Goal: Task Accomplishment & Management: Use online tool/utility

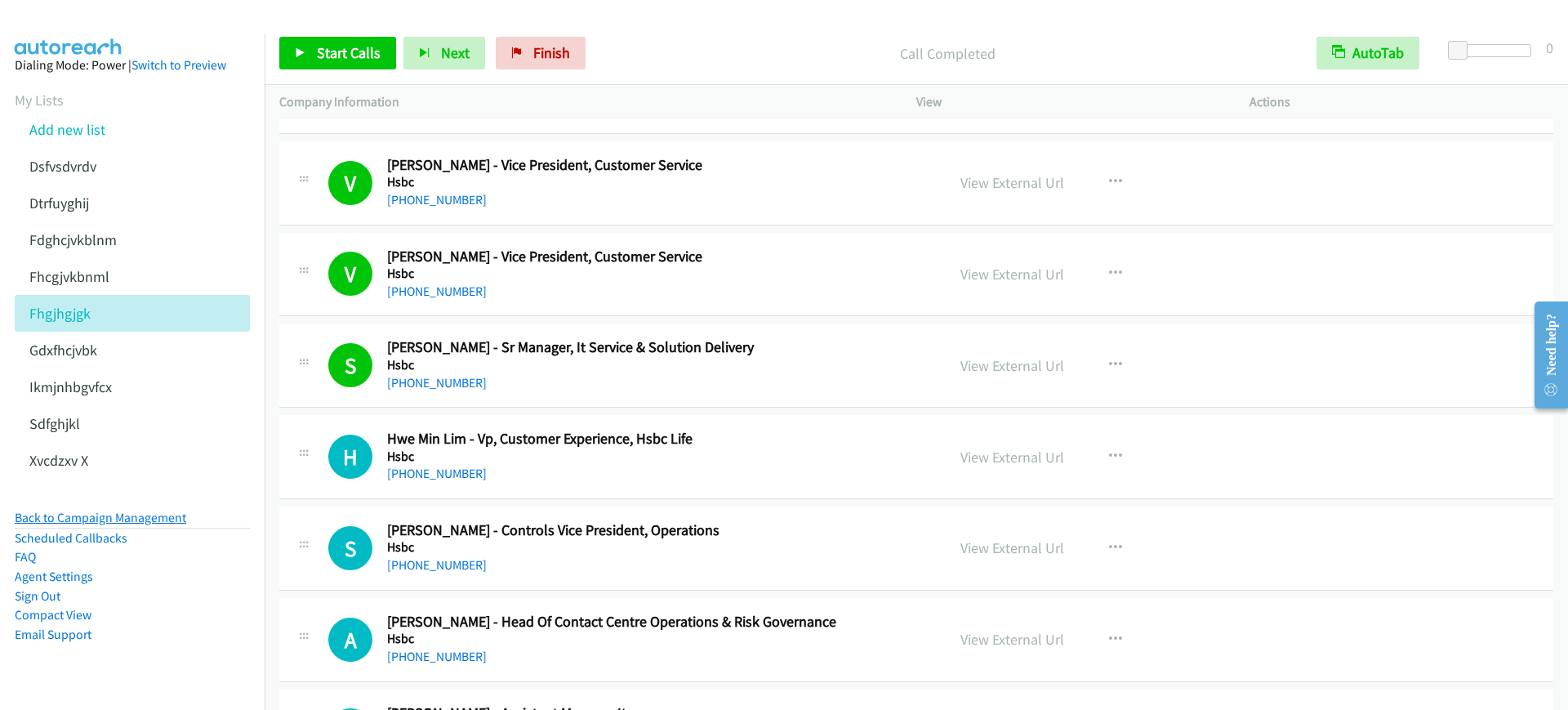
click at [170, 521] on link "Back to Campaign Management" at bounding box center [100, 517] width 172 height 15
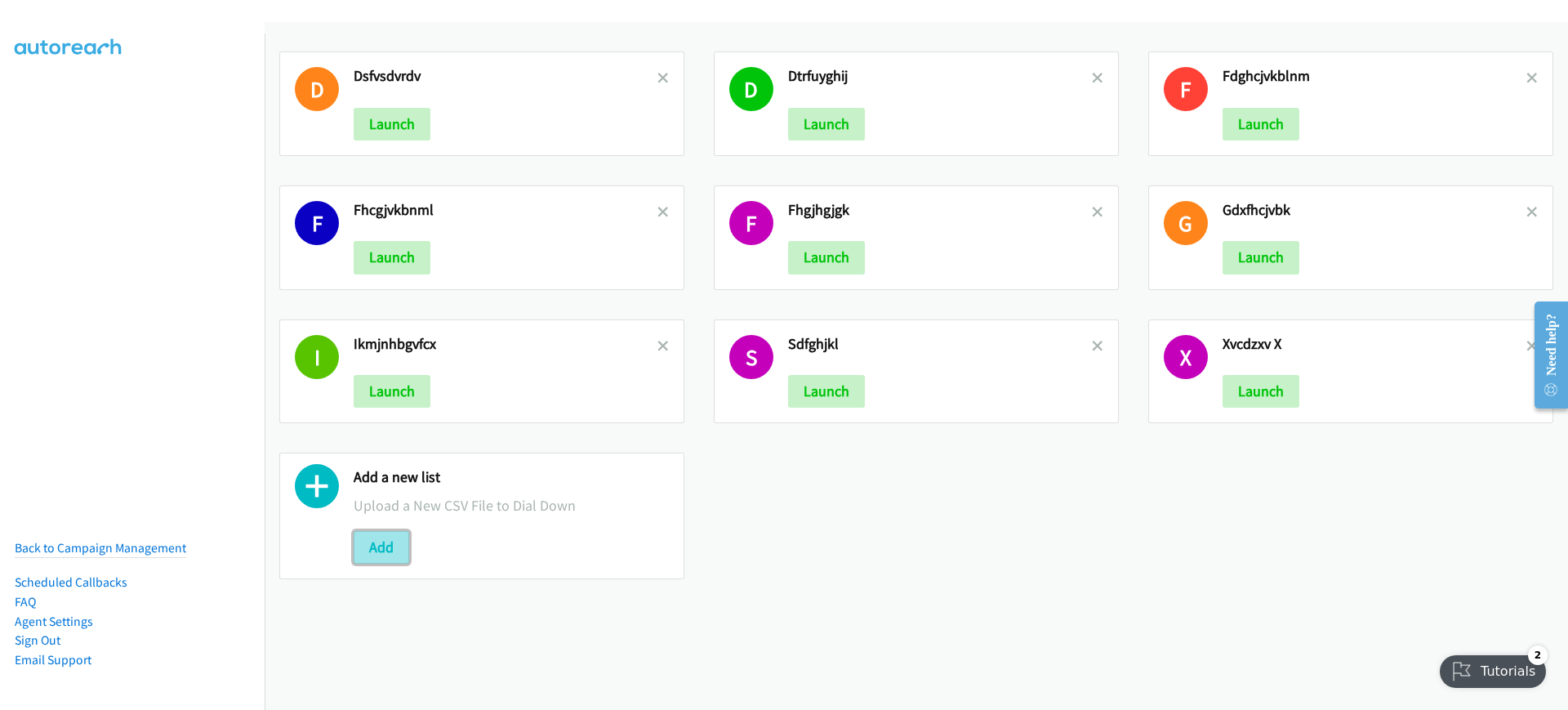
click at [380, 558] on button "Add" at bounding box center [381, 547] width 55 height 33
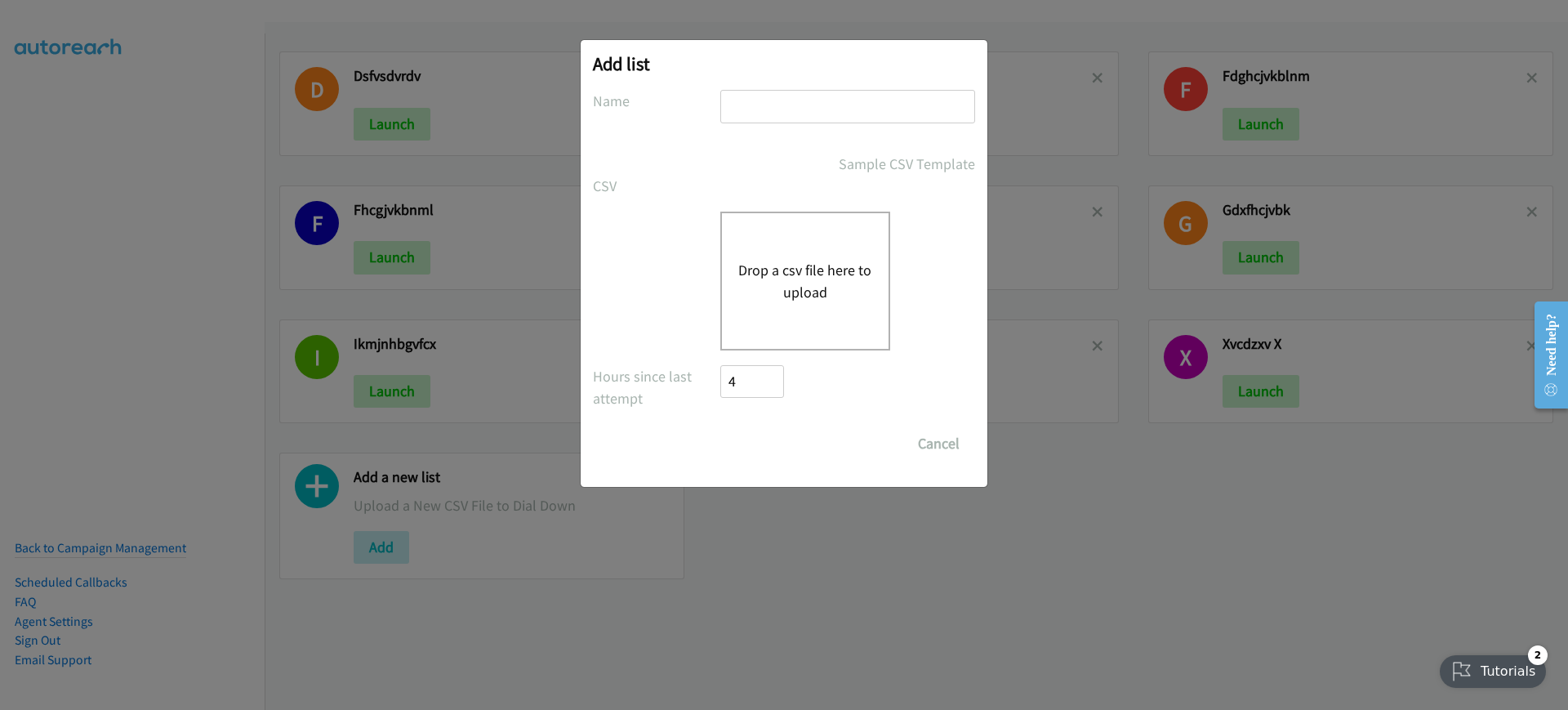
click at [822, 244] on div "Drop a csv file here to upload" at bounding box center [805, 281] width 170 height 139
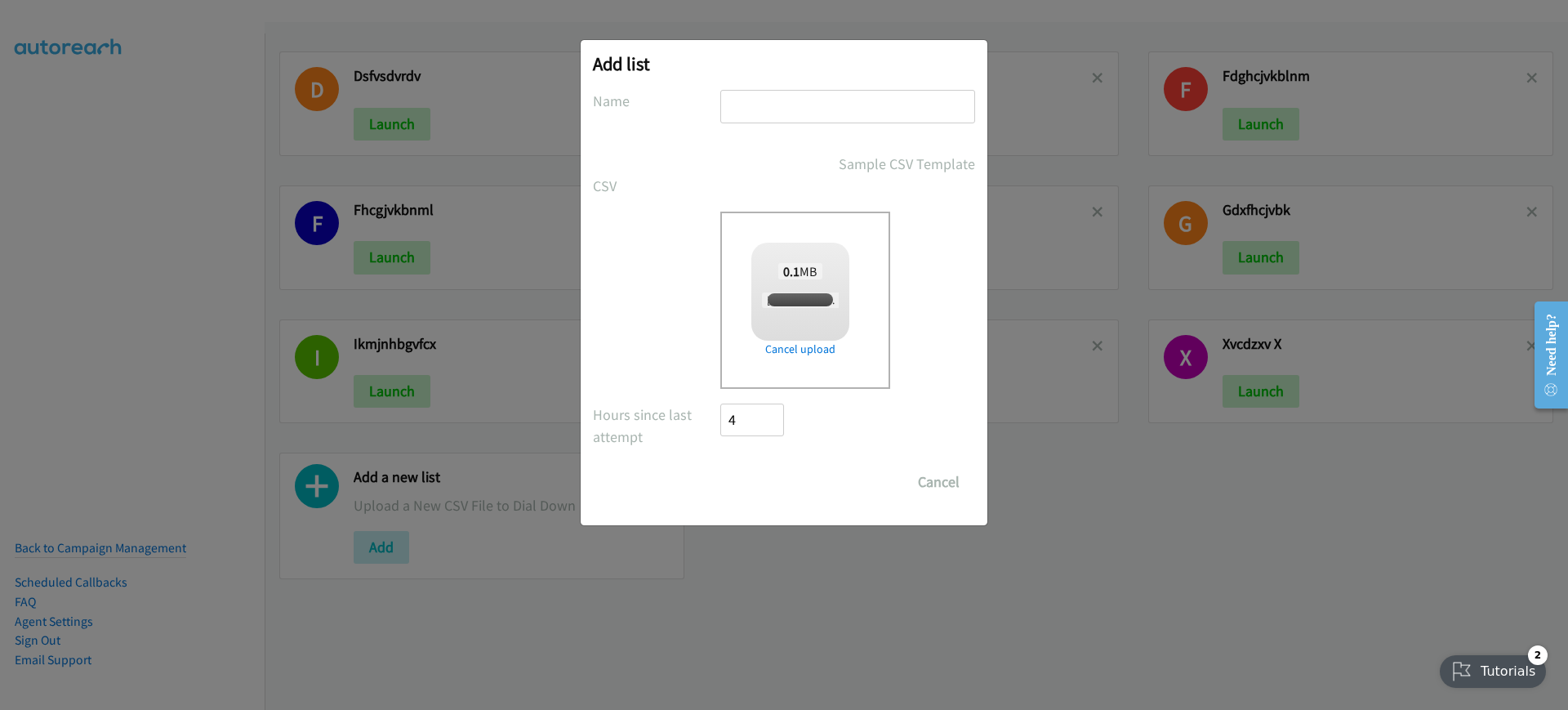
checkbox input "true"
click at [818, 121] on input "text" at bounding box center [848, 106] width 254 height 34
type input "gxfhcvjbknm"
click at [732, 459] on form "No phone fields were returned for that Report or List View Please upload a csv …" at bounding box center [783, 294] width 382 height 408
click at [741, 480] on input "Save List" at bounding box center [763, 482] width 85 height 33
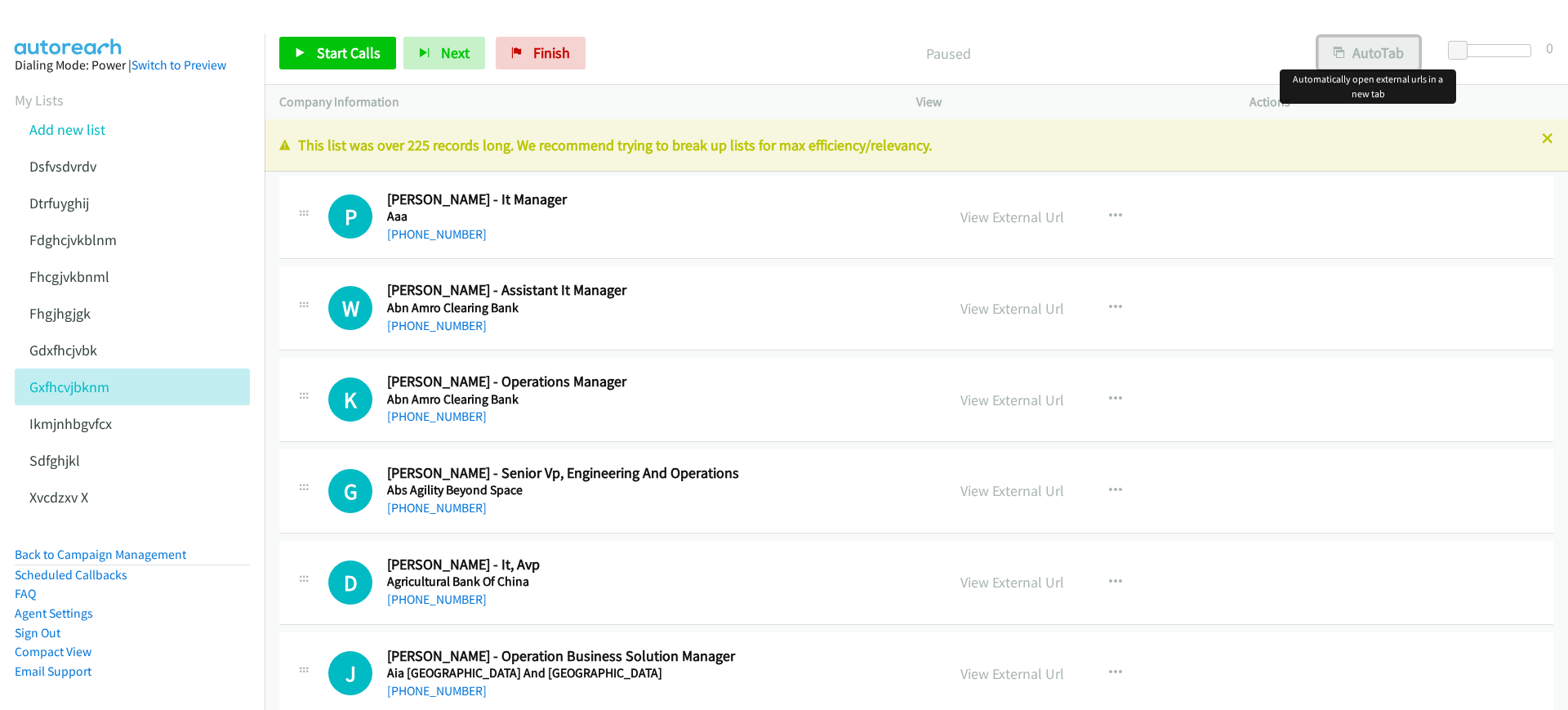
click at [1360, 52] on button "AutoTab" at bounding box center [1368, 53] width 101 height 33
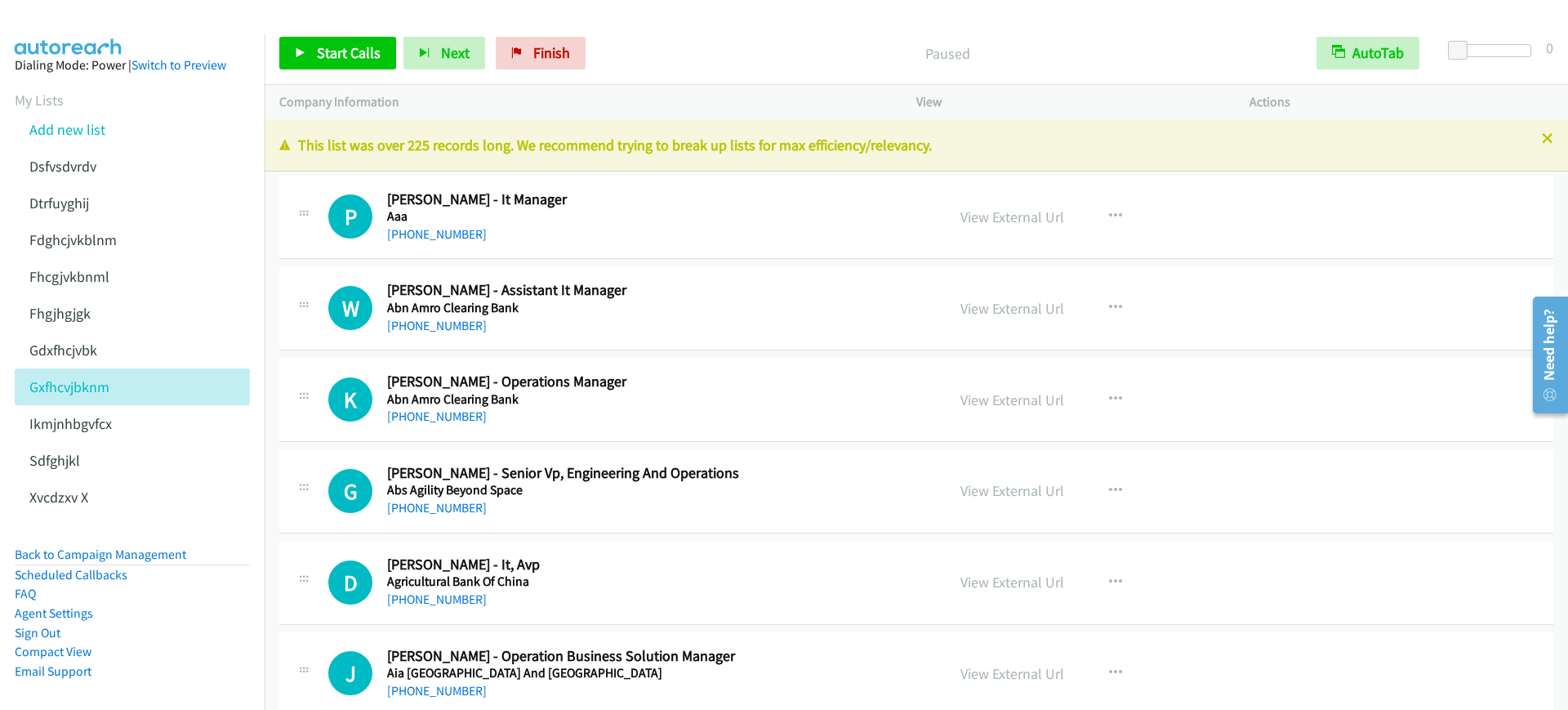
drag, startPoint x: 855, startPoint y: 48, endPoint x: 1196, endPoint y: 53, distance: 341.0
click at [880, 48] on p "Paused" at bounding box center [948, 54] width 680 height 22
click at [340, 45] on span "Start Calls" at bounding box center [349, 53] width 64 height 19
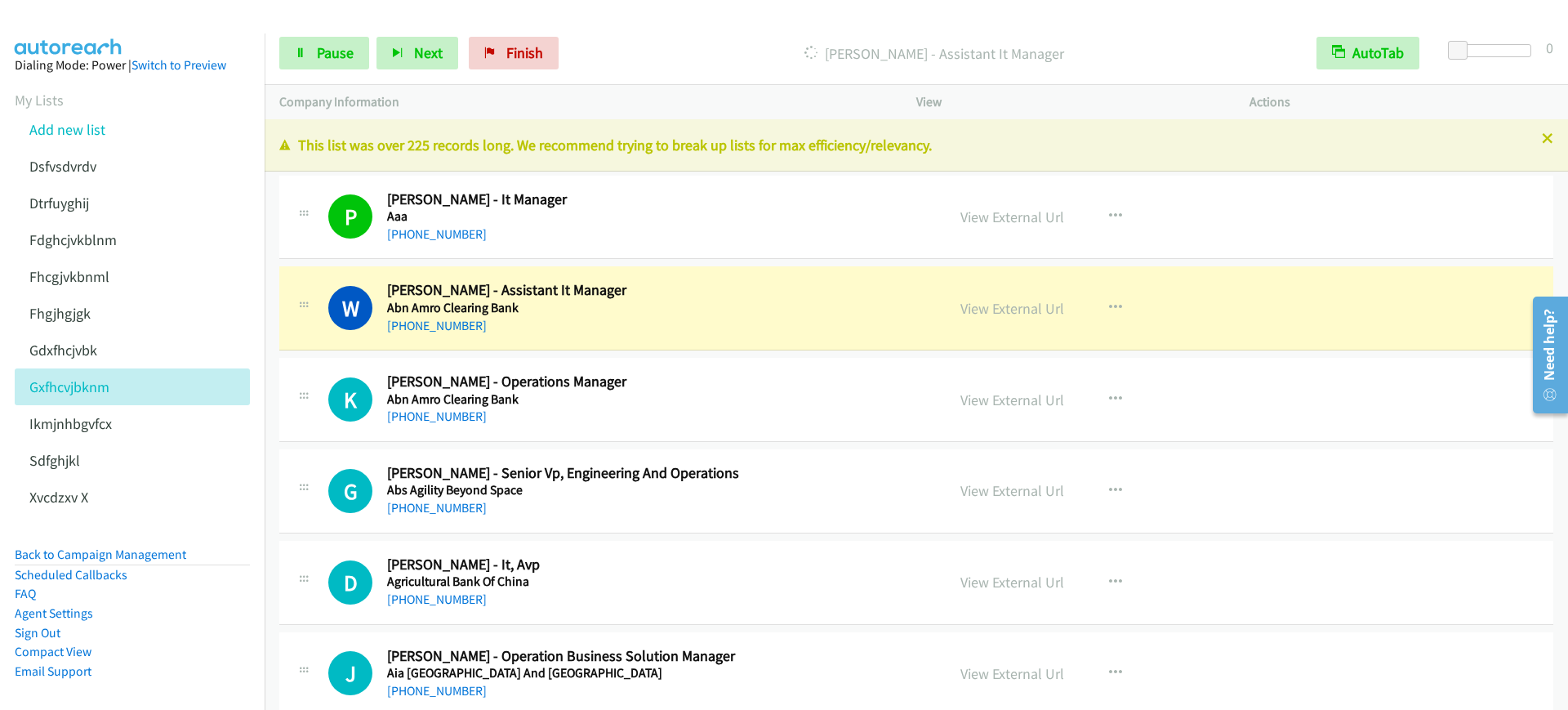
click at [321, 35] on div "Start Calls Pause Next Finish Dialing Wong Lecky - Assistant It Manager AutoTab…" at bounding box center [916, 53] width 1303 height 63
click at [317, 56] on span "Pause" at bounding box center [335, 53] width 36 height 19
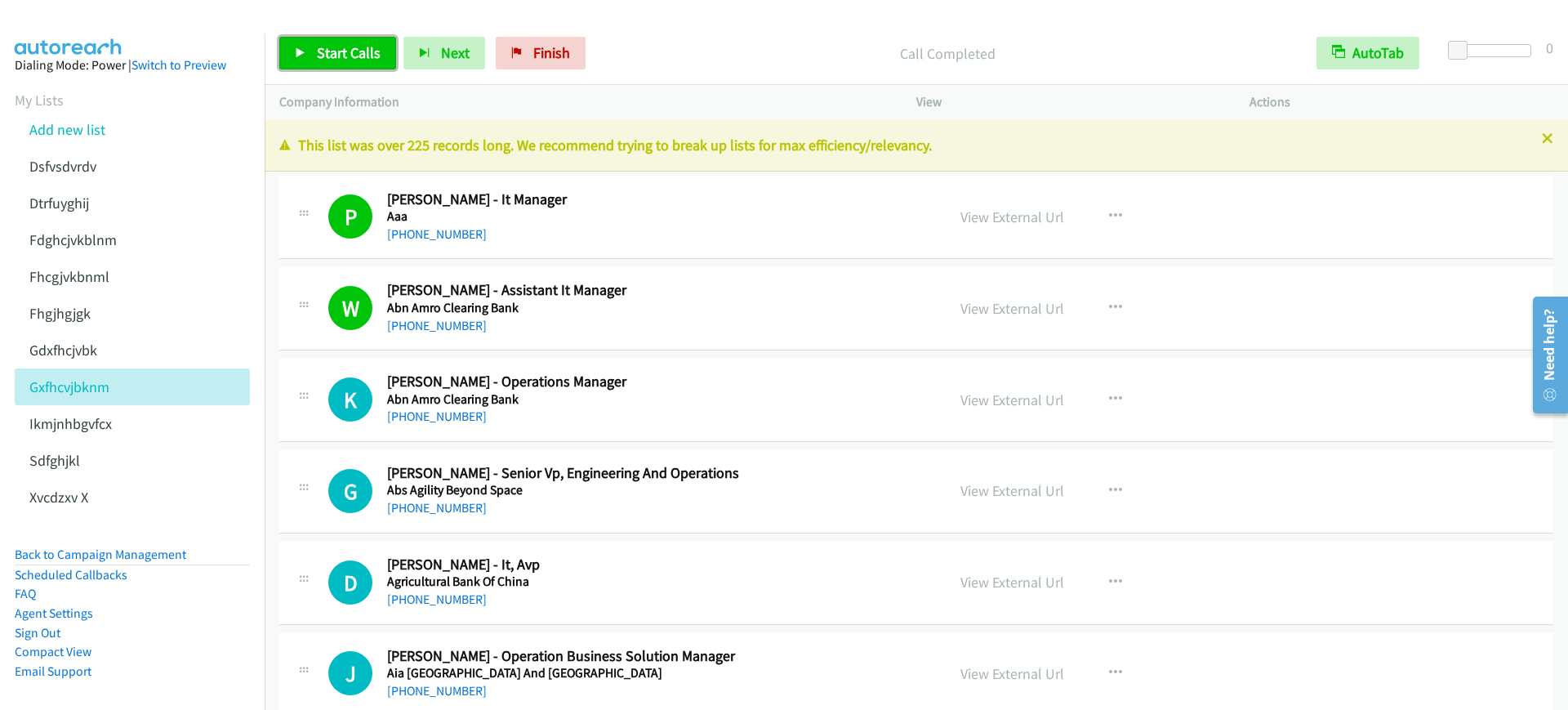
click at [361, 64] on link "Start Calls" at bounding box center [337, 53] width 117 height 33
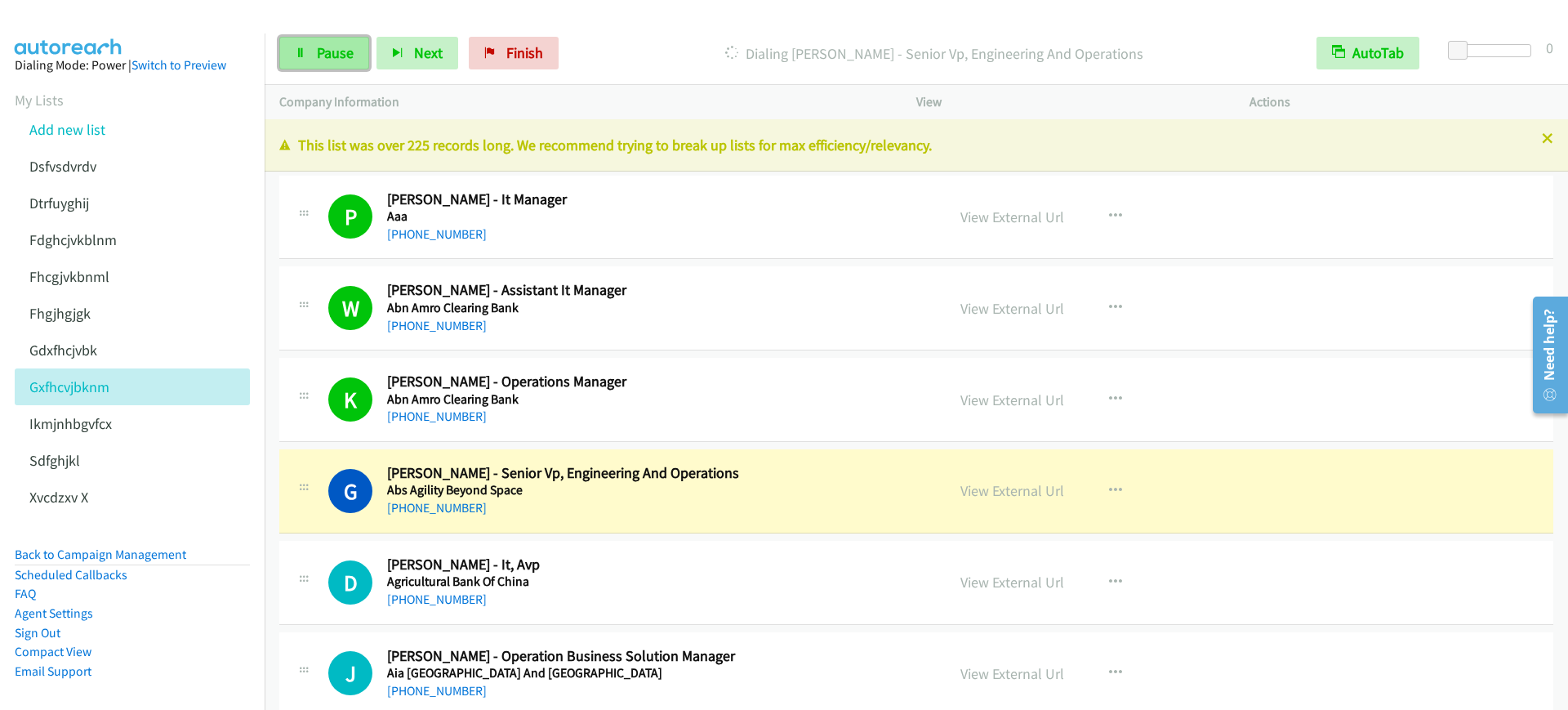
click at [351, 55] on span "Pause" at bounding box center [335, 53] width 36 height 19
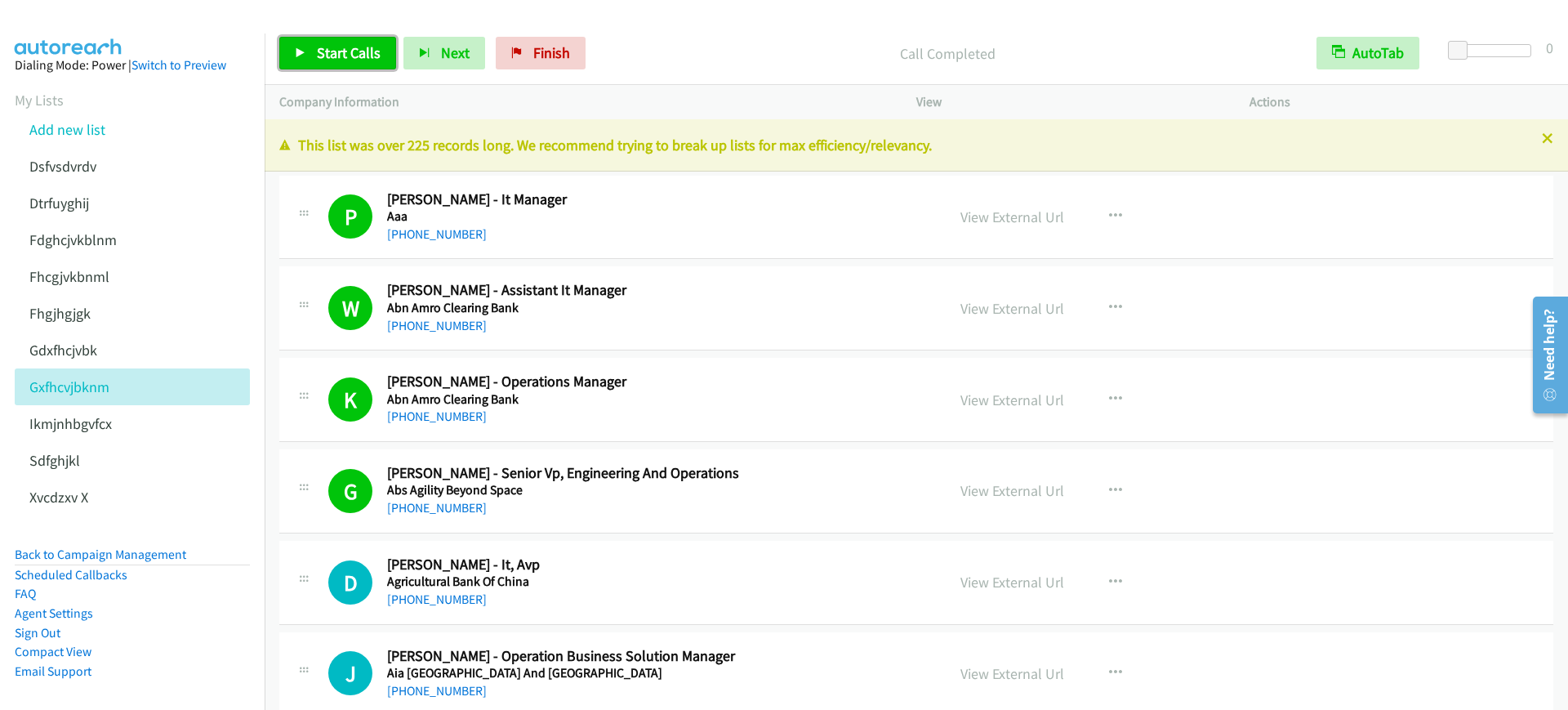
click at [361, 40] on link "Start Calls" at bounding box center [337, 53] width 117 height 33
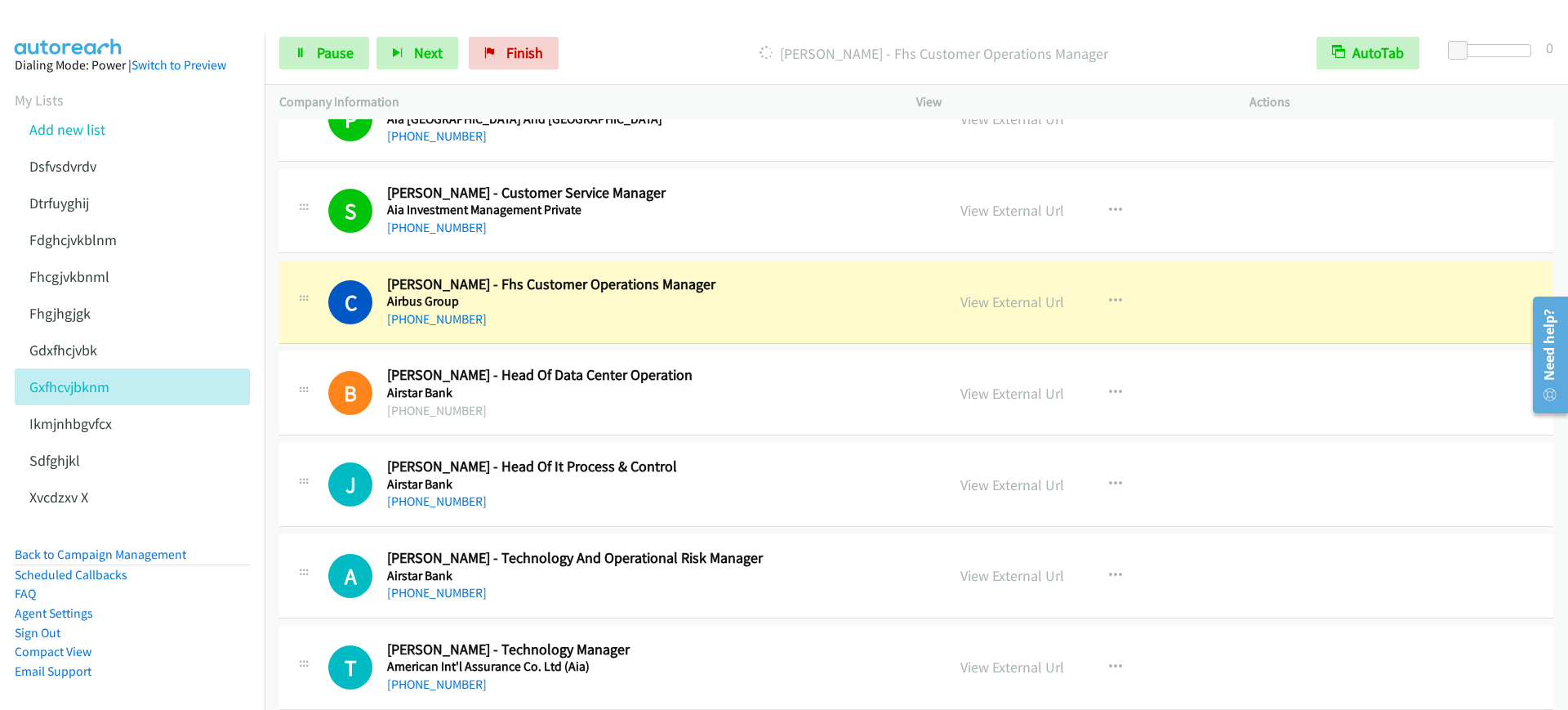
scroll to position [817, 0]
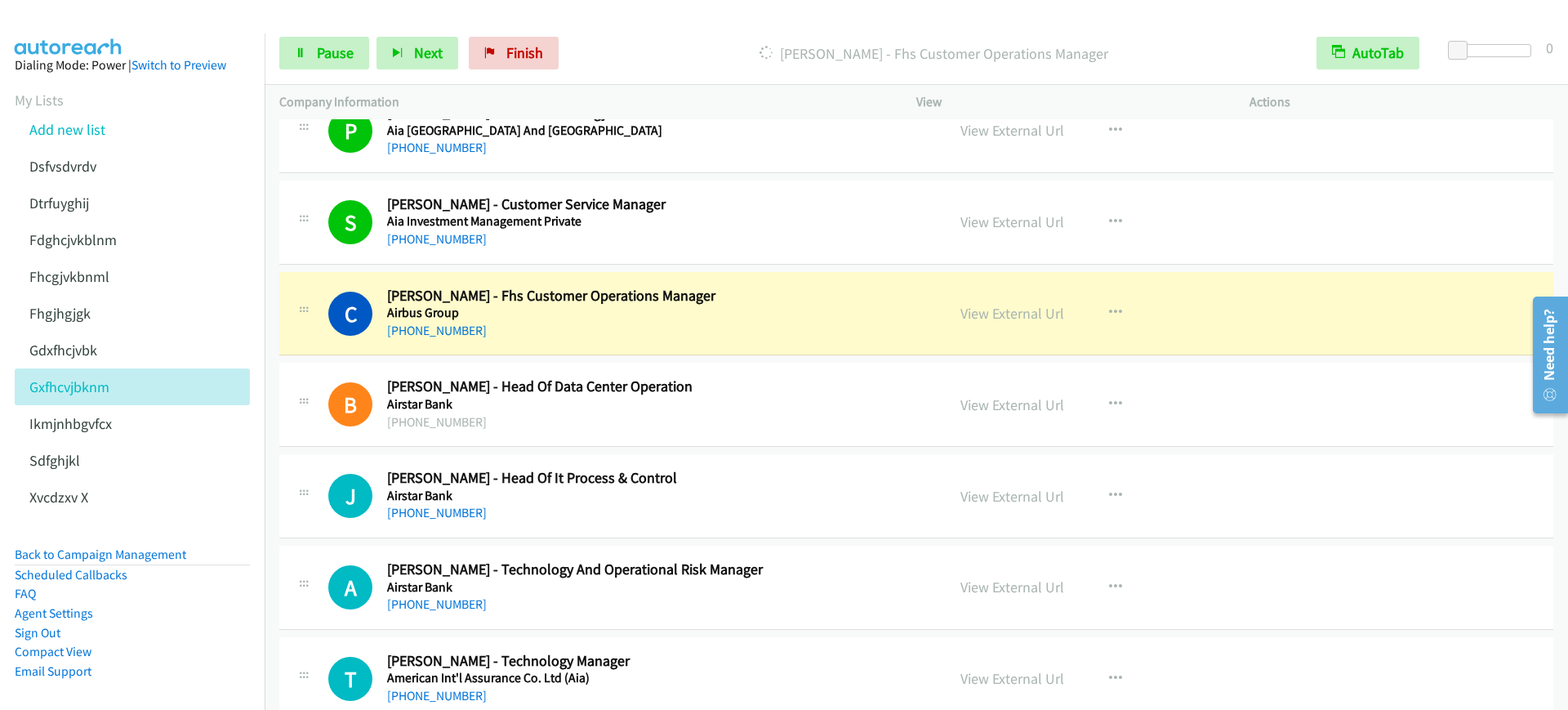
click at [1447, 304] on div "C Callback Scheduled Clement Cheng - Fhs Customer Operations Manager Airbus Gro…" at bounding box center [916, 314] width 1274 height 85
click at [337, 47] on span "Pause" at bounding box center [335, 53] width 36 height 19
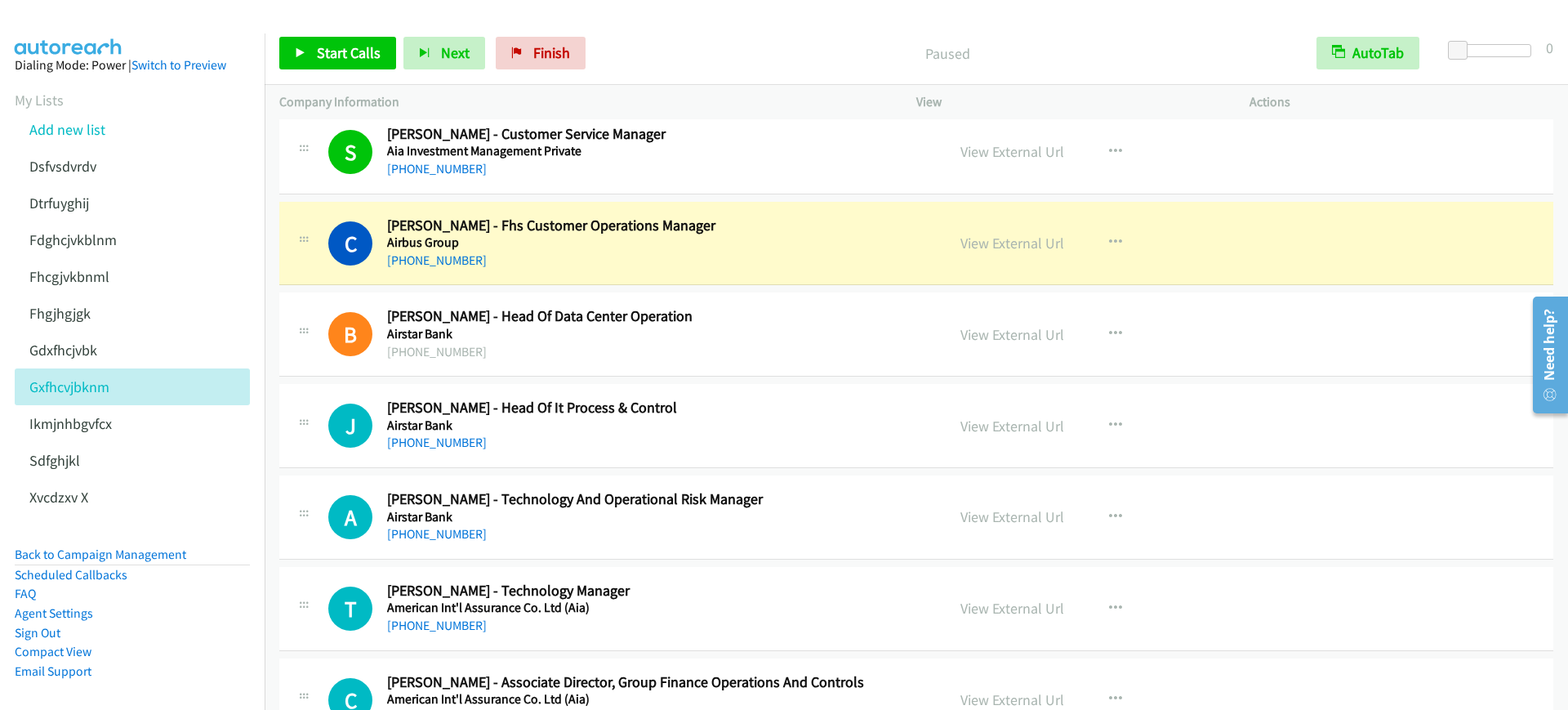
scroll to position [919, 0]
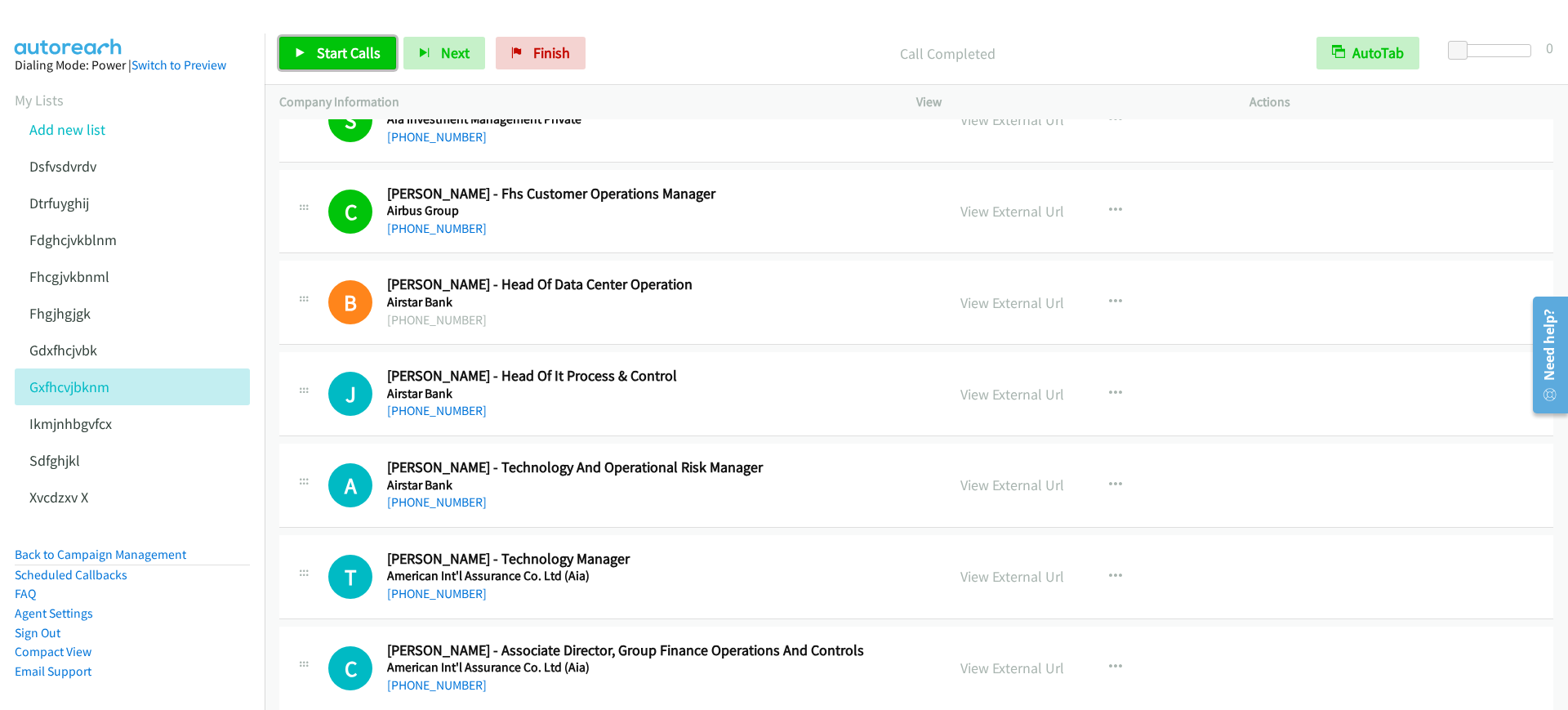
click at [358, 49] on span "Start Calls" at bounding box center [349, 53] width 64 height 19
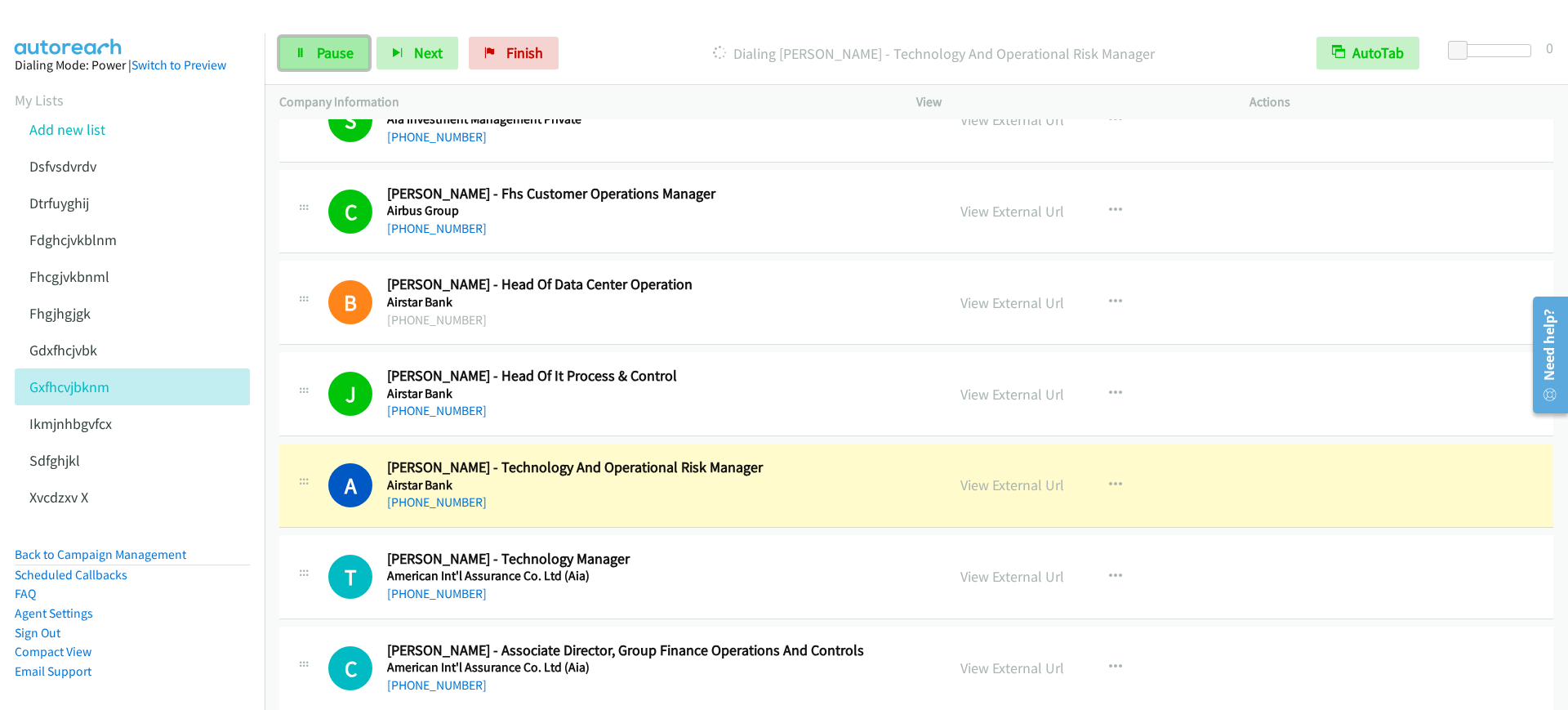
click at [324, 50] on span "Pause" at bounding box center [335, 53] width 36 height 19
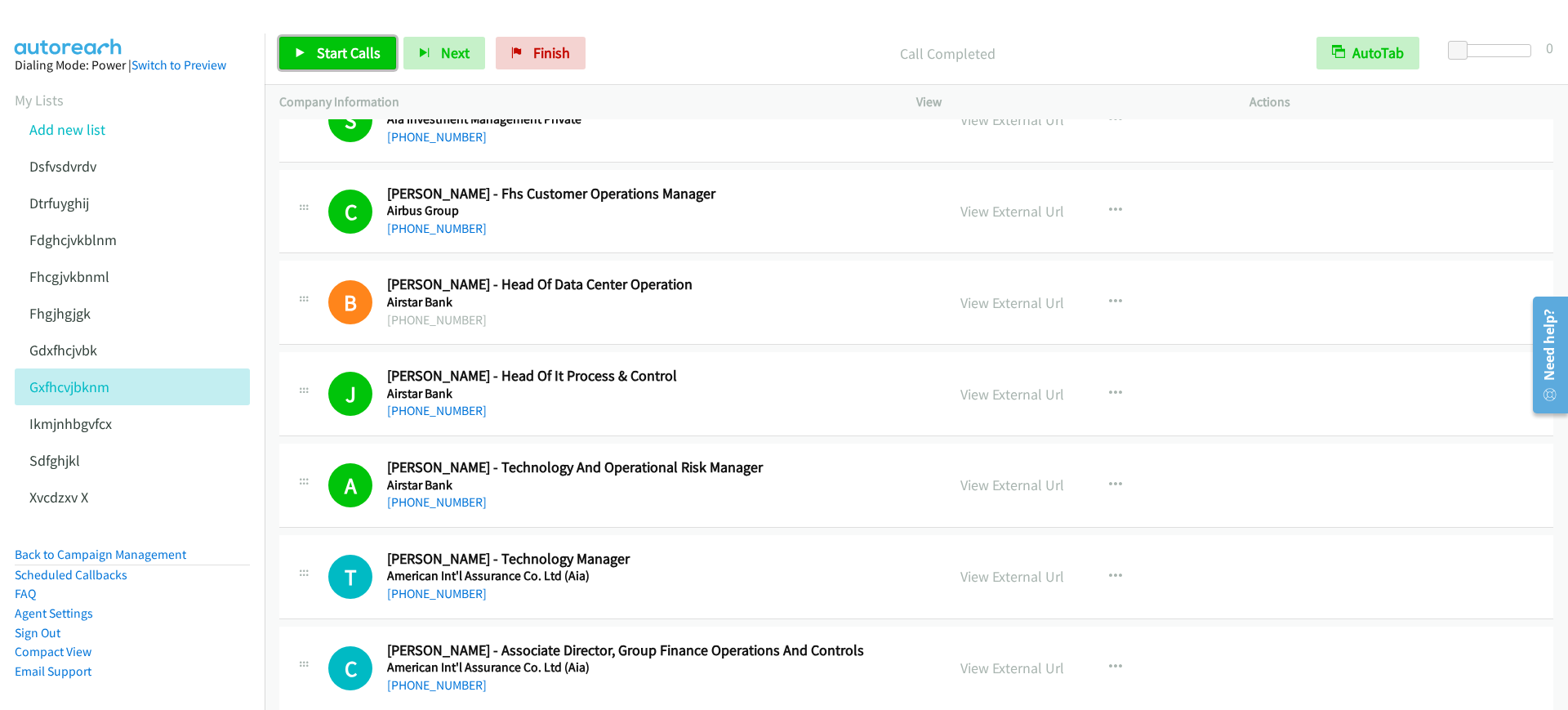
click at [342, 46] on span "Start Calls" at bounding box center [349, 53] width 64 height 19
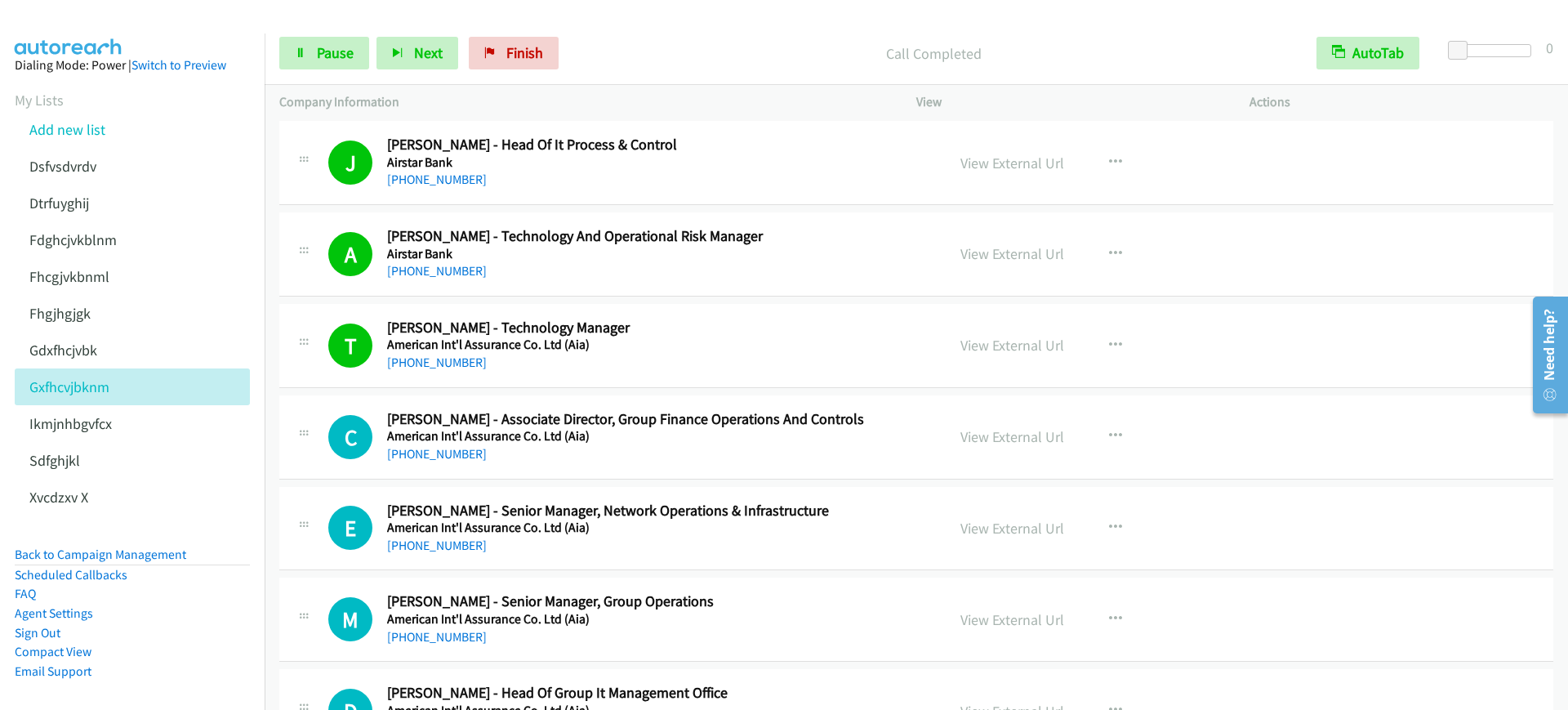
scroll to position [1225, 0]
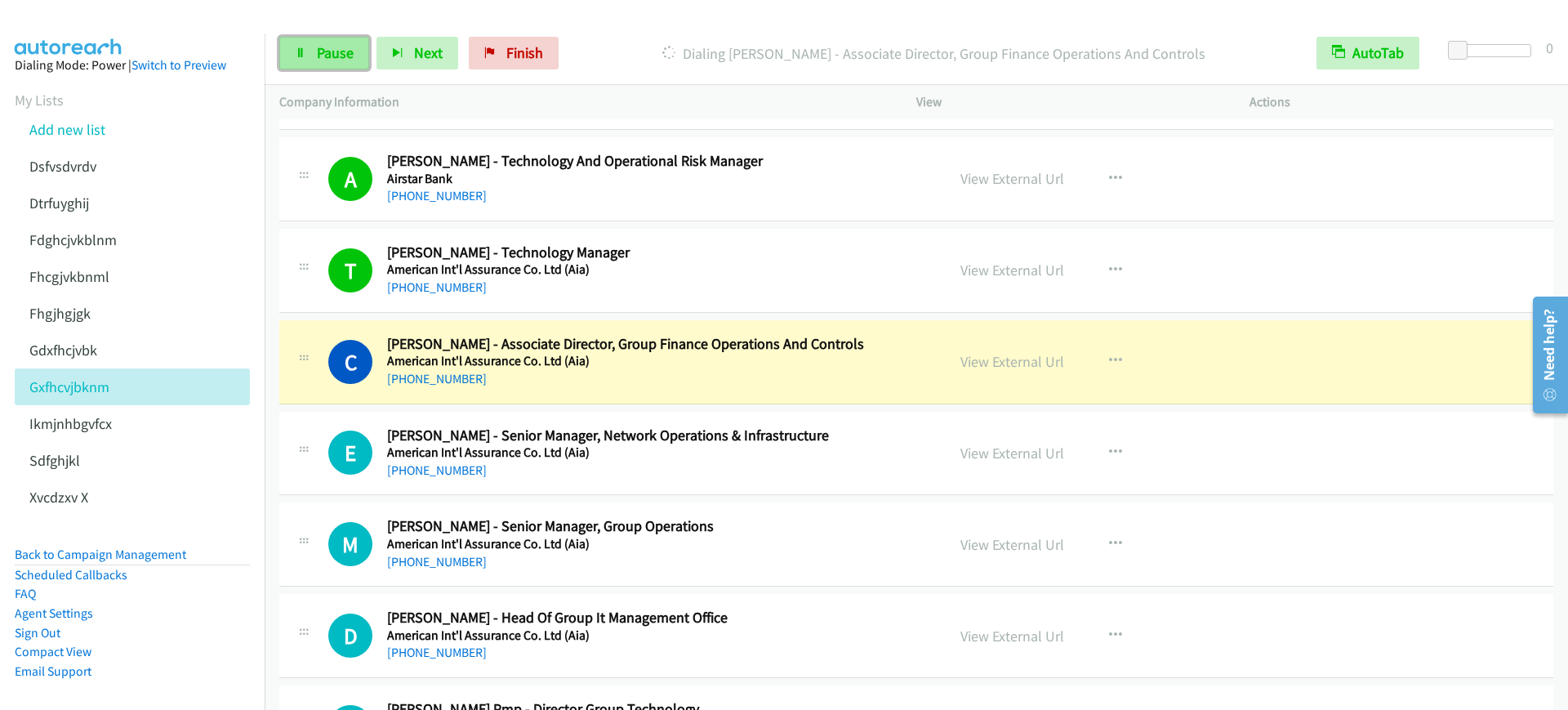
click at [313, 51] on link "Pause" at bounding box center [323, 53] width 90 height 33
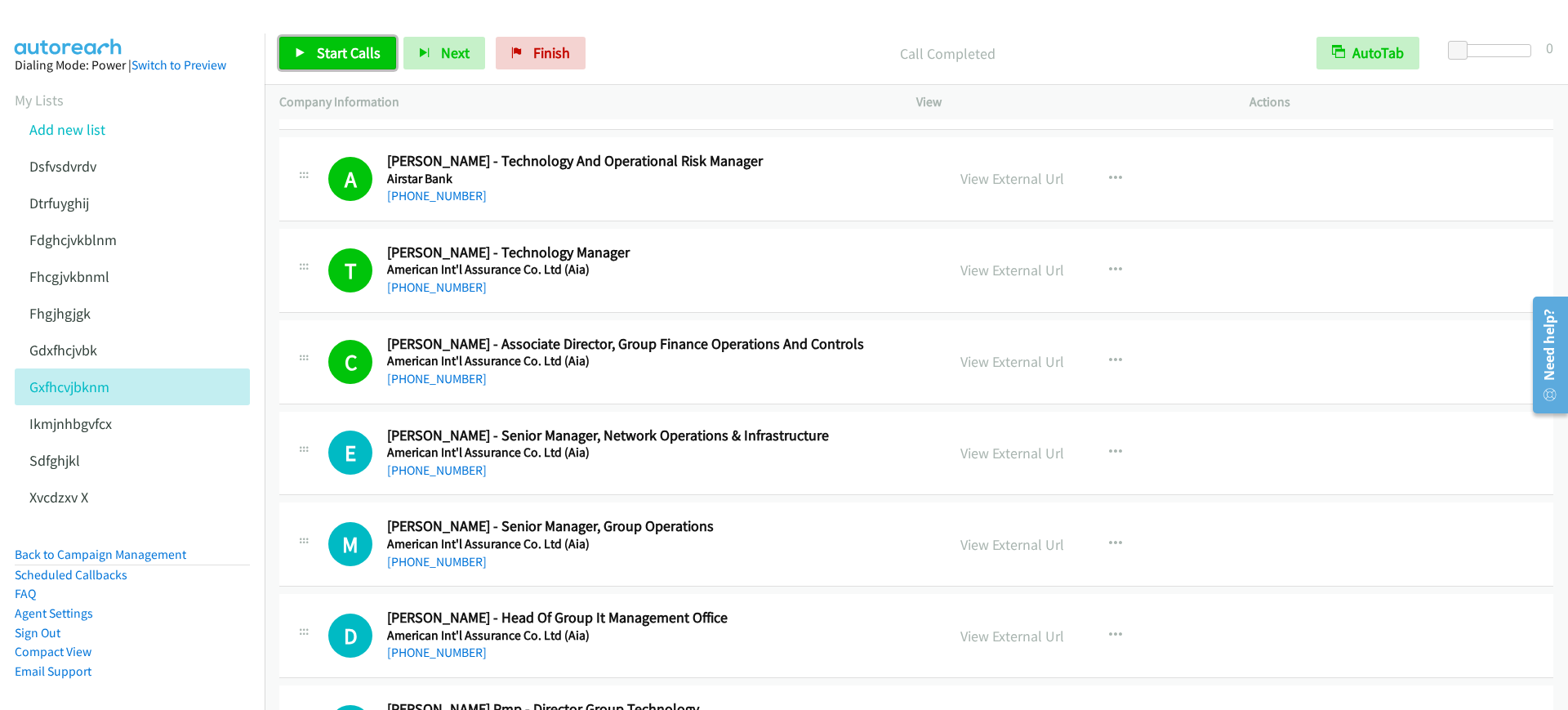
click at [355, 55] on span "Start Calls" at bounding box center [349, 53] width 64 height 19
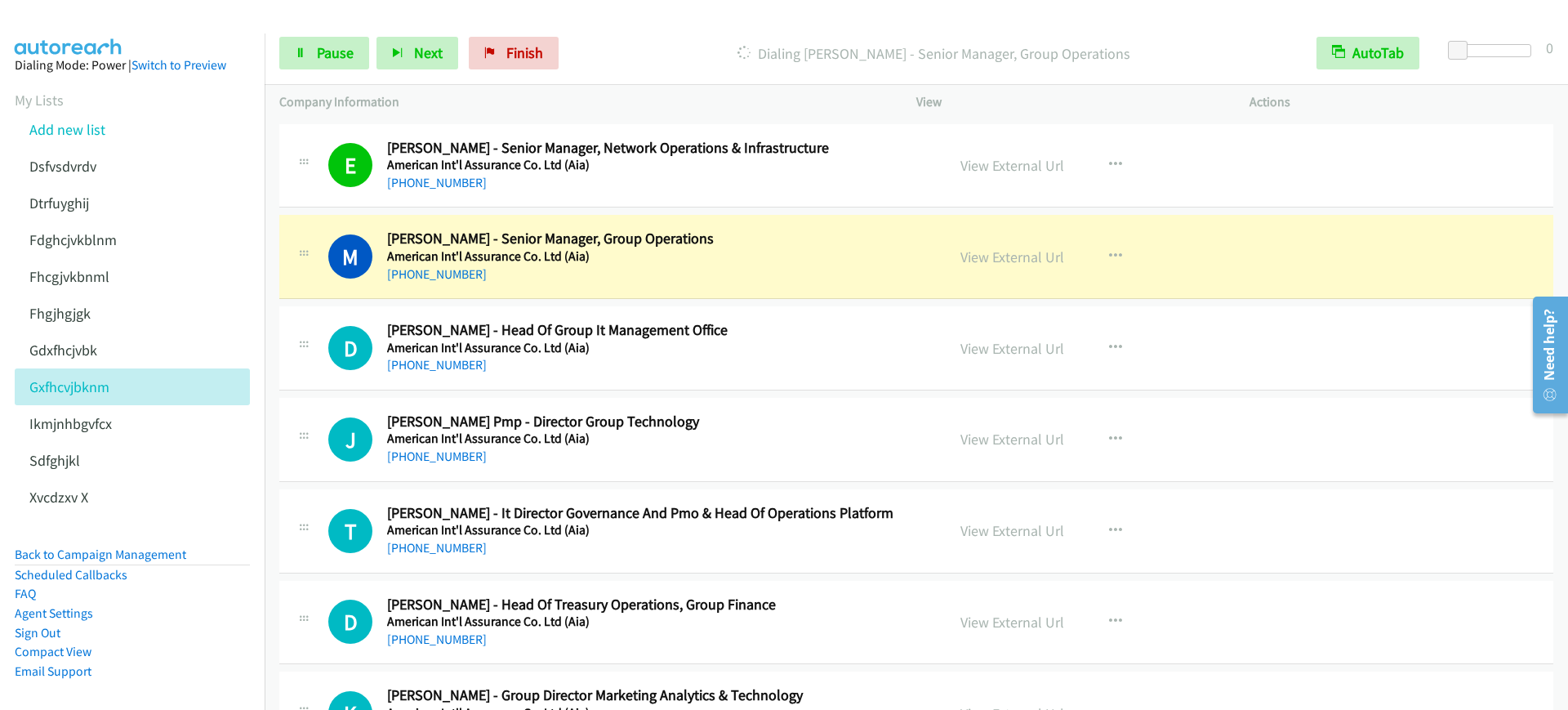
scroll to position [1532, 0]
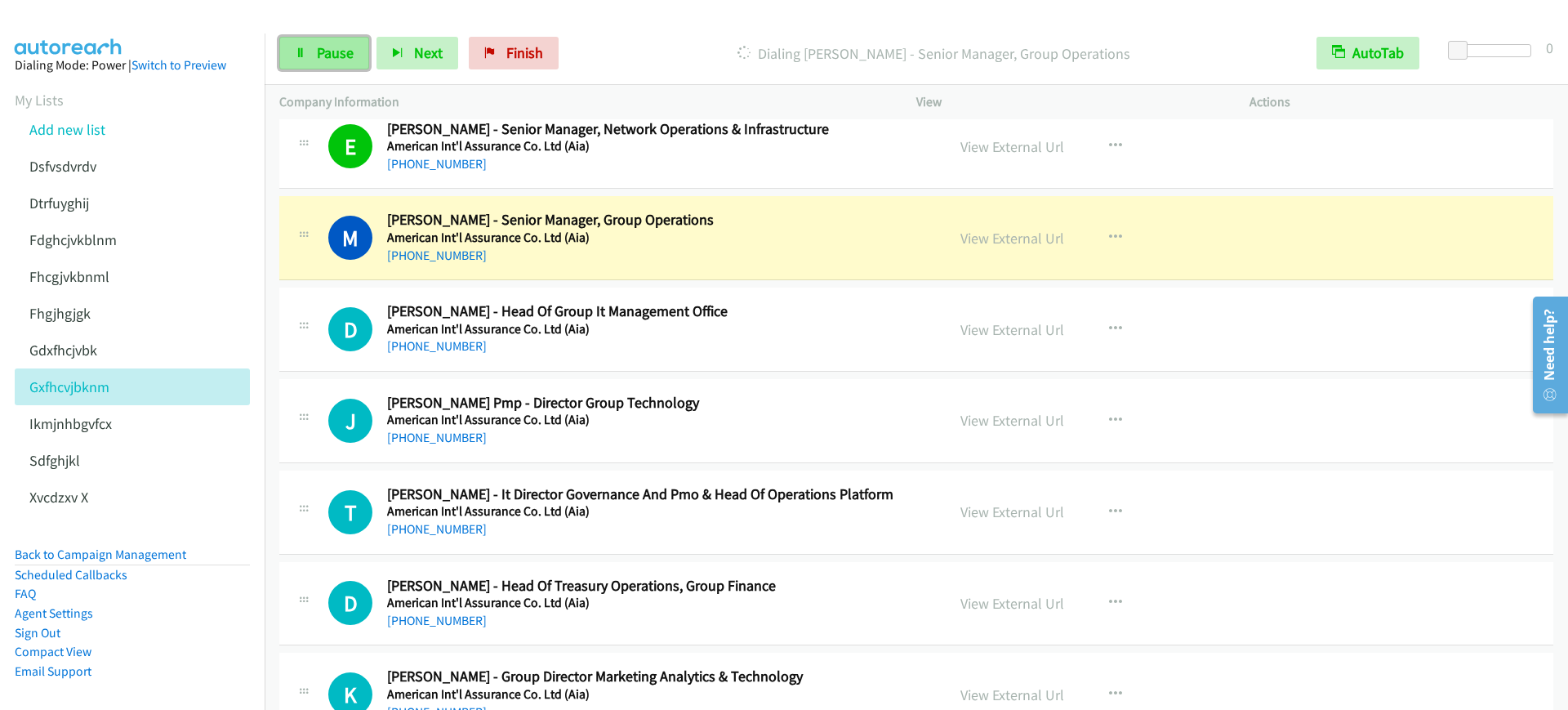
click at [341, 52] on span "Pause" at bounding box center [335, 53] width 36 height 19
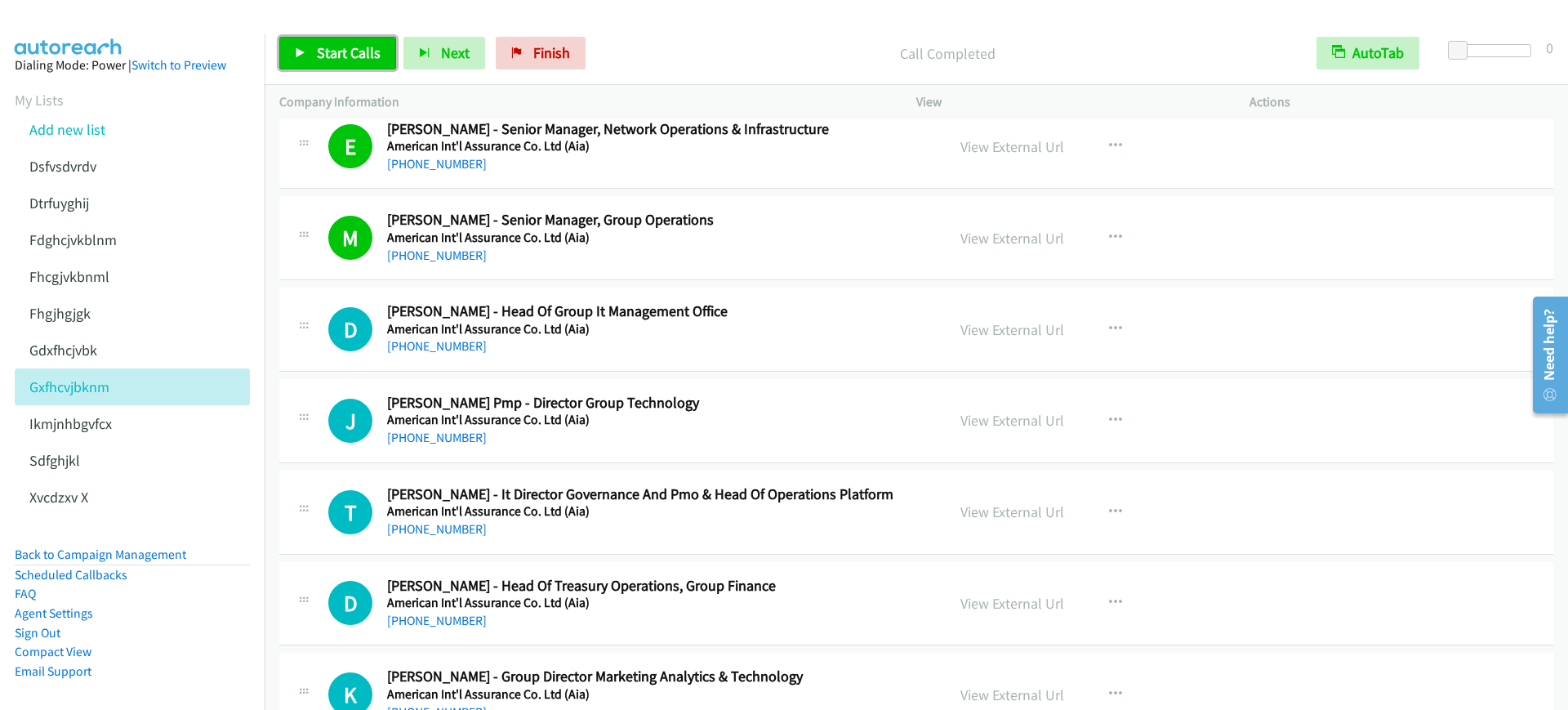
click at [367, 53] on span "Start Calls" at bounding box center [349, 53] width 64 height 19
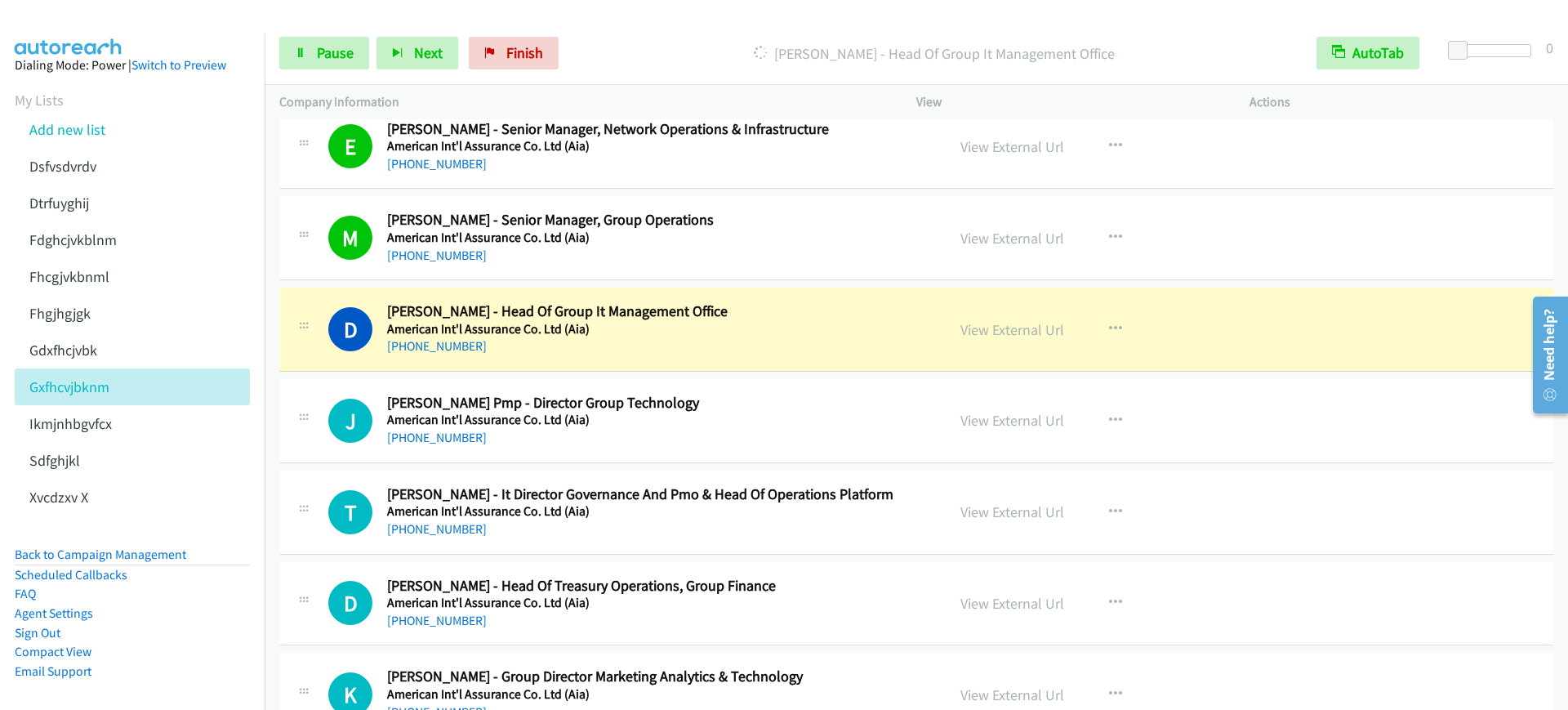
scroll to position [1634, 0]
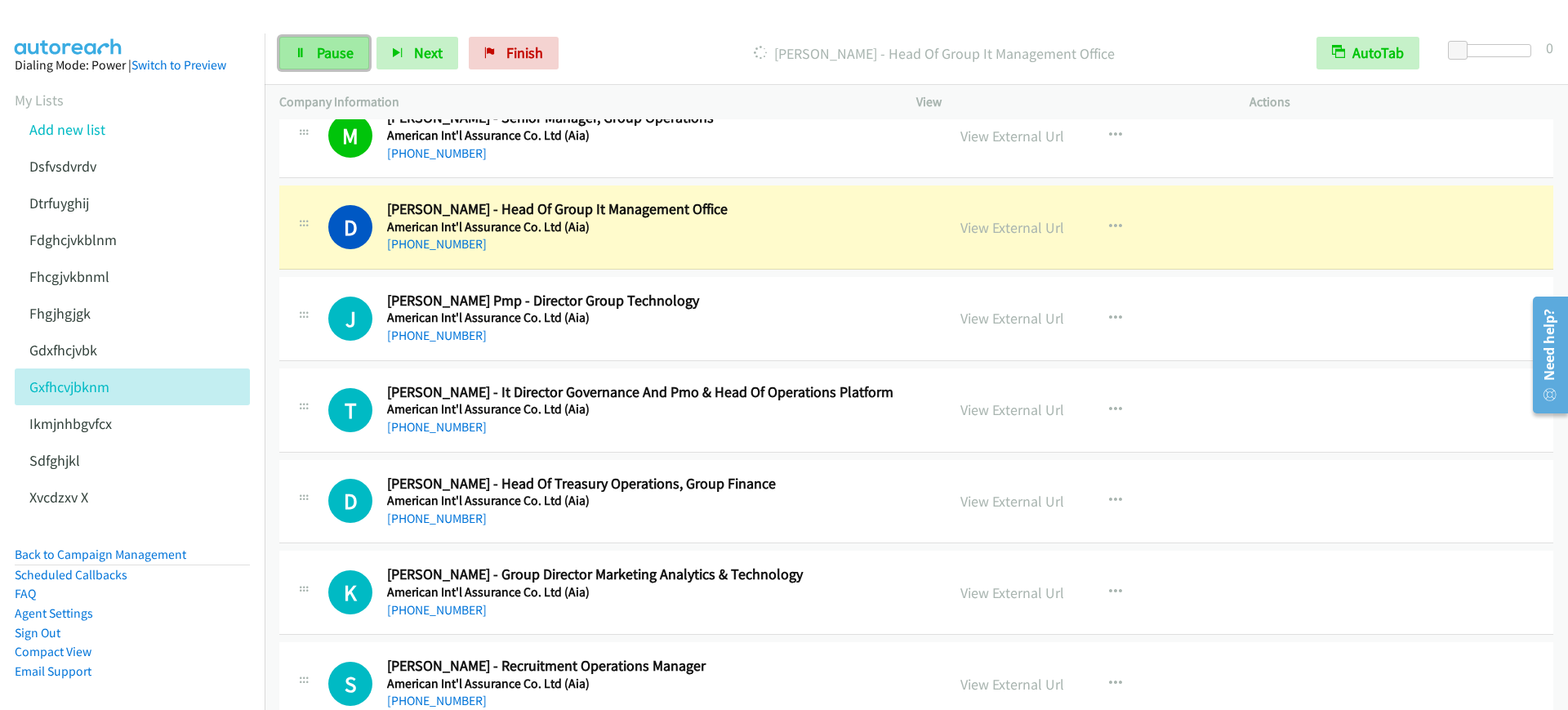
click at [313, 68] on link "Pause" at bounding box center [323, 53] width 90 height 33
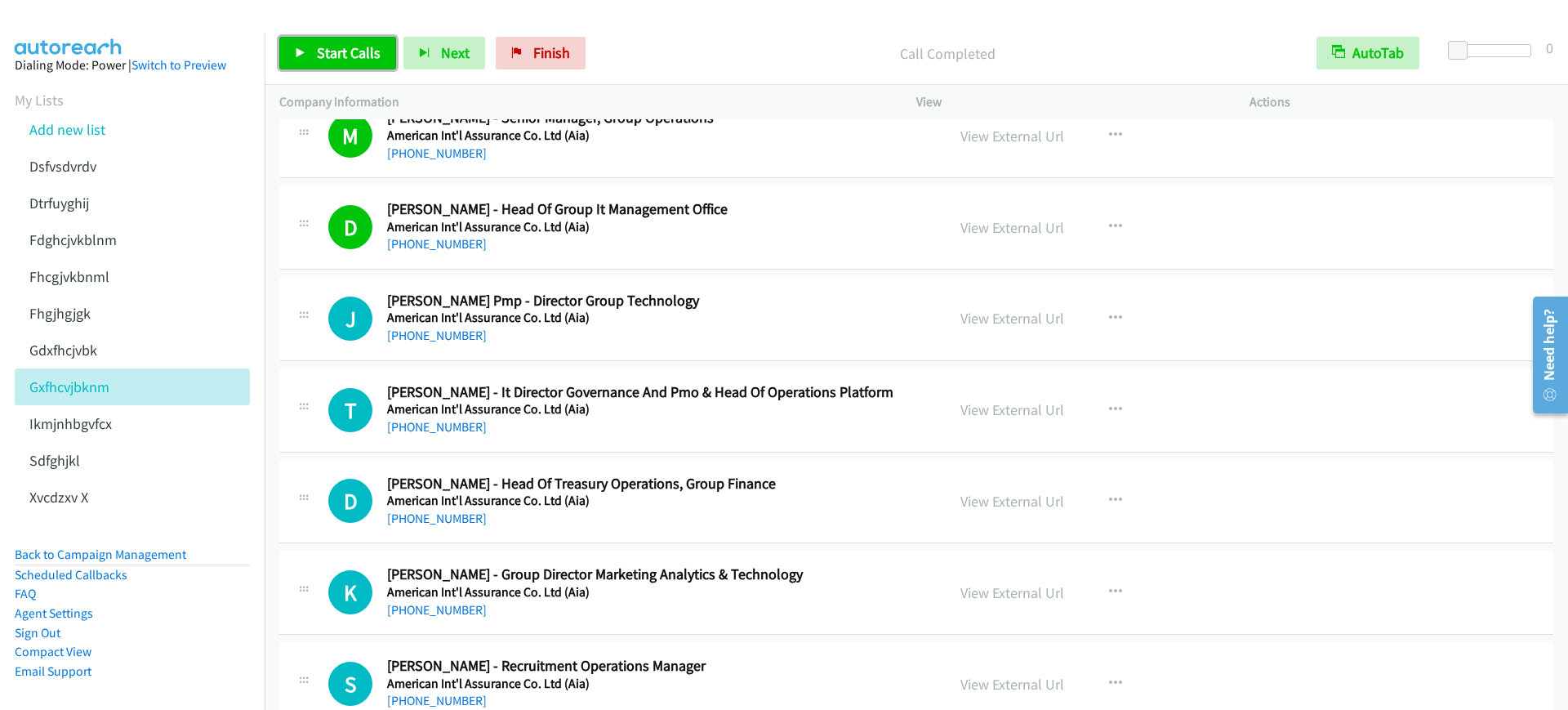
click at [326, 61] on span "Start Calls" at bounding box center [349, 53] width 64 height 19
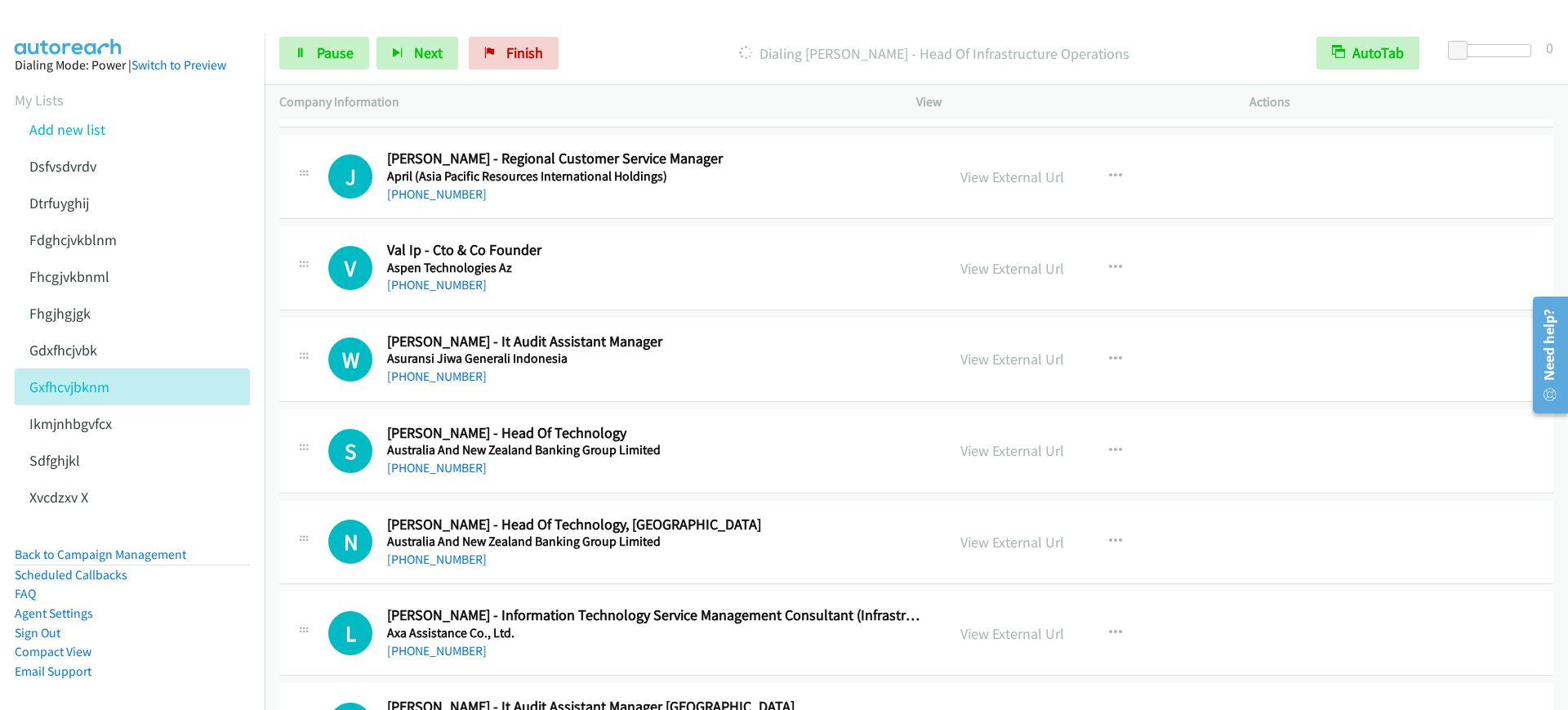
scroll to position [3064, 0]
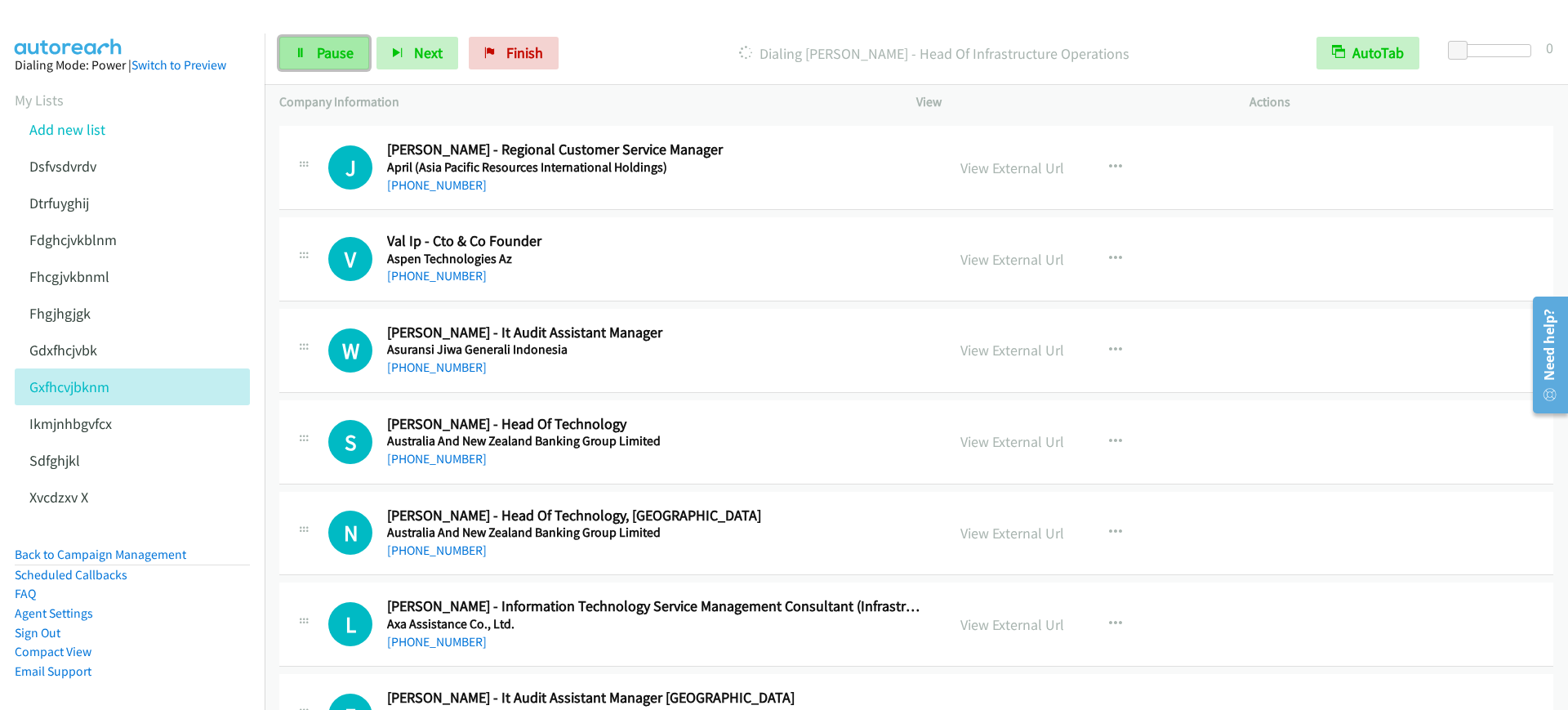
click at [304, 41] on link "Pause" at bounding box center [323, 53] width 90 height 33
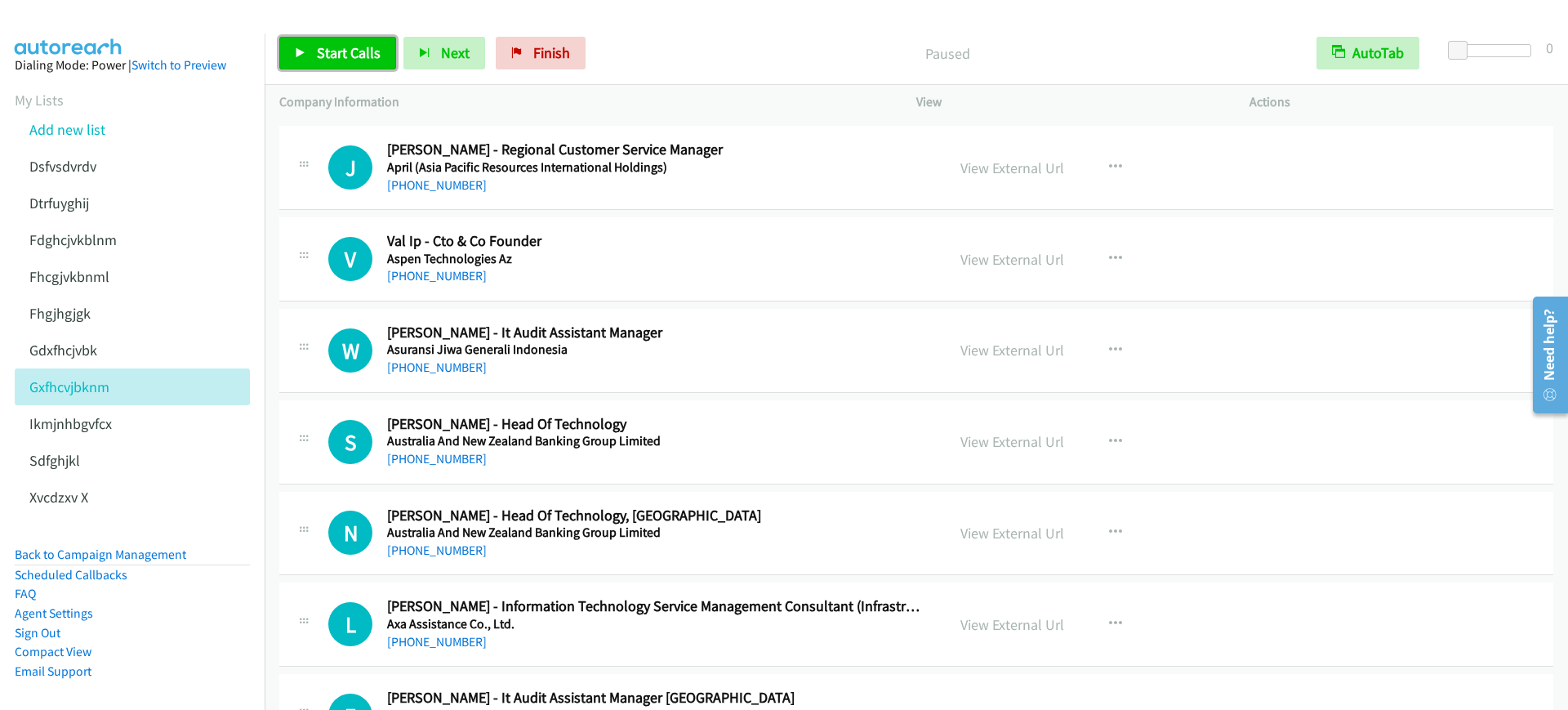
click at [324, 38] on link "Start Calls" at bounding box center [337, 53] width 117 height 33
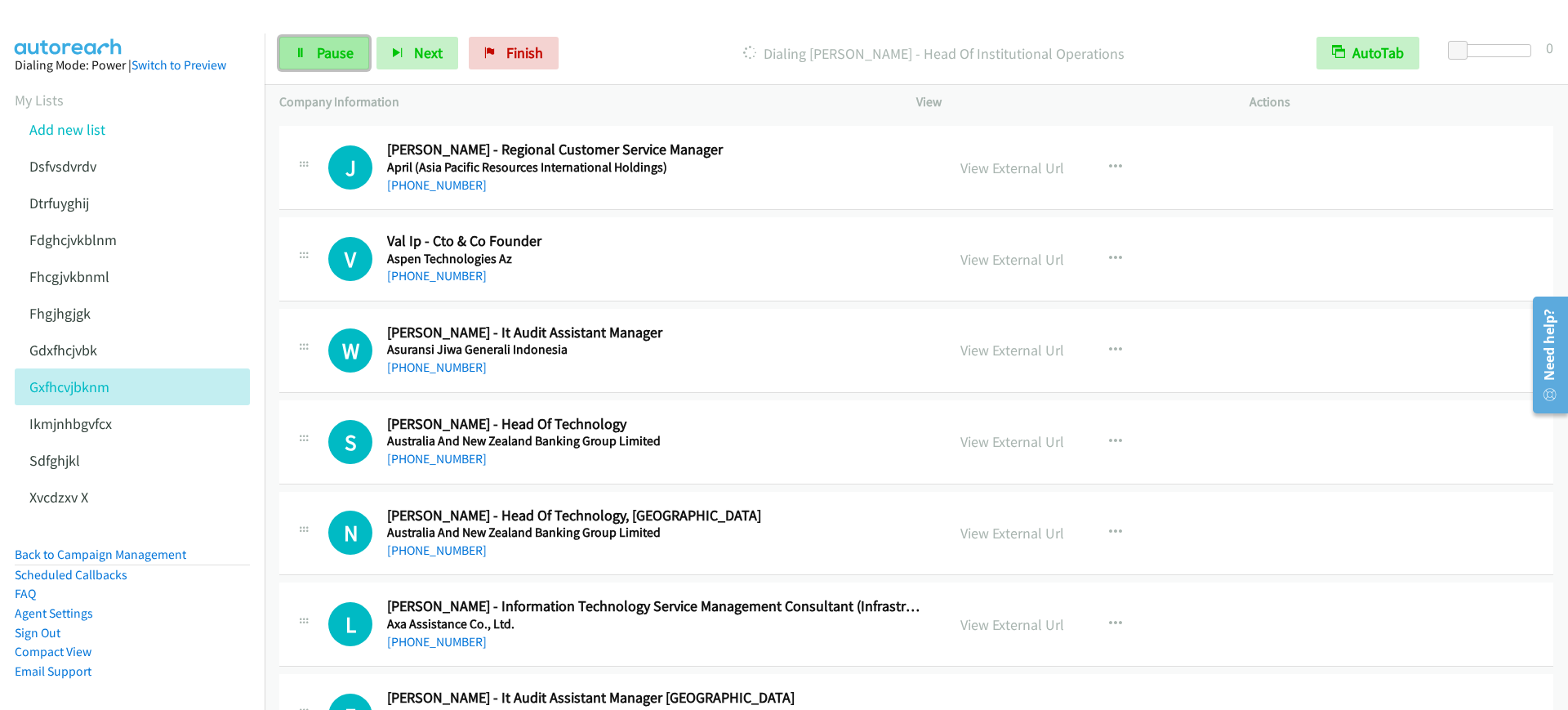
click at [324, 38] on link "Pause" at bounding box center [323, 53] width 90 height 33
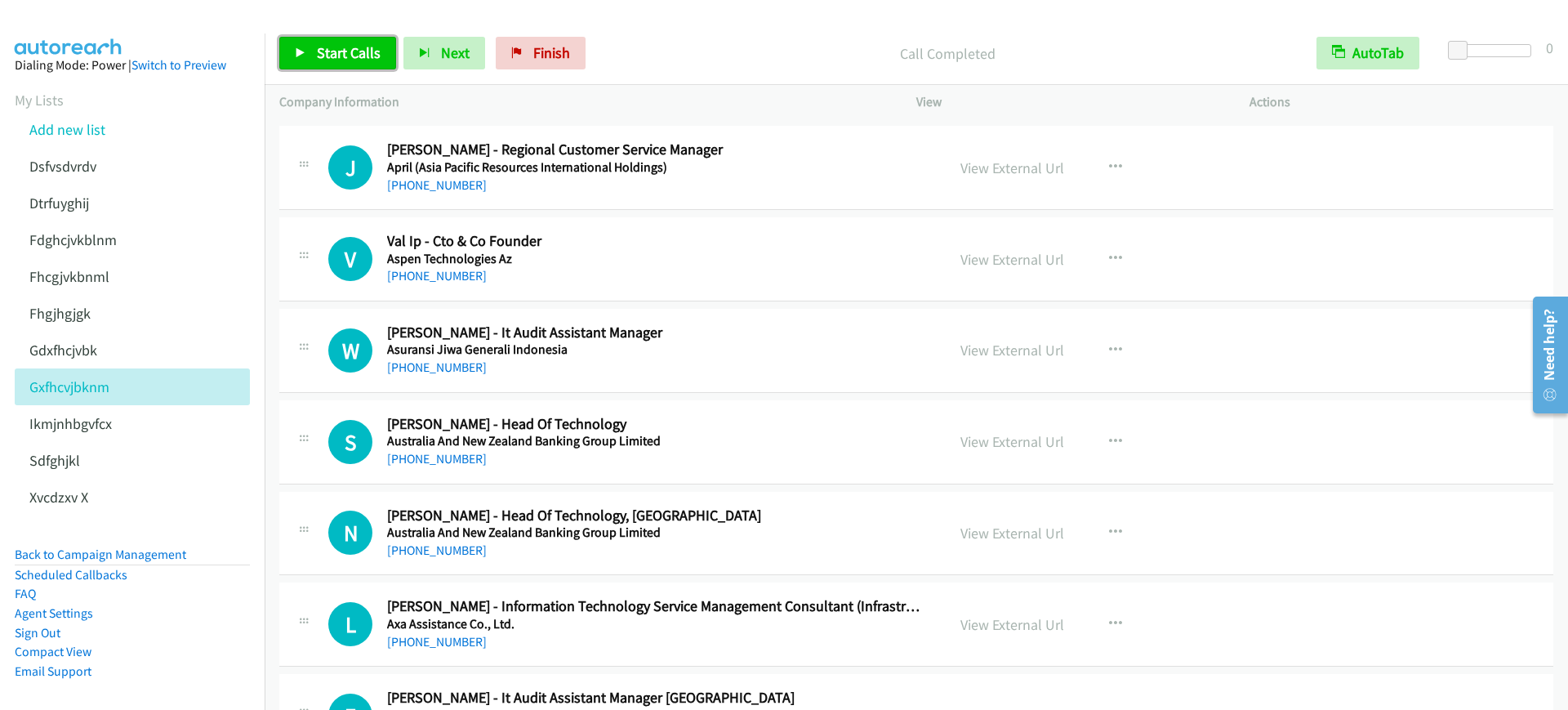
click at [299, 48] on icon at bounding box center [300, 54] width 12 height 12
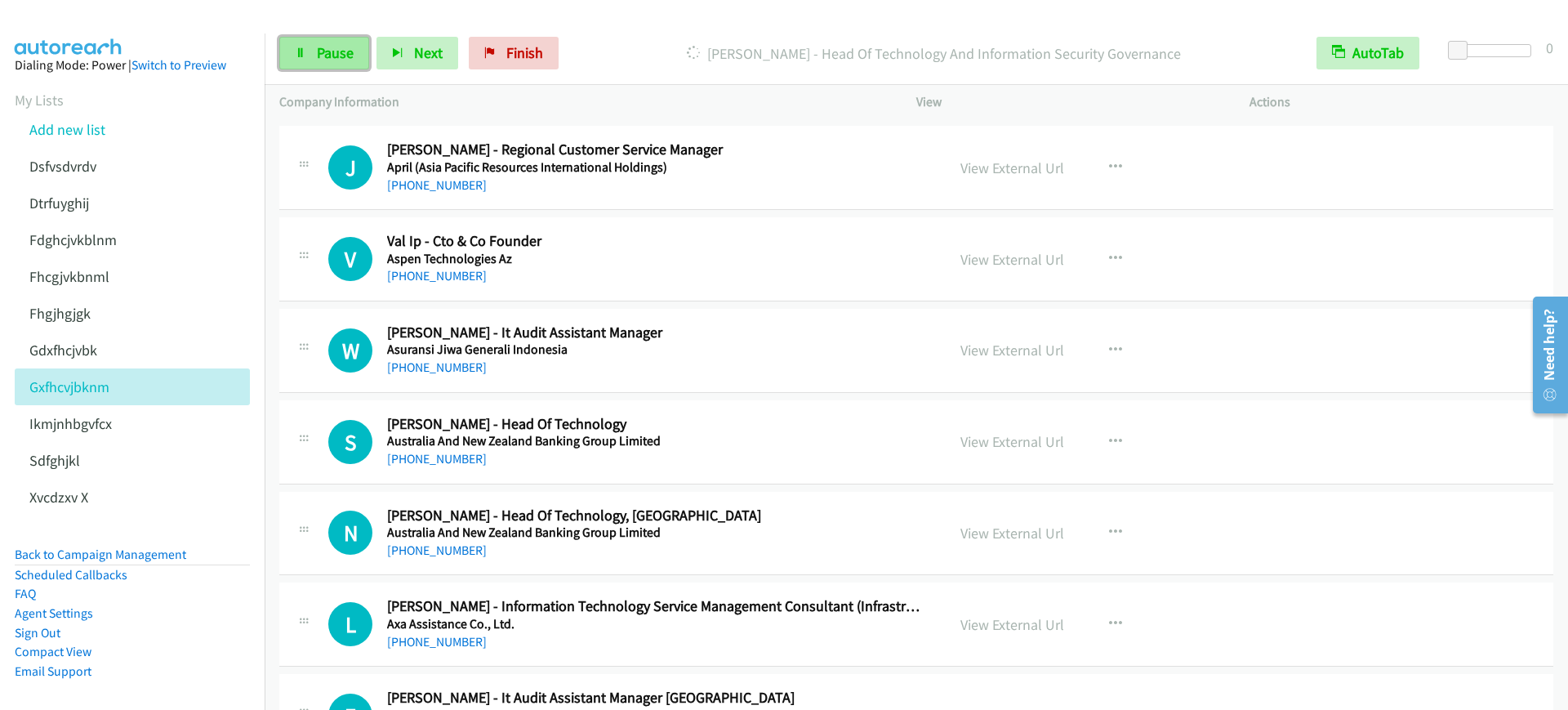
click at [299, 48] on icon at bounding box center [300, 54] width 12 height 12
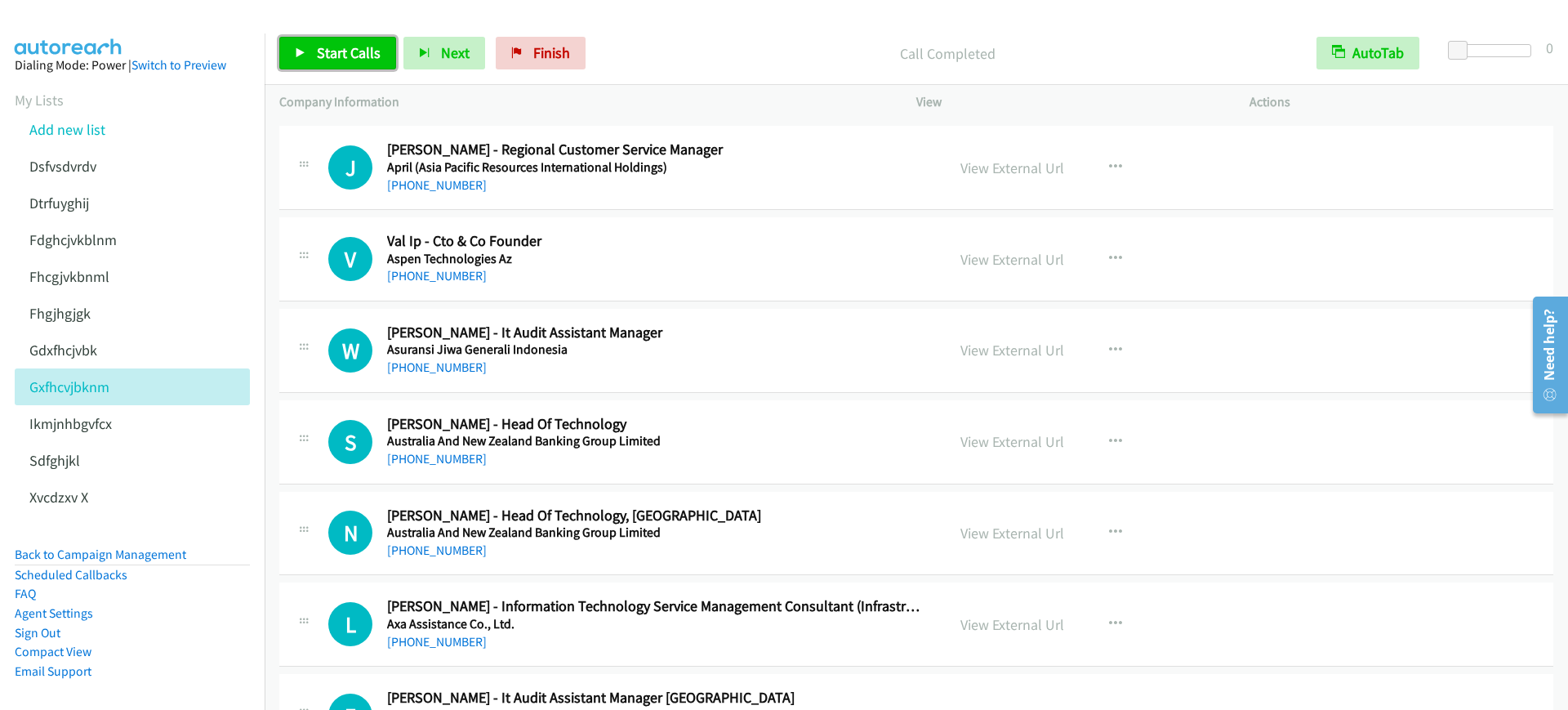
click at [309, 56] on link "Start Calls" at bounding box center [337, 53] width 117 height 33
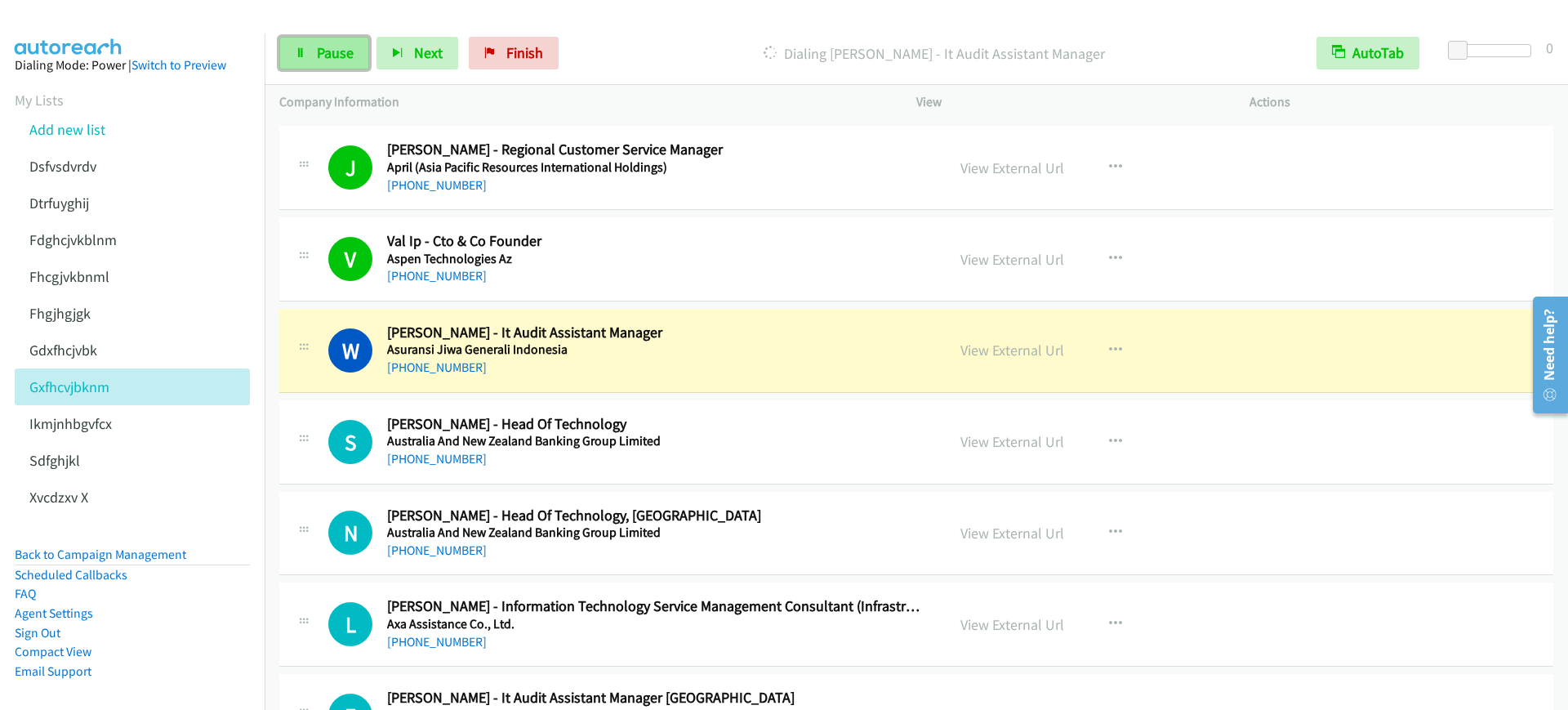
click at [329, 66] on link "Pause" at bounding box center [323, 53] width 90 height 33
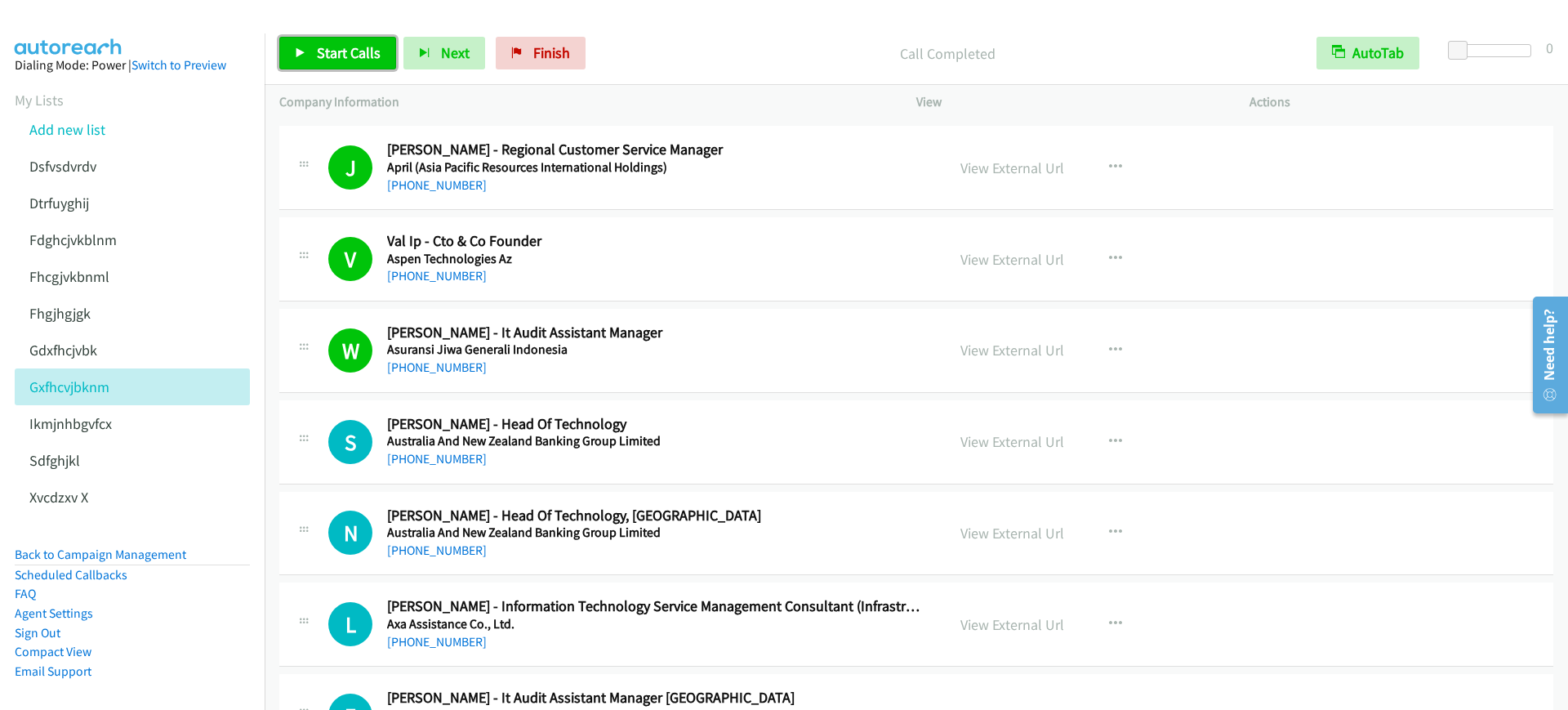
click at [328, 58] on span "Start Calls" at bounding box center [349, 53] width 64 height 19
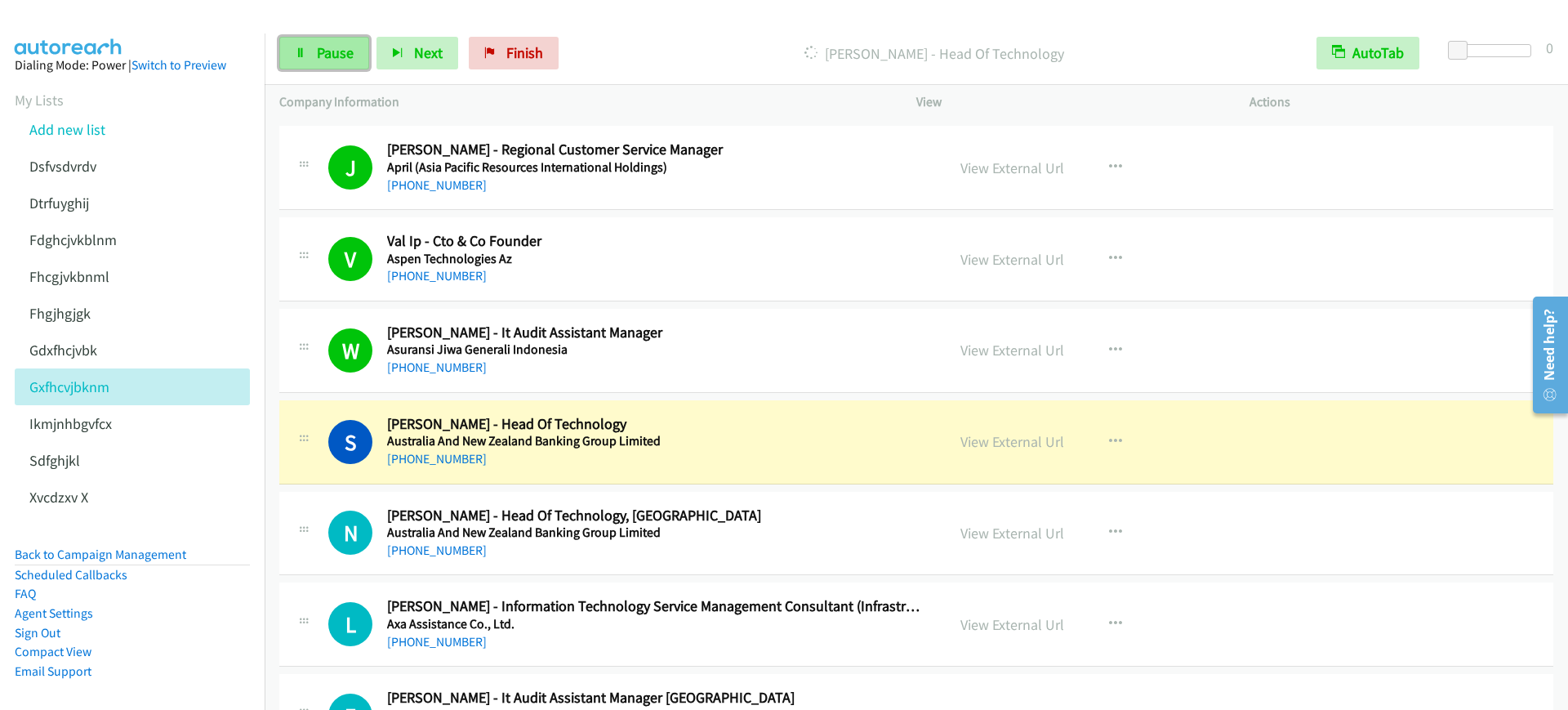
click at [328, 57] on span "Pause" at bounding box center [335, 53] width 36 height 19
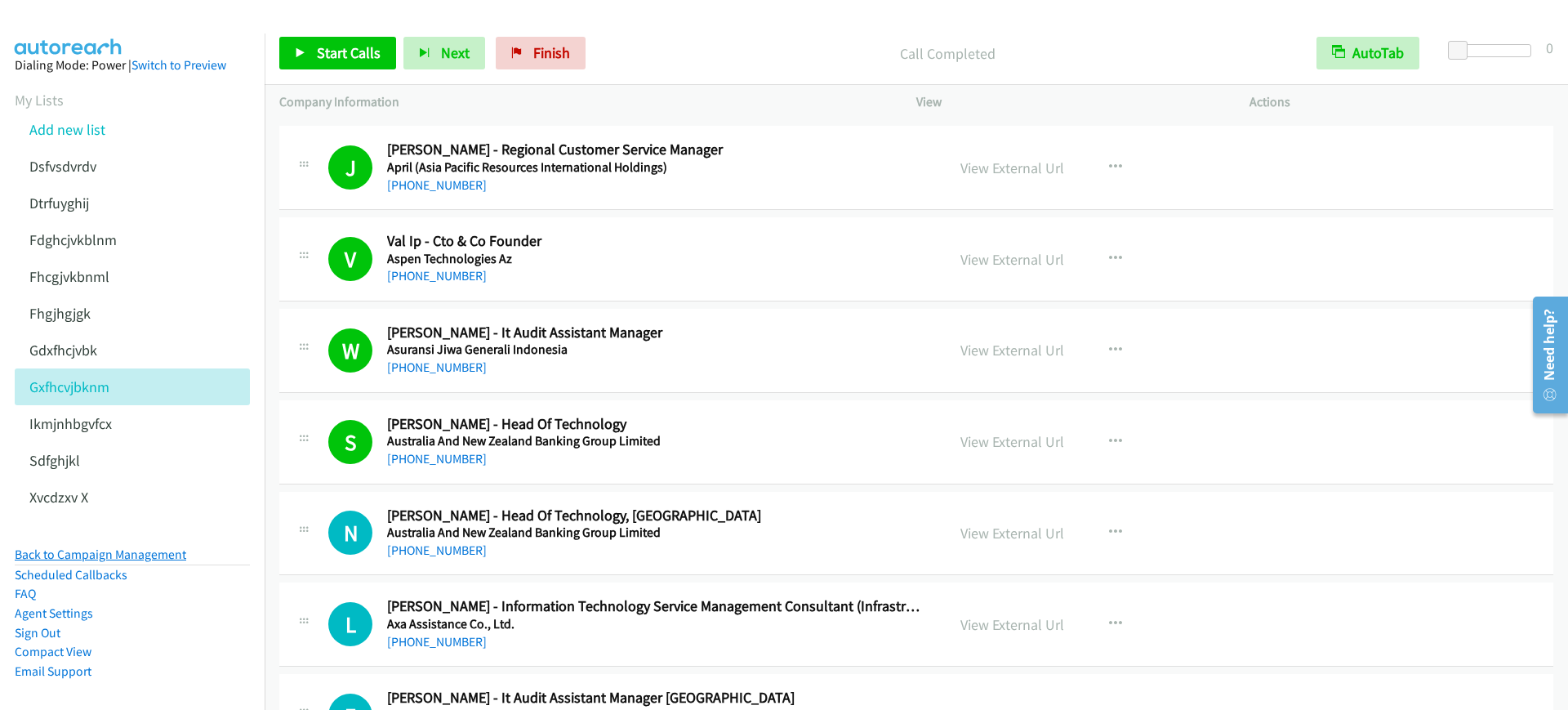
click at [102, 550] on link "Back to Campaign Management" at bounding box center [100, 554] width 172 height 15
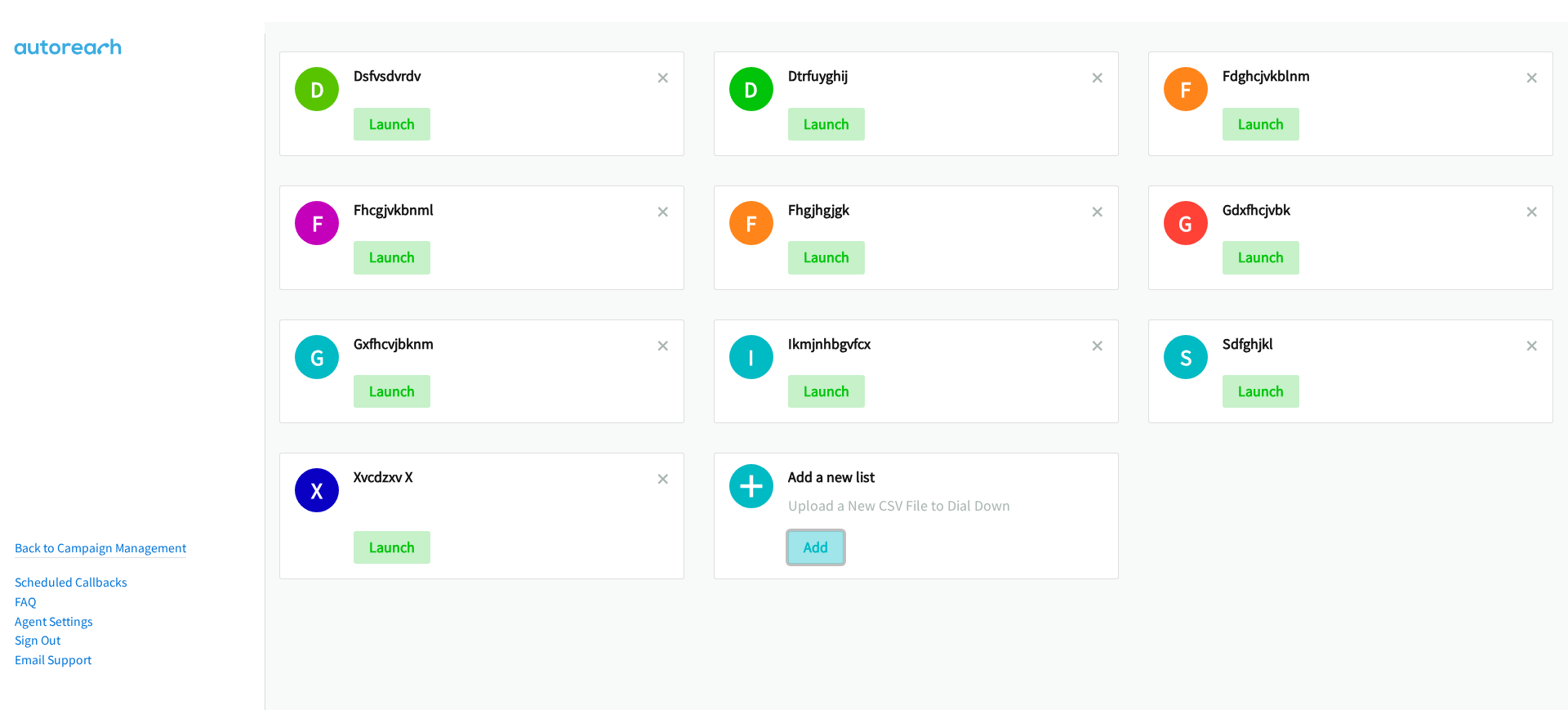
click at [805, 536] on button "Add" at bounding box center [815, 547] width 55 height 33
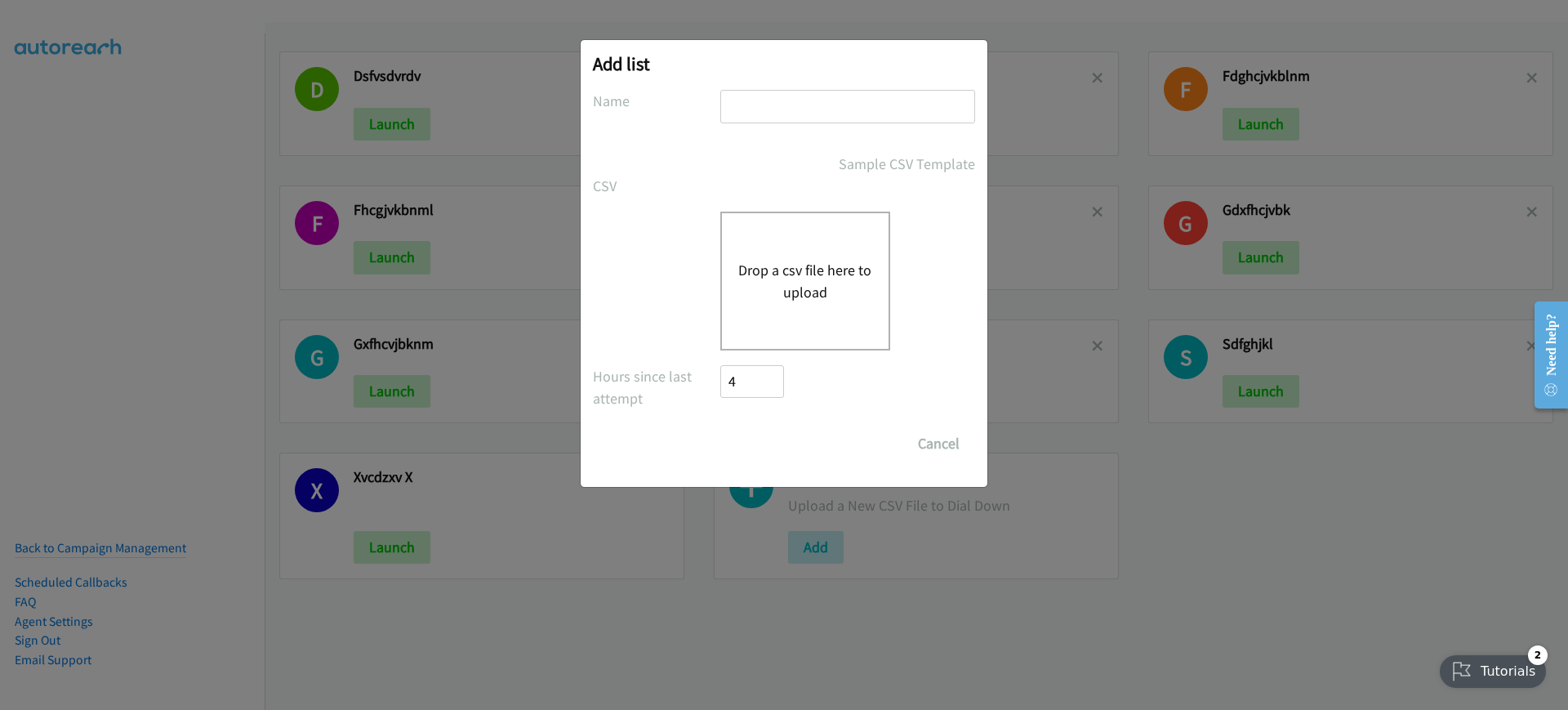
click at [780, 261] on button "Drop a csv file here to upload" at bounding box center [804, 281] width 134 height 45
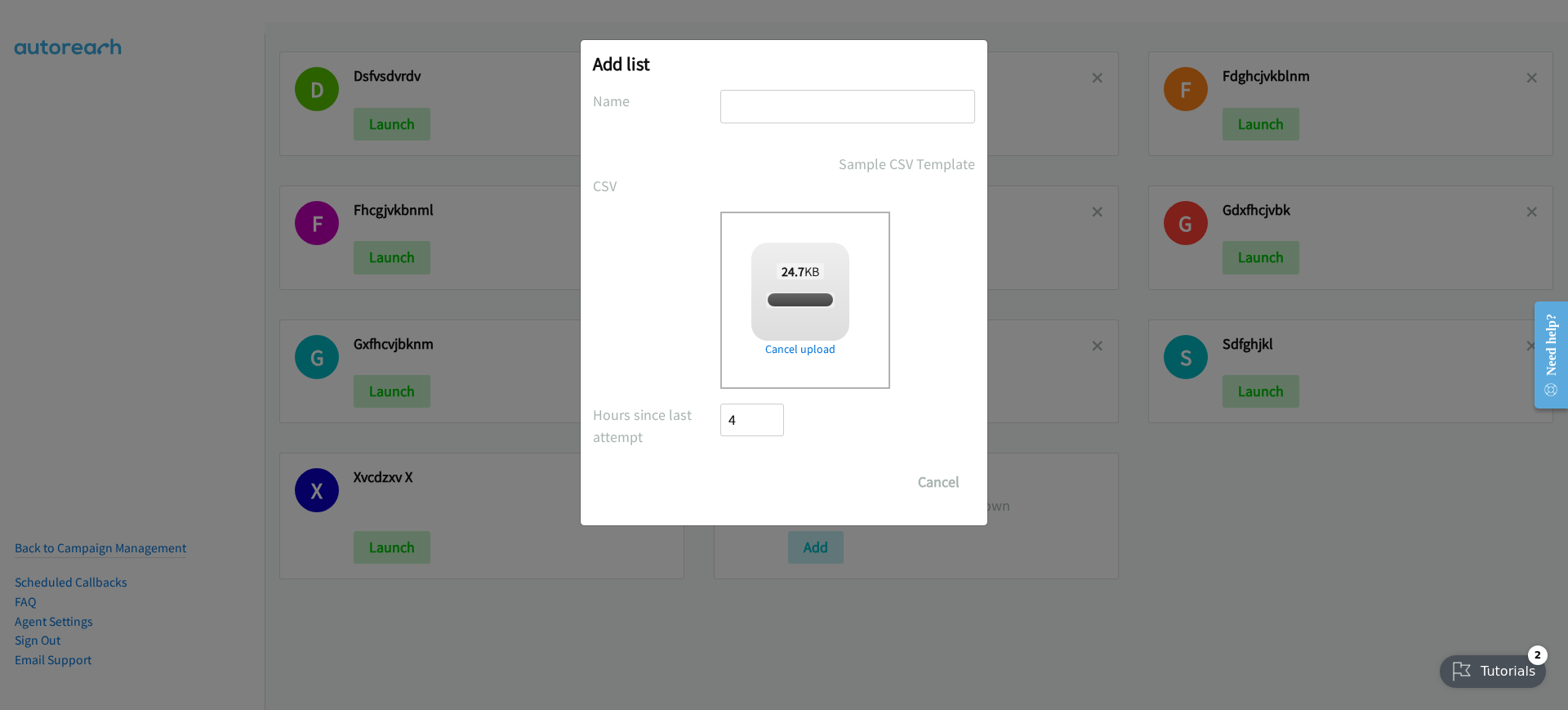
checkbox input "true"
drag, startPoint x: 815, startPoint y: 128, endPoint x: 853, endPoint y: 106, distance: 43.9
click at [848, 111] on div at bounding box center [848, 114] width 254 height 48
click at [853, 106] on input "text" at bounding box center [848, 106] width 254 height 34
type input "dfbdfb"
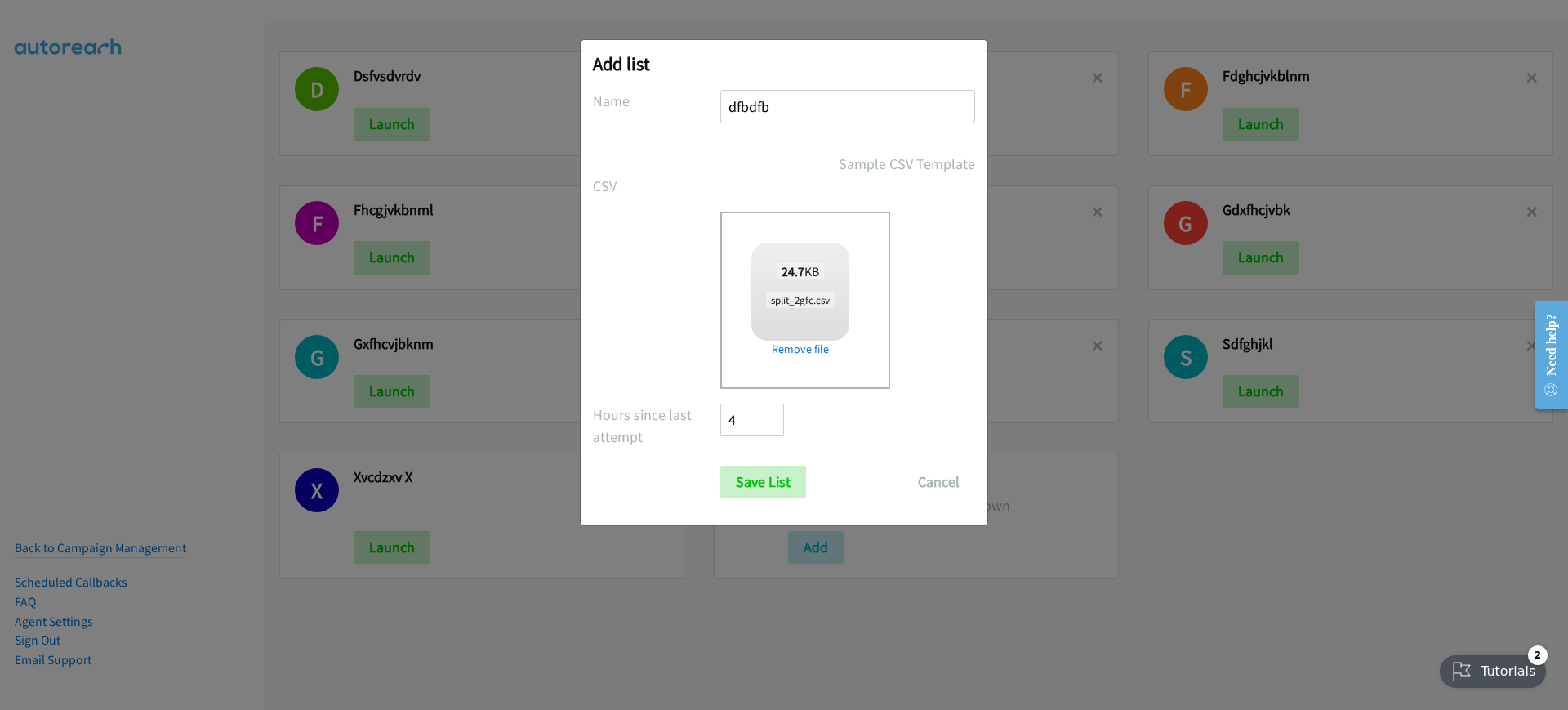
click at [786, 462] on form "No phone fields were returned for that Report or List View Please upload a csv …" at bounding box center [783, 294] width 382 height 408
click at [787, 488] on input "Save List" at bounding box center [763, 482] width 85 height 33
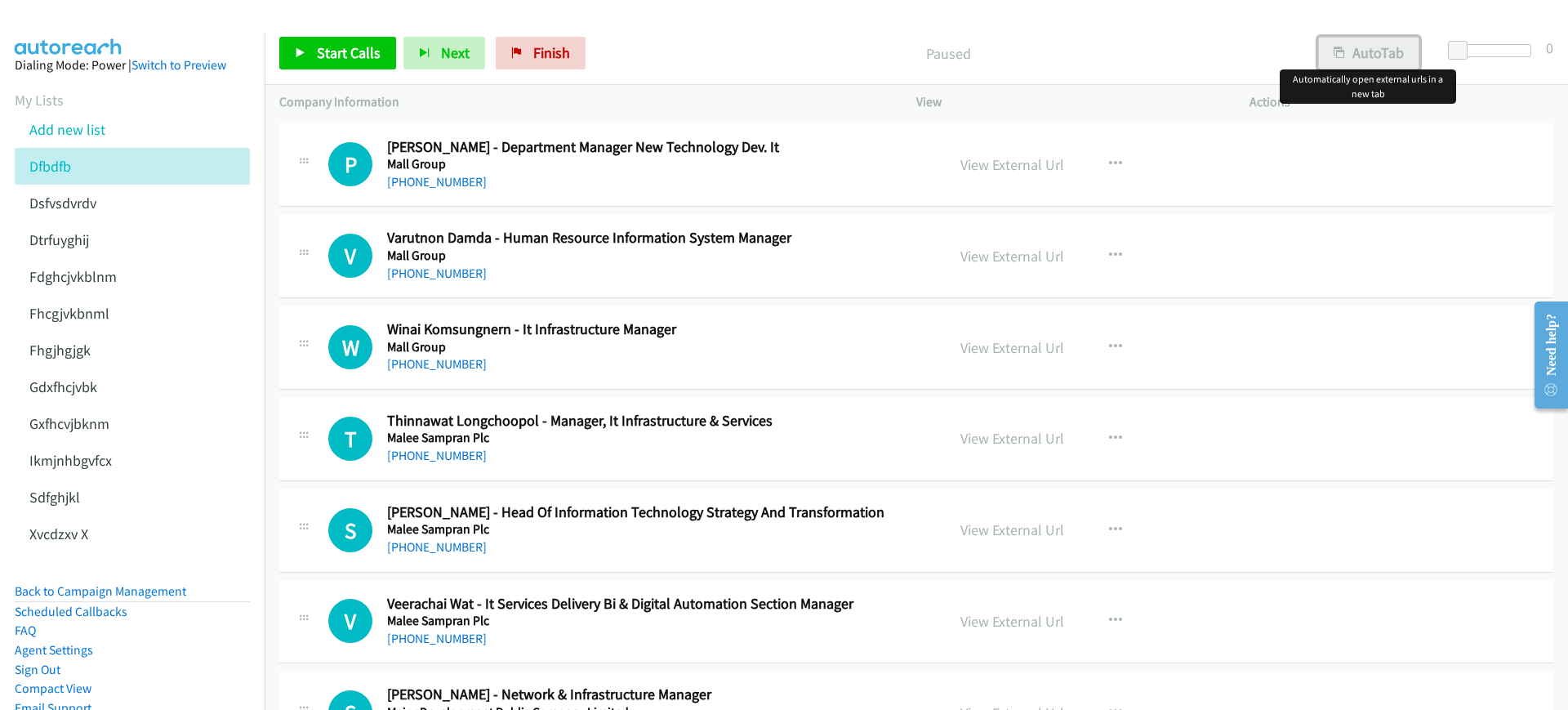
click at [1377, 53] on button "AutoTab" at bounding box center [1368, 53] width 101 height 33
click at [786, 56] on p "Paused" at bounding box center [948, 54] width 680 height 22
click at [348, 69] on div "Start Calls Pause Next Finish Paused AutoTab AutoTab 0" at bounding box center [916, 53] width 1303 height 63
click at [346, 38] on link "Start Calls" at bounding box center [337, 53] width 117 height 33
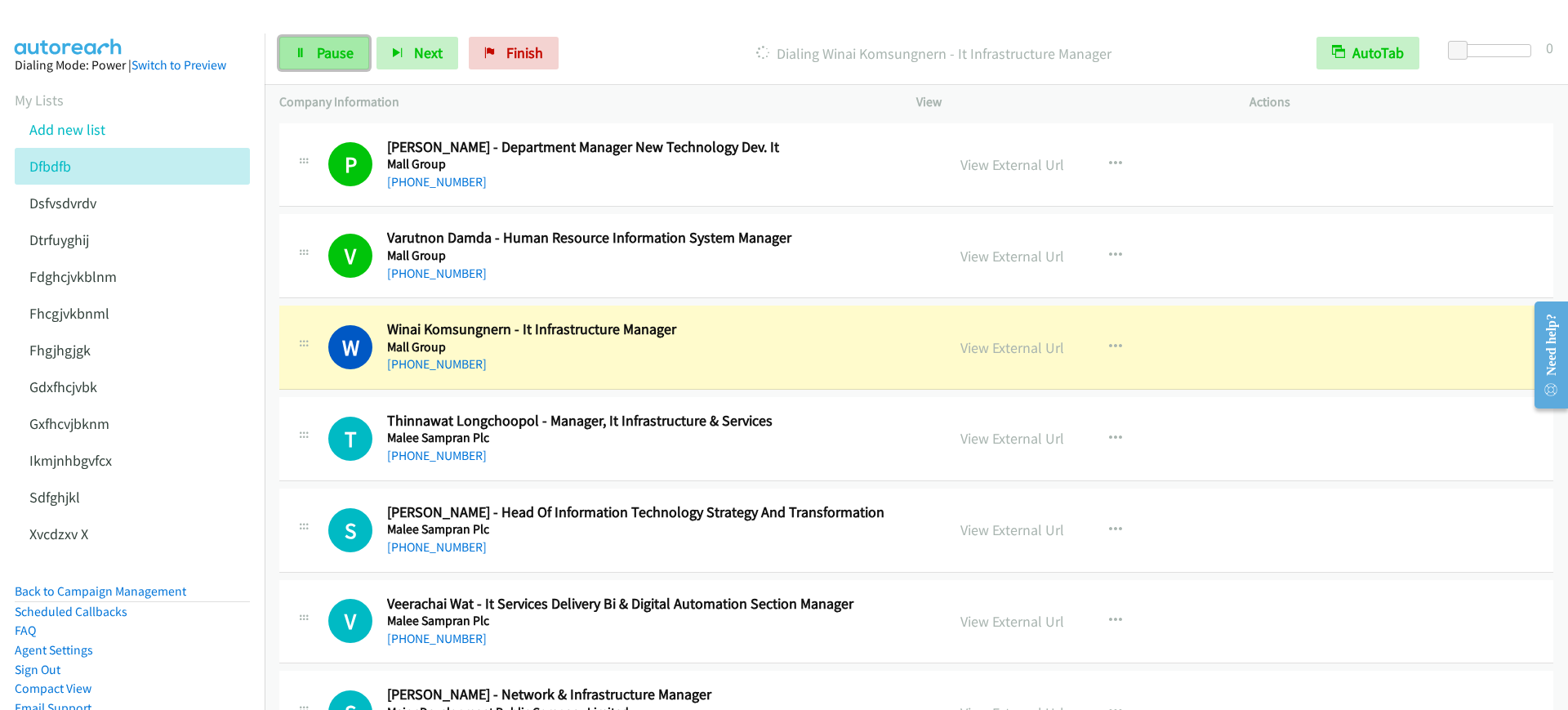
click at [318, 60] on span "Pause" at bounding box center [335, 53] width 36 height 19
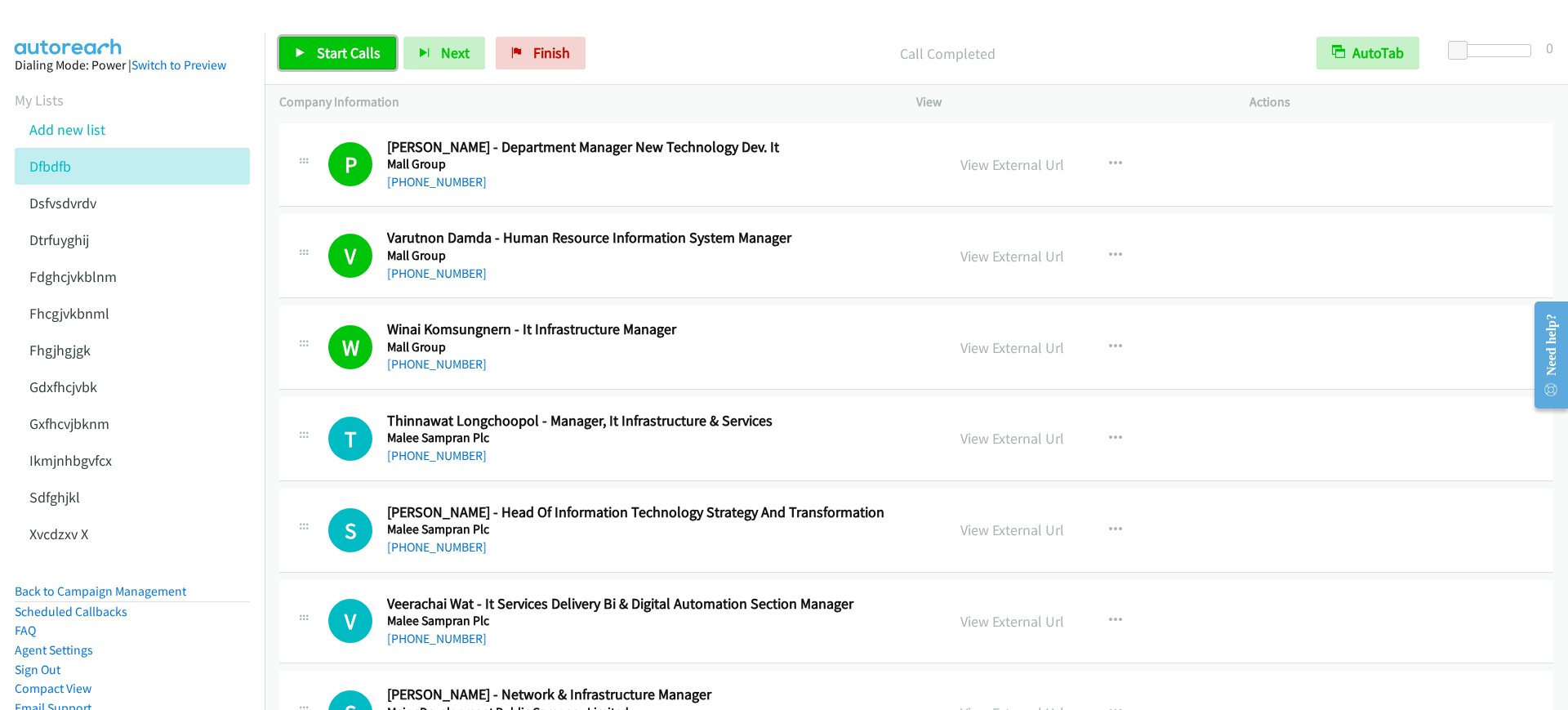
click at [357, 65] on link "Start Calls" at bounding box center [337, 53] width 117 height 33
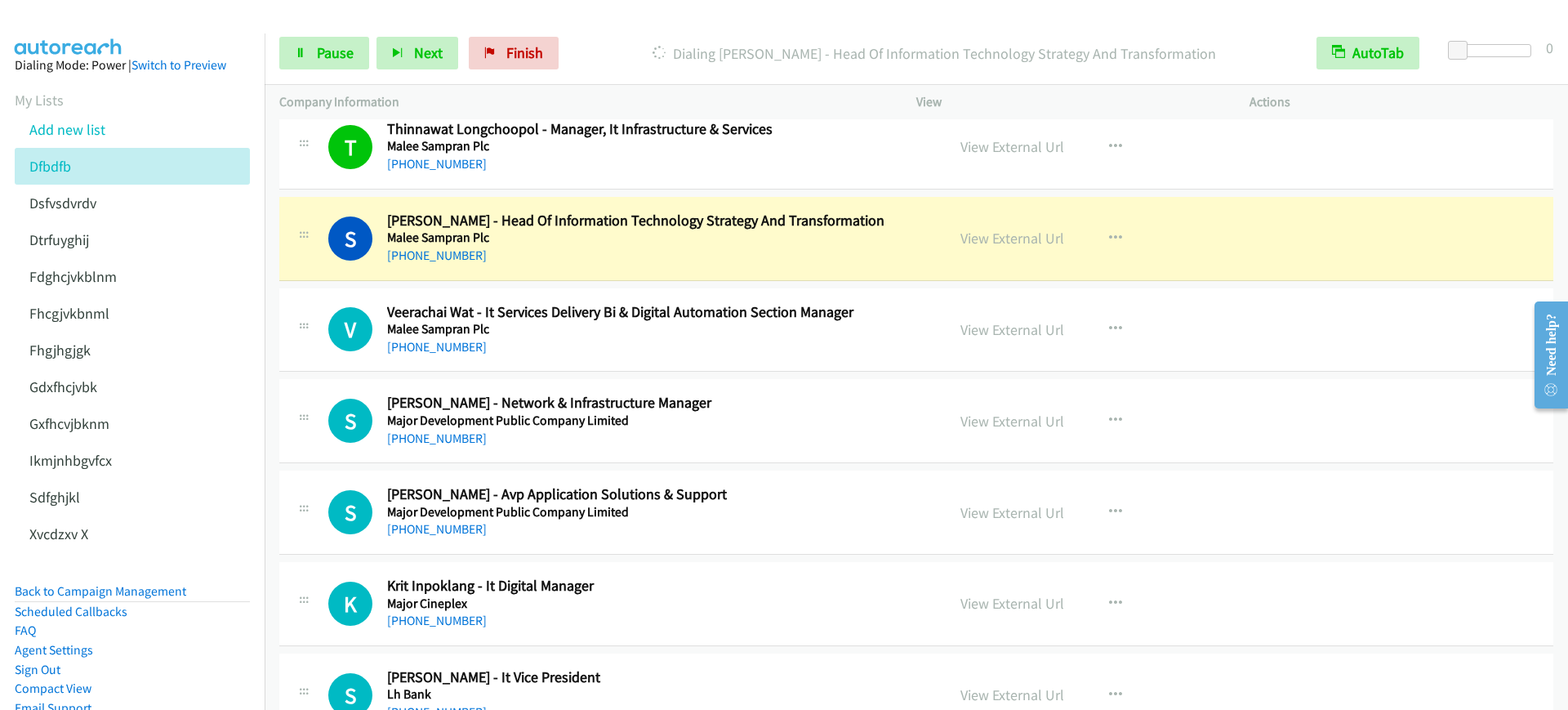
scroll to position [306, 0]
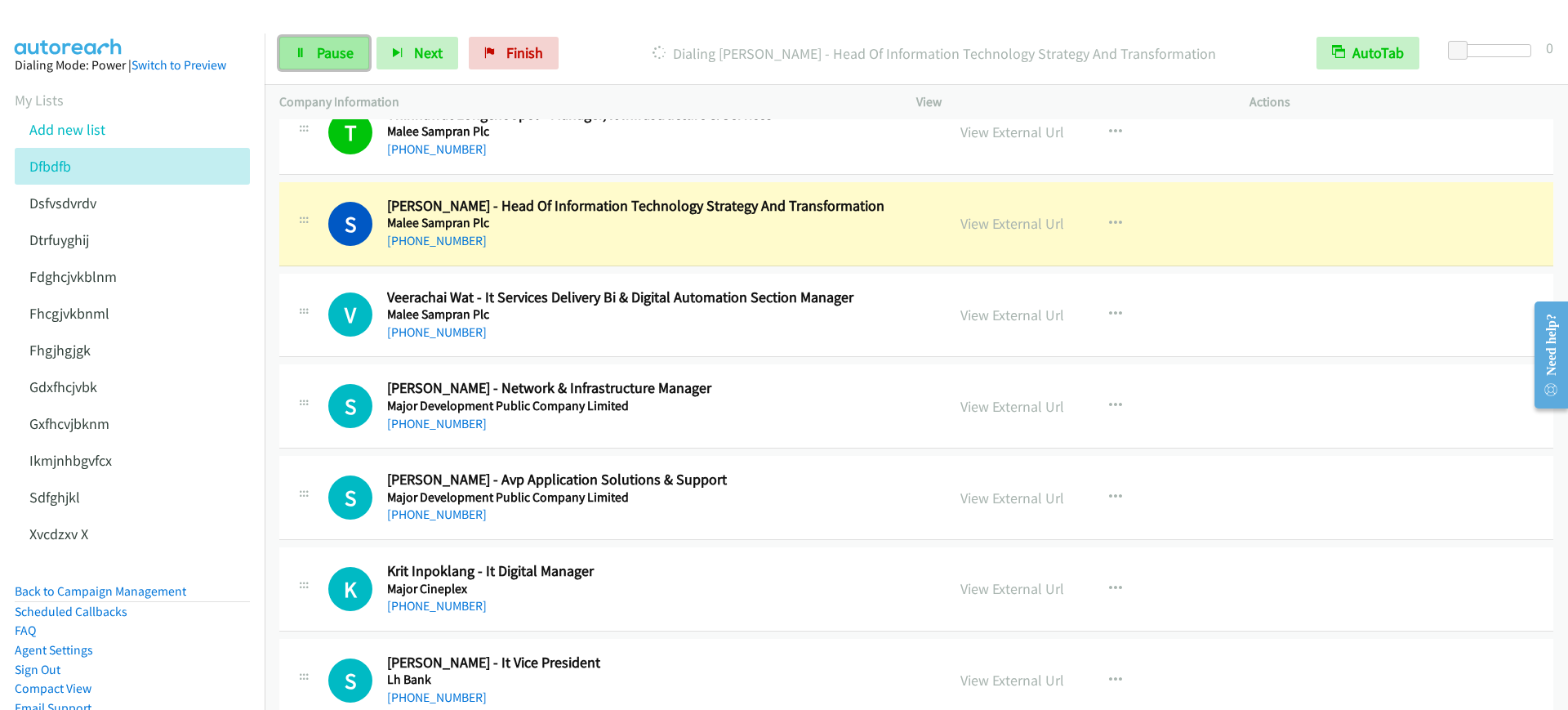
click at [327, 49] on span "Pause" at bounding box center [335, 53] width 36 height 19
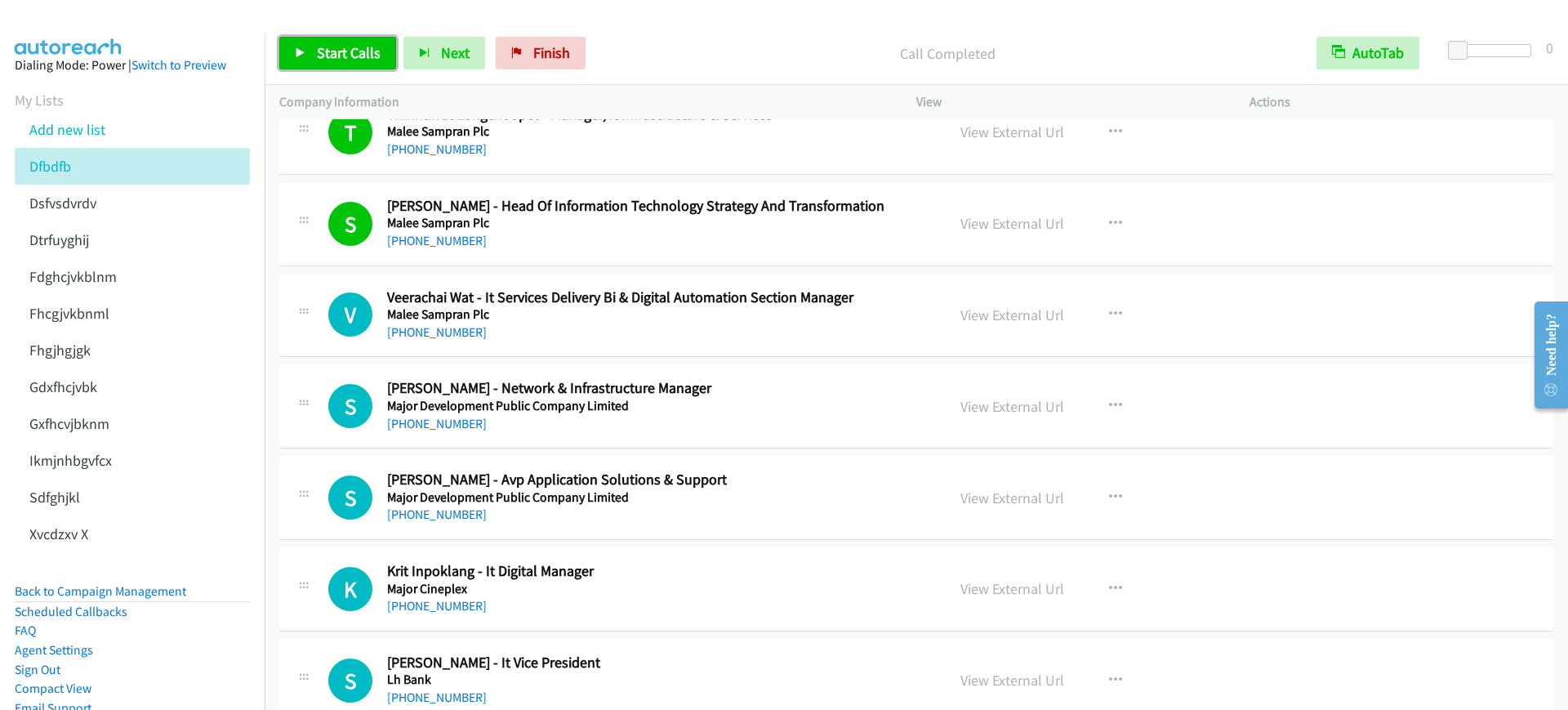
click at [308, 45] on link "Start Calls" at bounding box center [337, 53] width 117 height 33
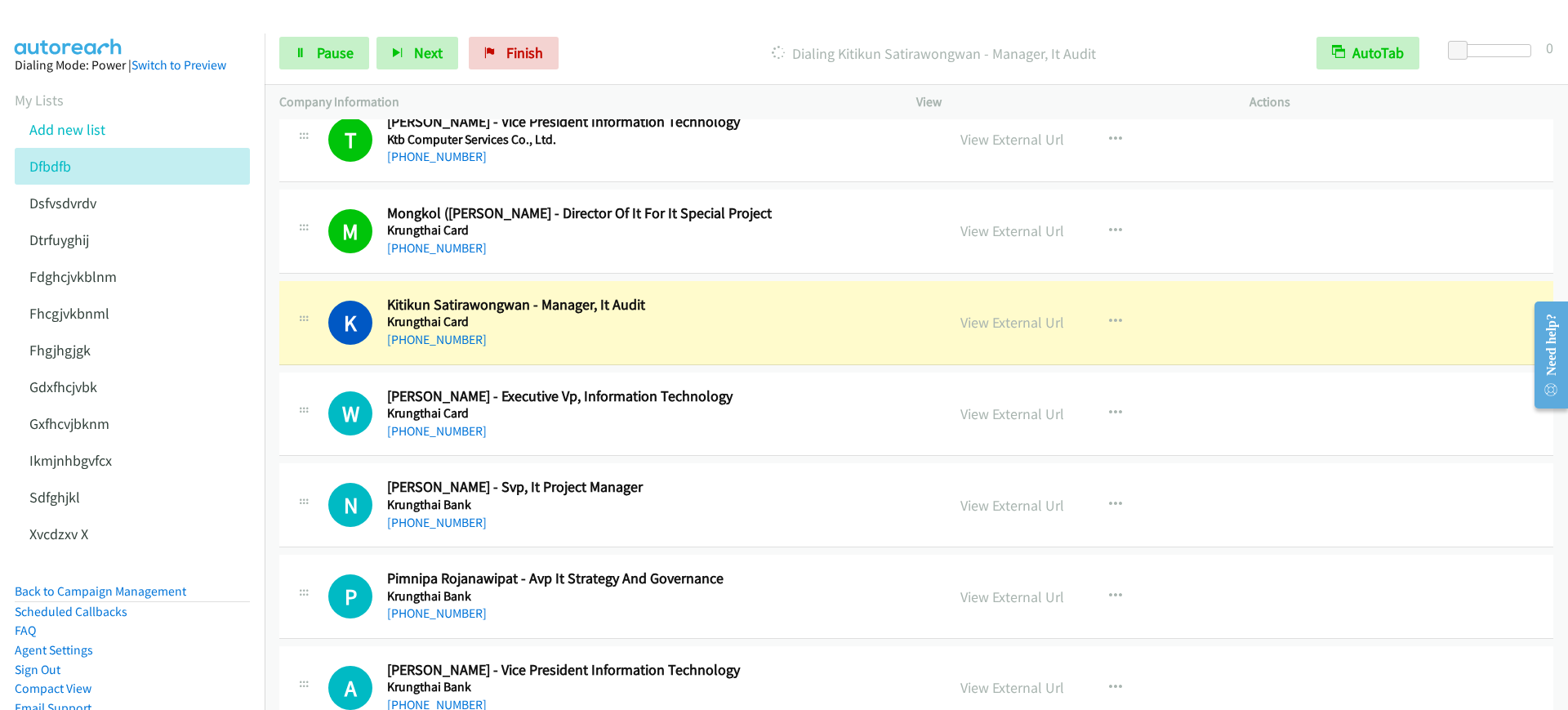
scroll to position [1225, 0]
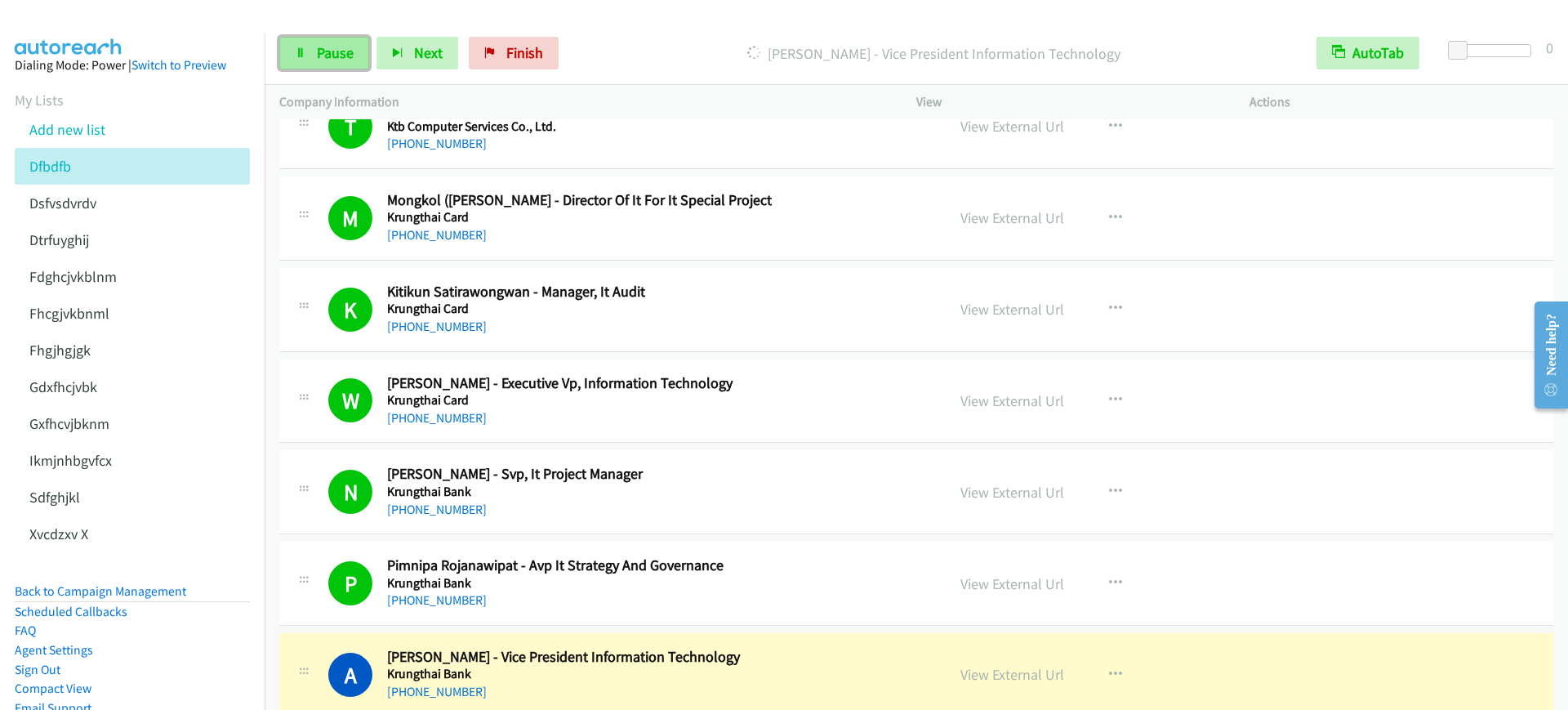
click at [309, 63] on link "Pause" at bounding box center [323, 53] width 90 height 33
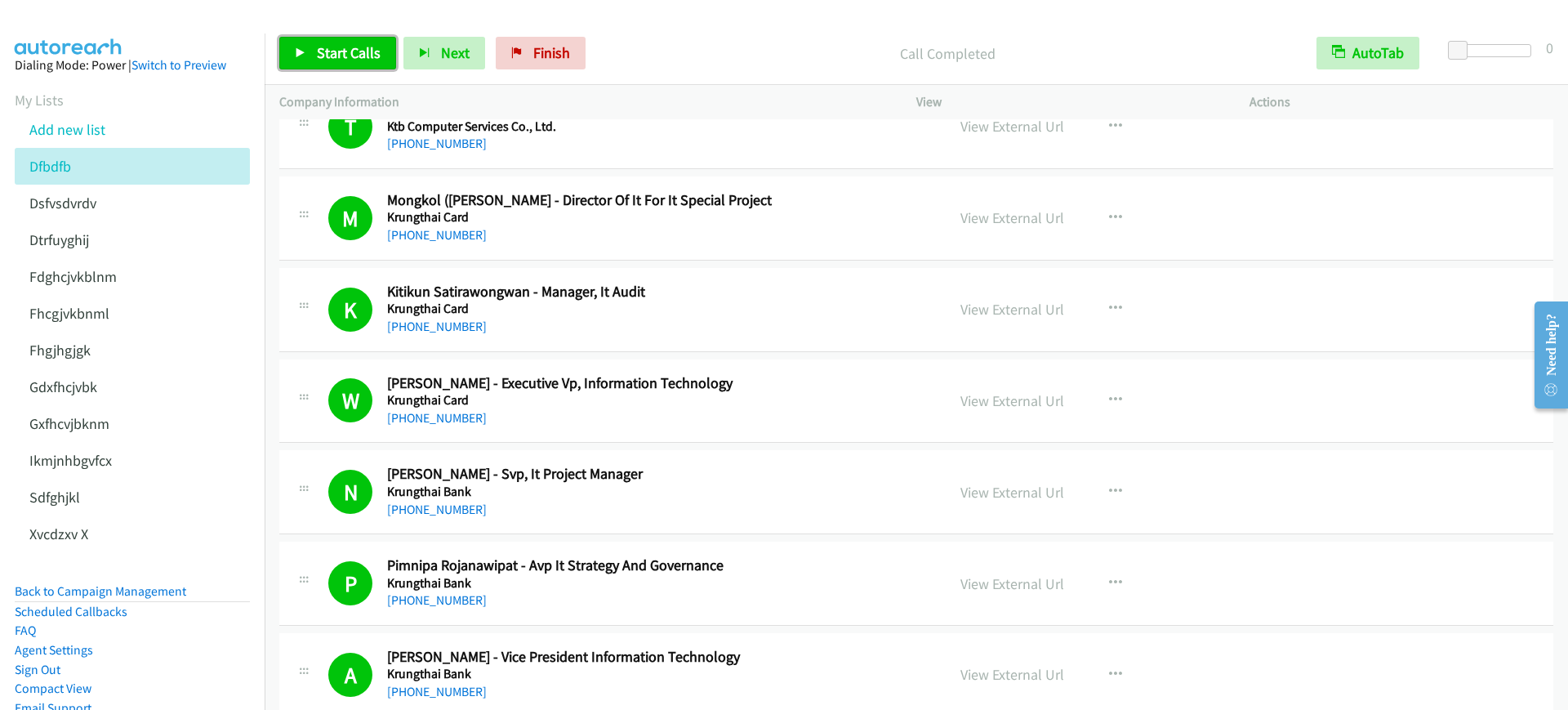
click at [369, 60] on span "Start Calls" at bounding box center [349, 53] width 64 height 19
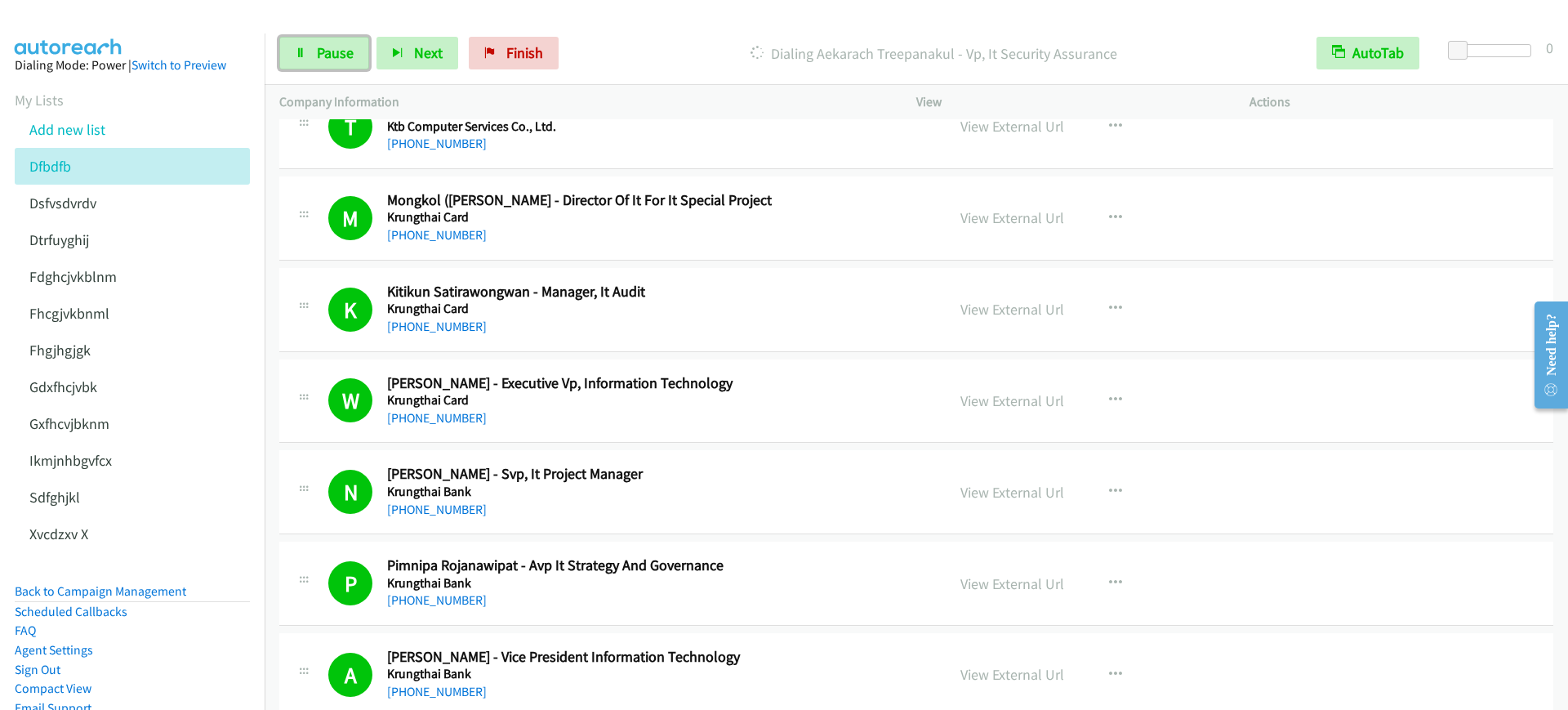
drag, startPoint x: 321, startPoint y: 49, endPoint x: 361, endPoint y: 95, distance: 61.0
click at [321, 49] on span "Pause" at bounding box center [335, 53] width 36 height 19
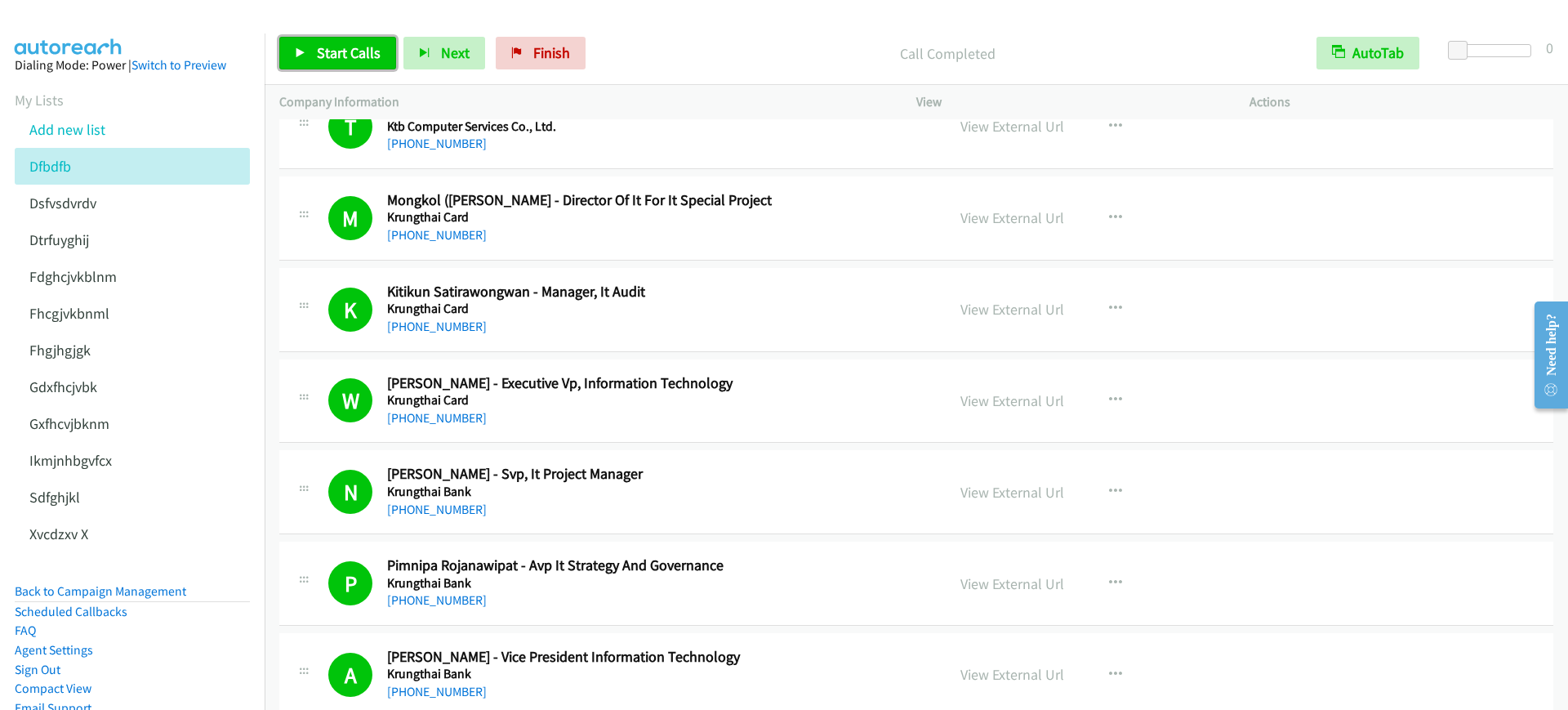
click at [352, 45] on span "Start Calls" at bounding box center [349, 53] width 64 height 19
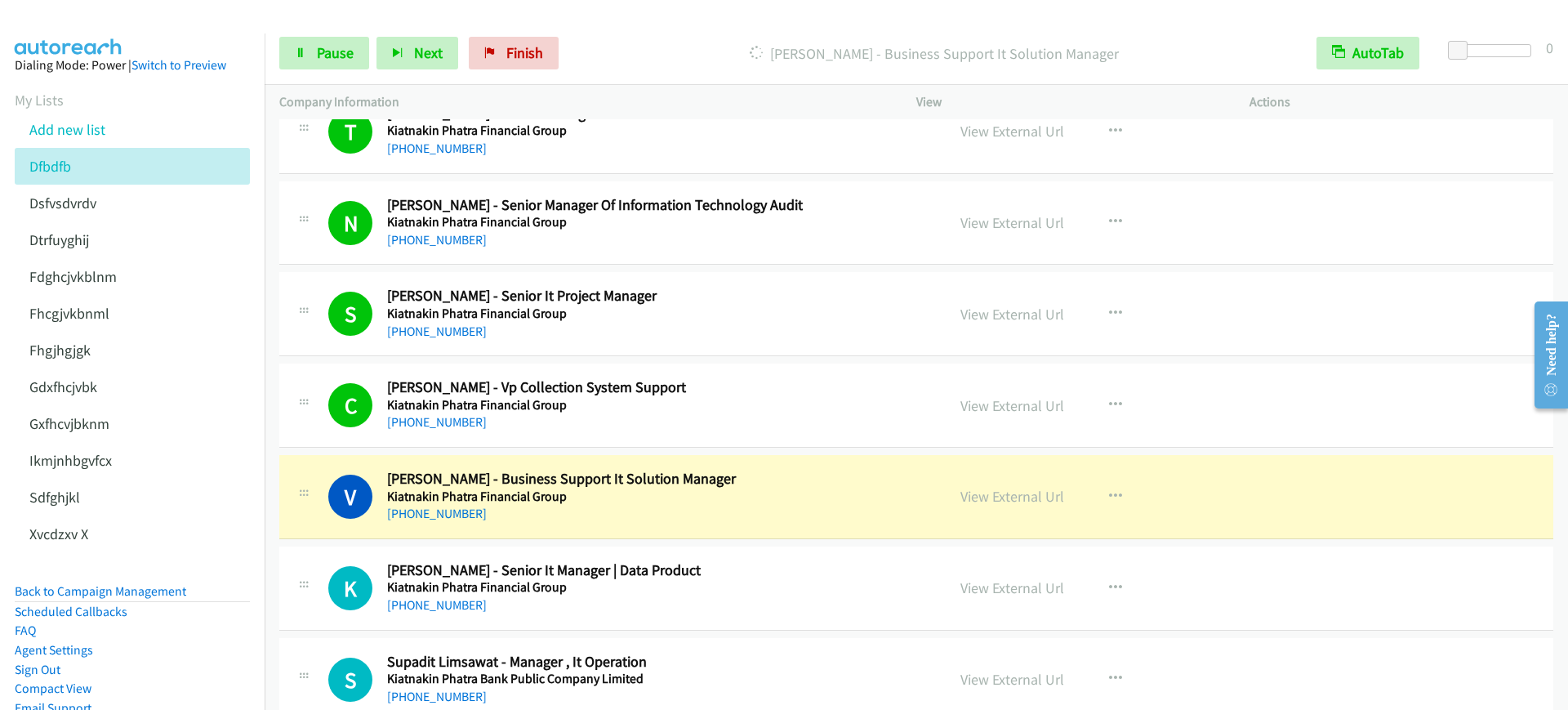
scroll to position [4085, 0]
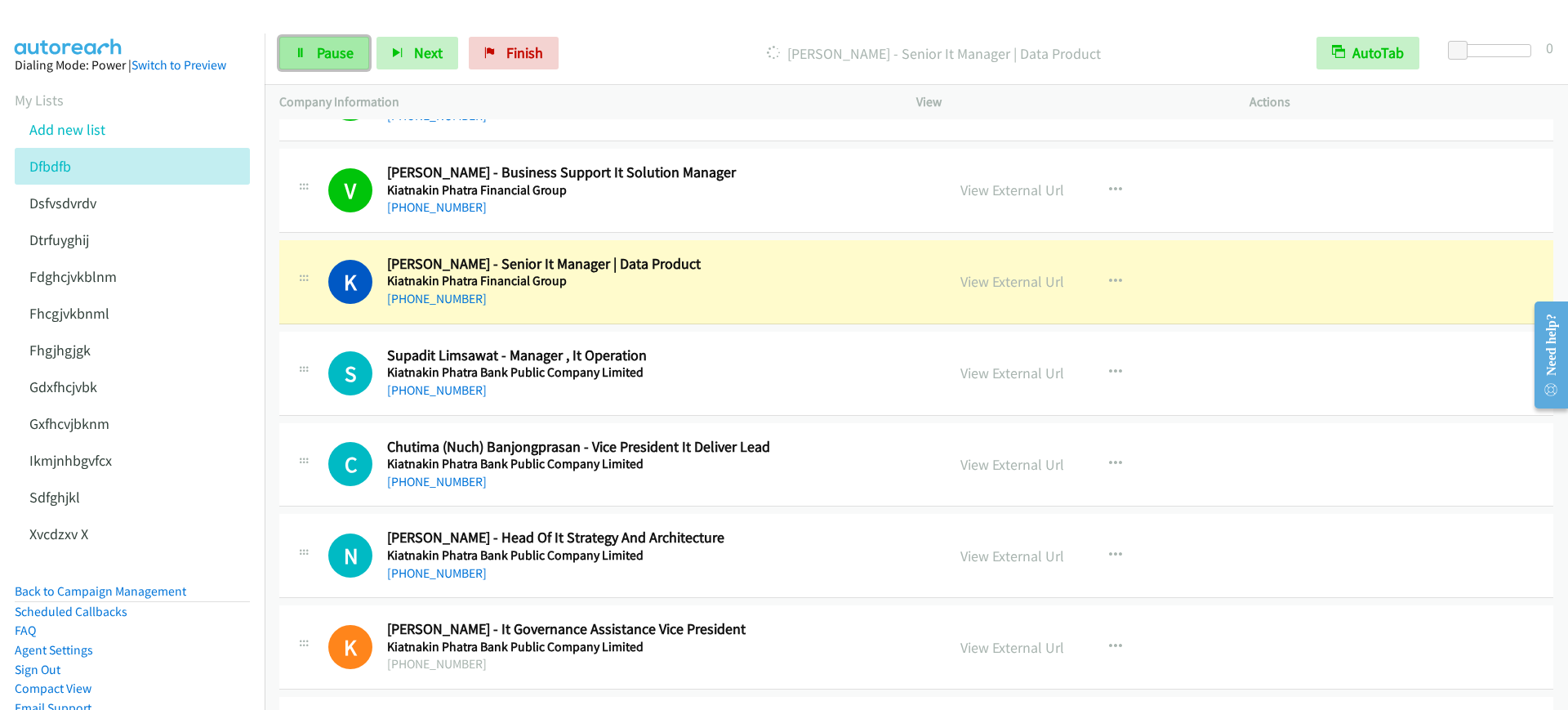
click at [335, 45] on span "Pause" at bounding box center [335, 53] width 36 height 19
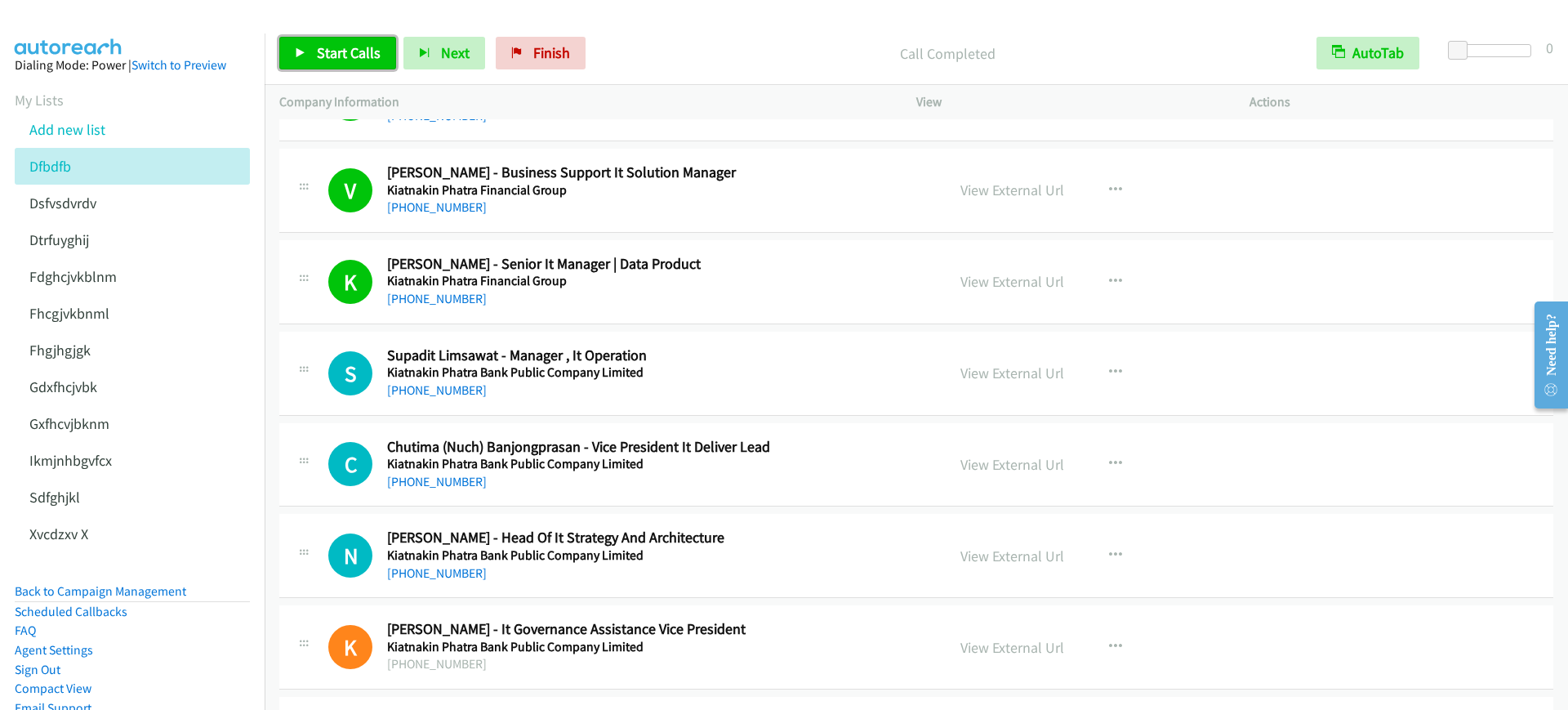
click at [370, 47] on span "Start Calls" at bounding box center [349, 53] width 64 height 19
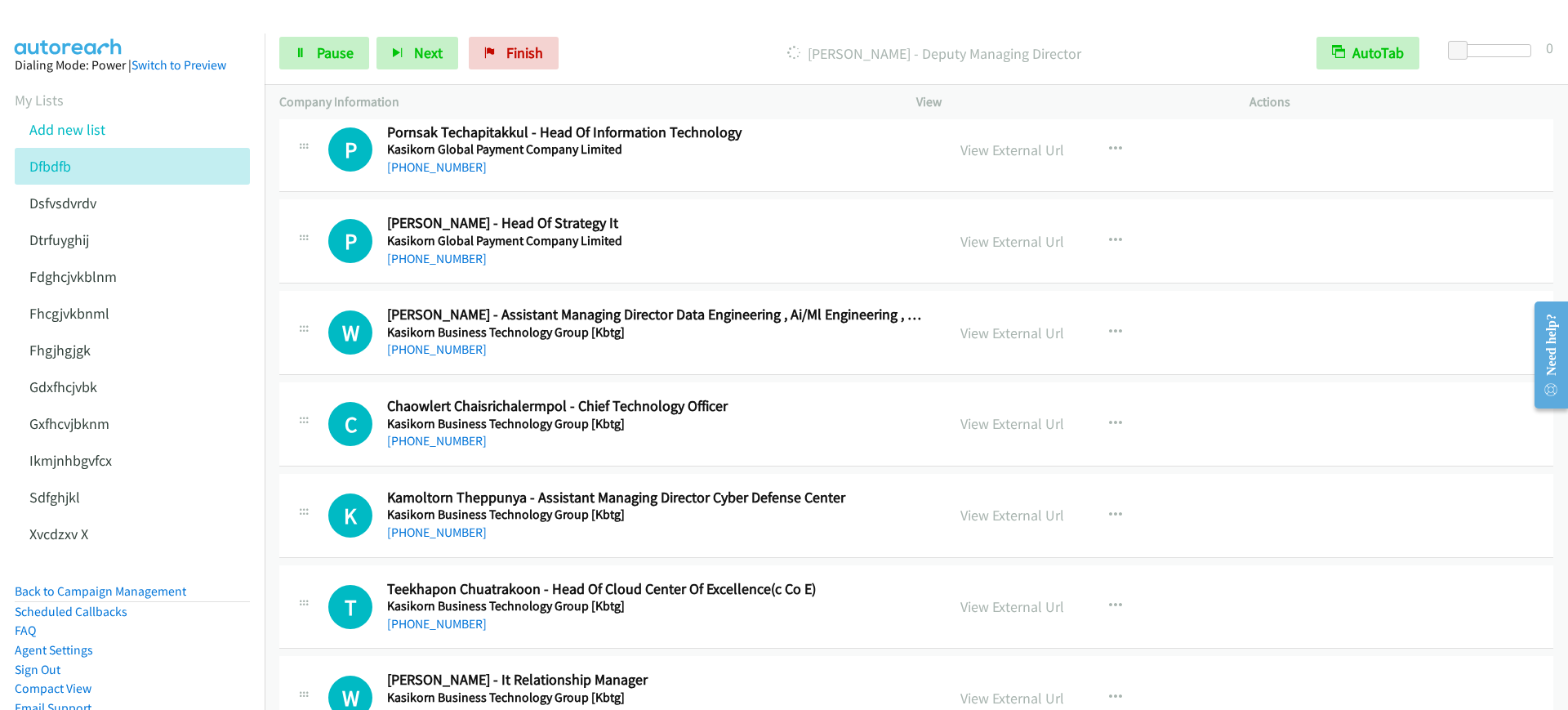
scroll to position [4698, 0]
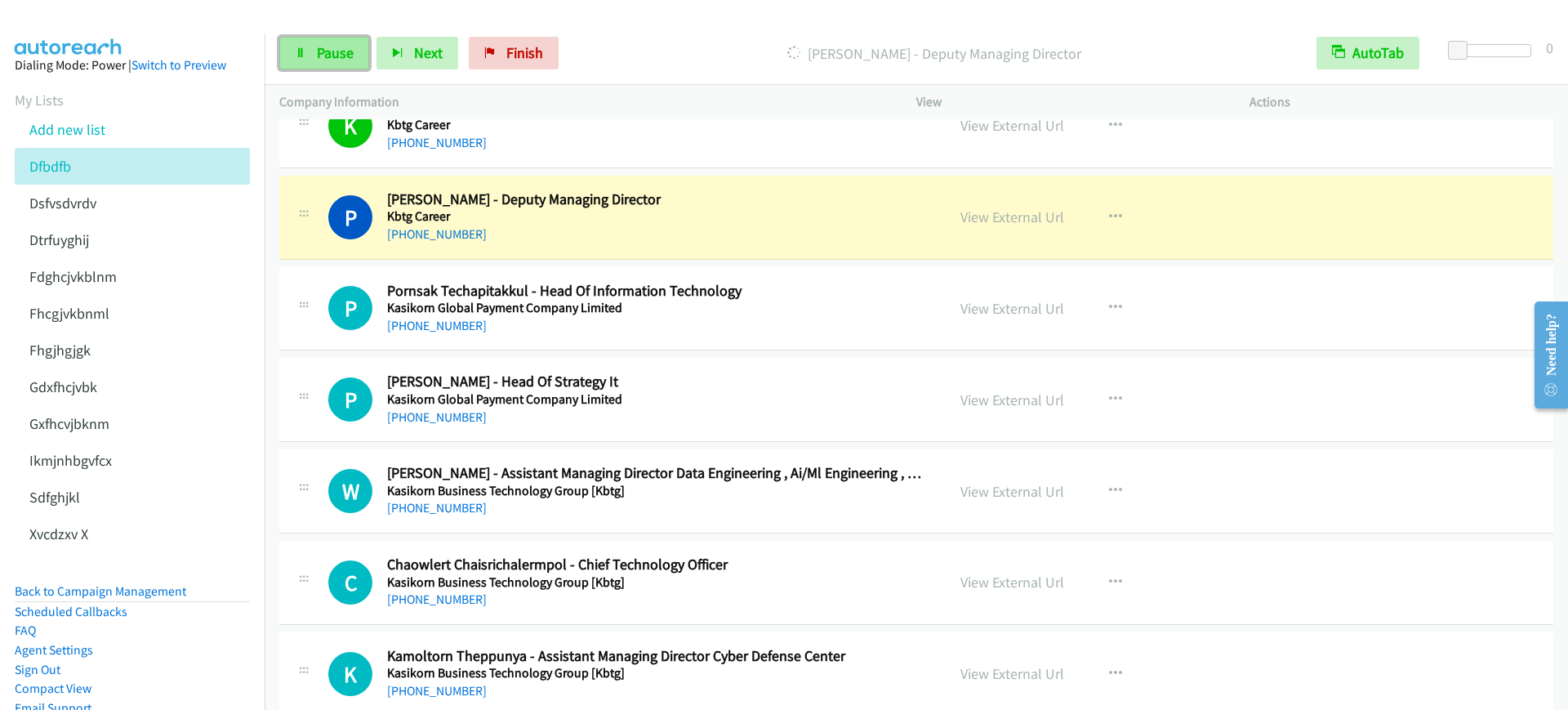
click at [308, 53] on link "Pause" at bounding box center [323, 53] width 90 height 33
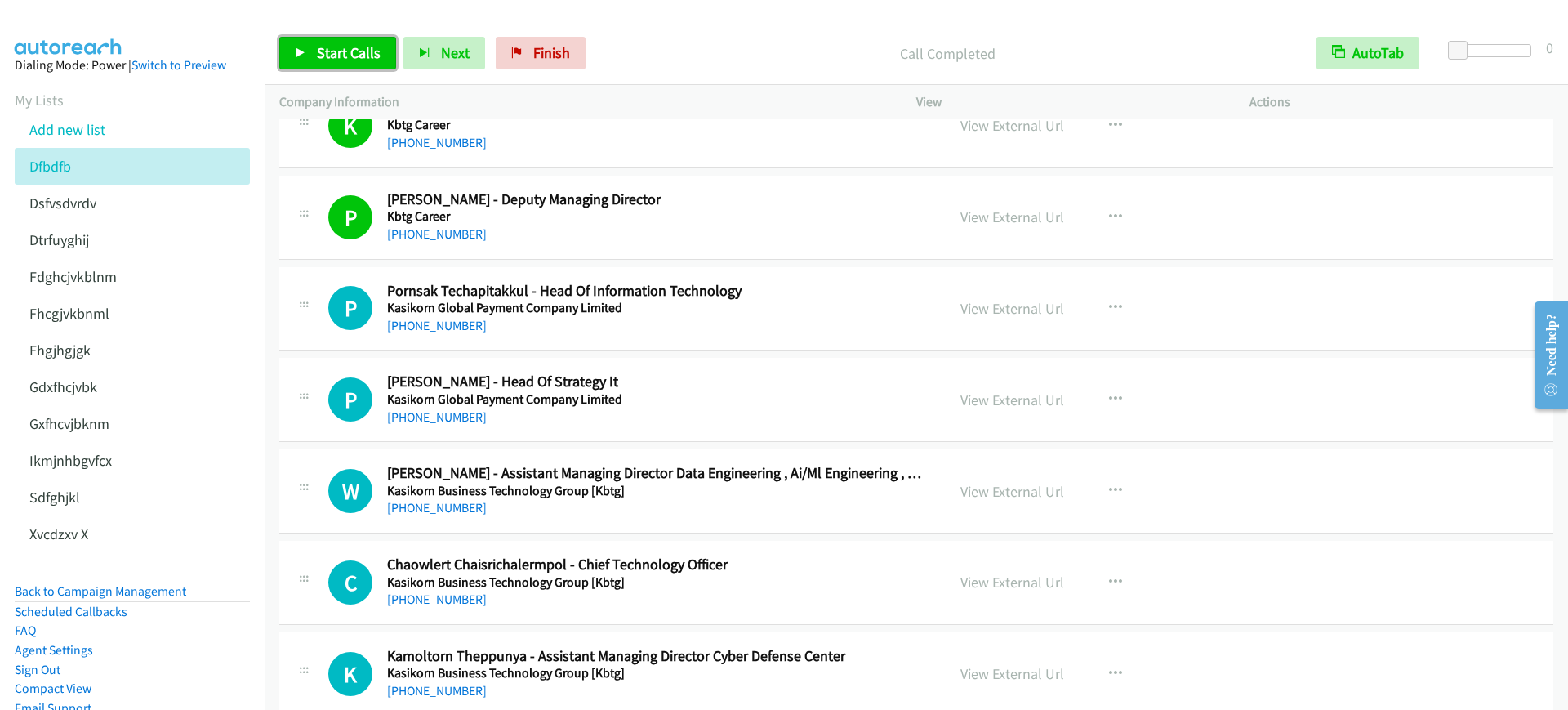
click at [347, 57] on span "Start Calls" at bounding box center [349, 53] width 64 height 19
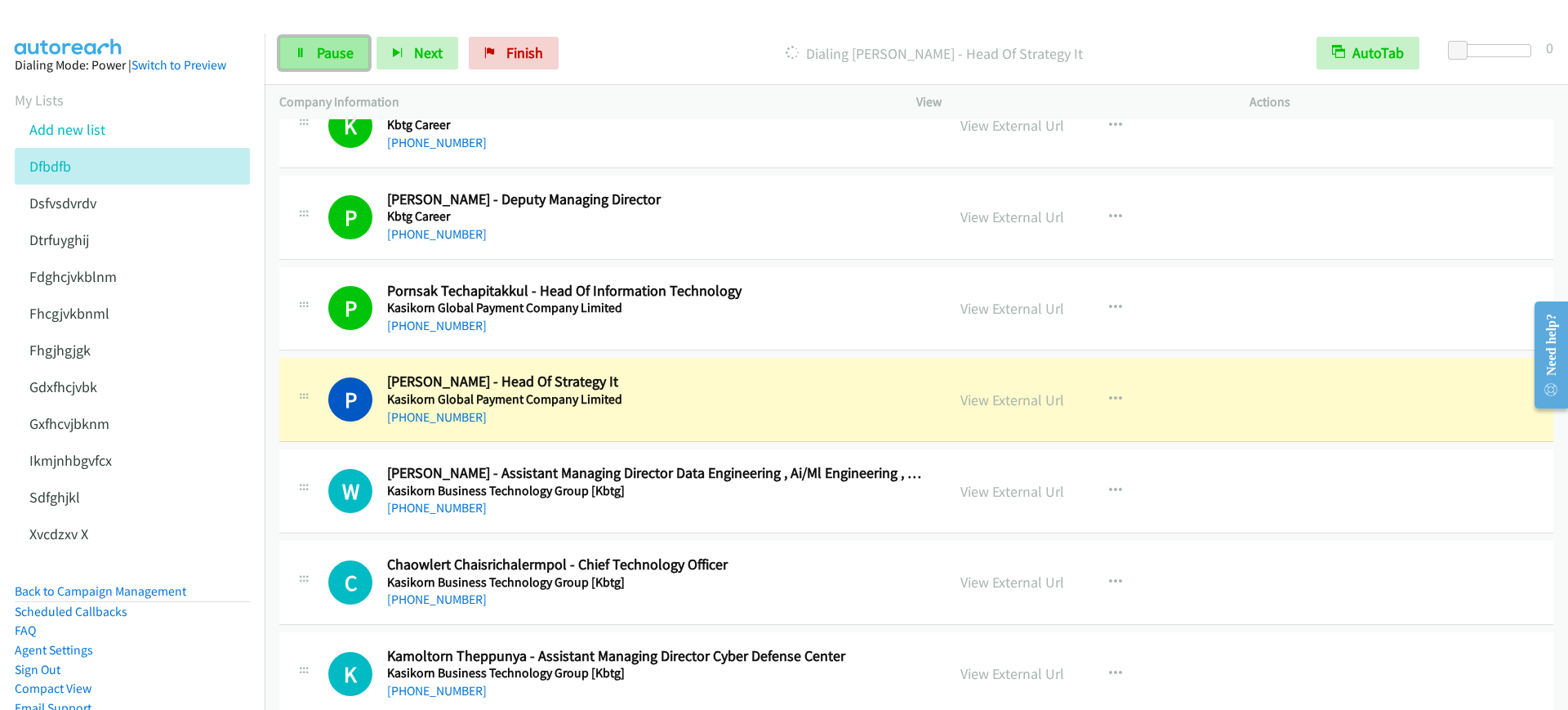
click at [323, 51] on span "Pause" at bounding box center [335, 53] width 36 height 19
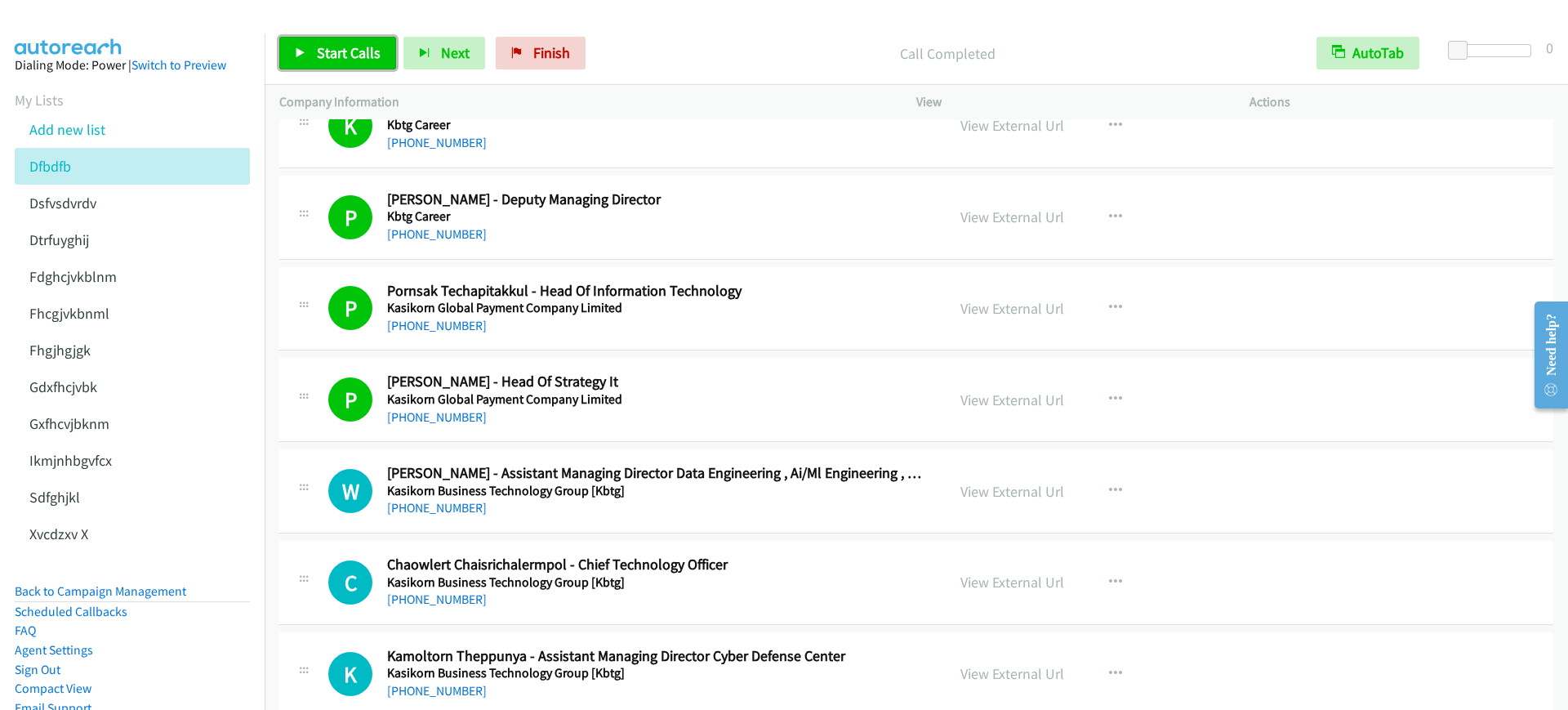
click at [358, 46] on span "Start Calls" at bounding box center [349, 53] width 64 height 19
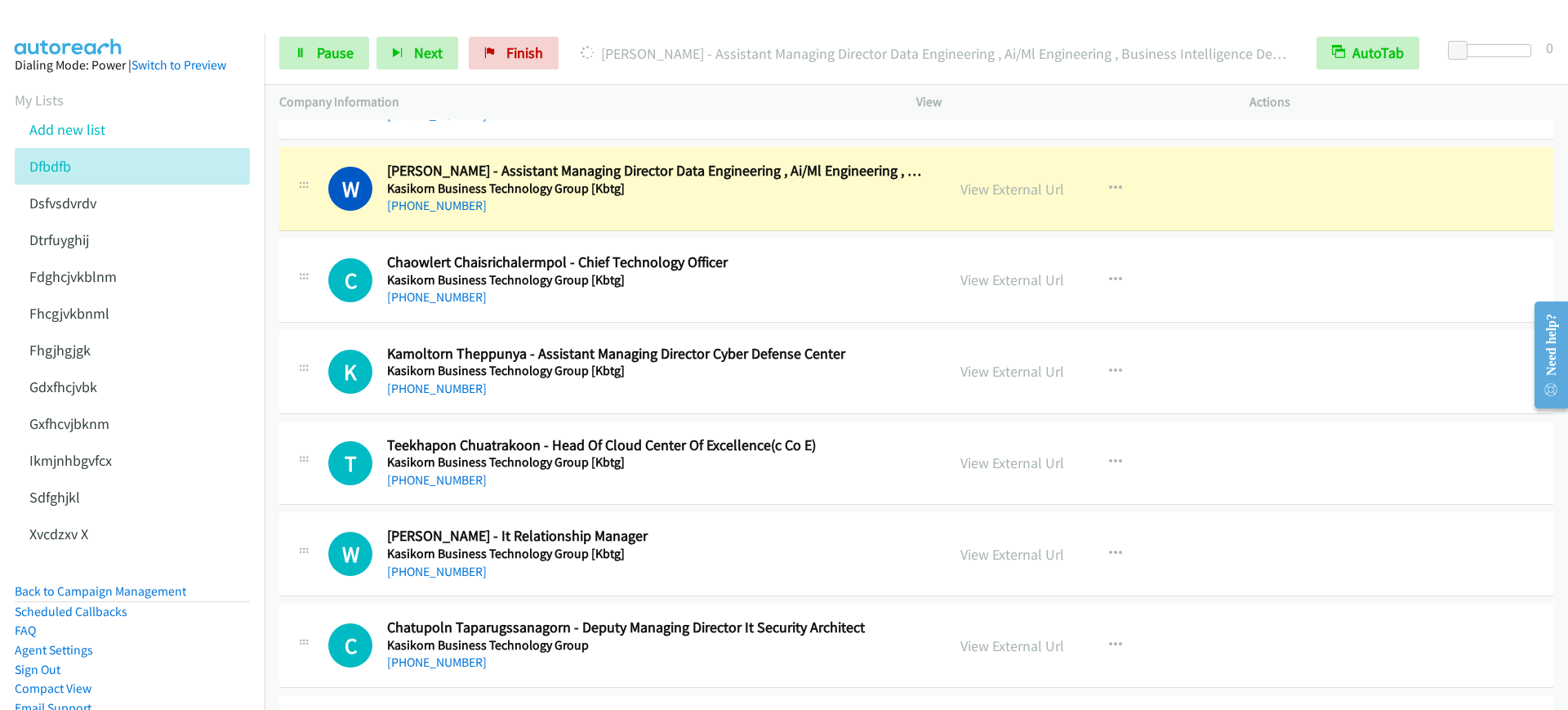
scroll to position [5005, 0]
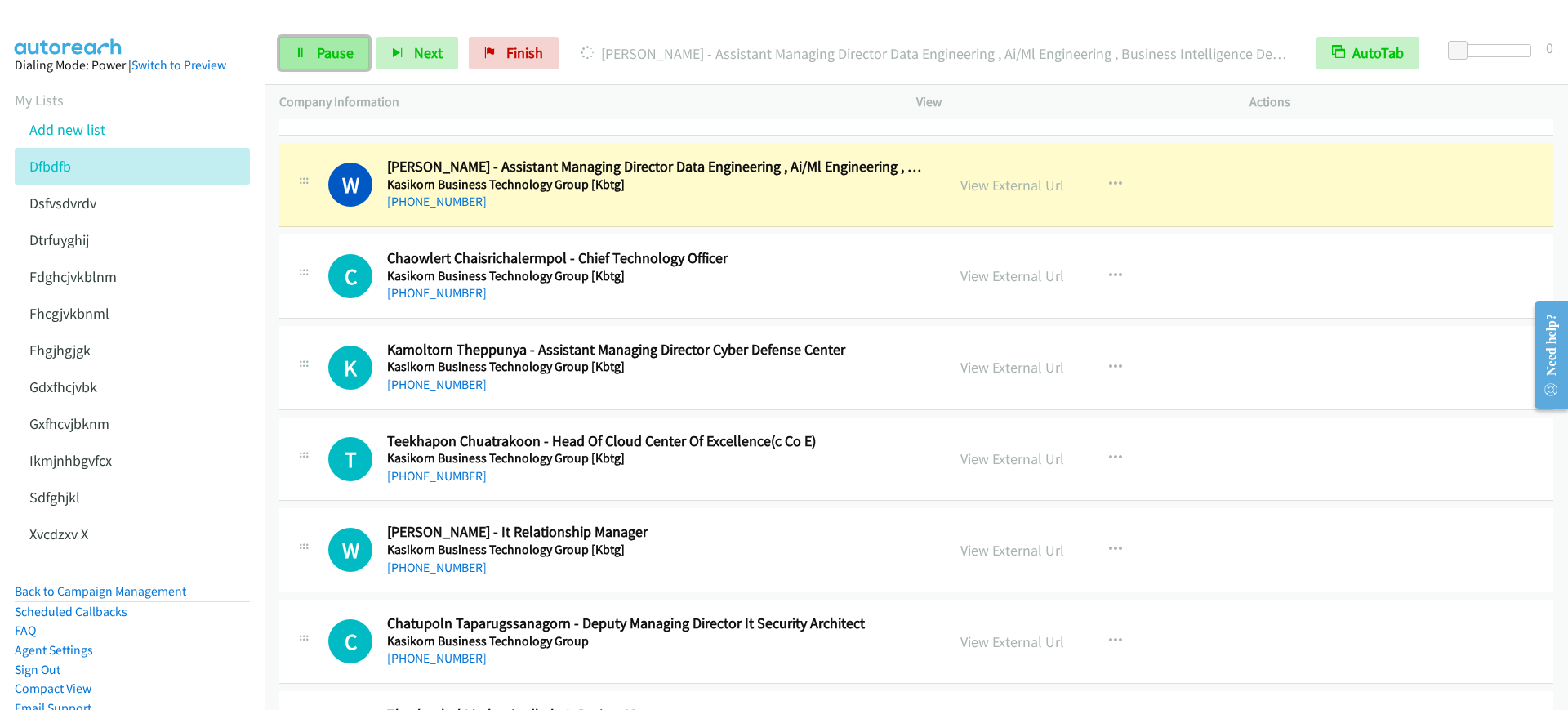
click at [298, 42] on link "Pause" at bounding box center [323, 53] width 90 height 33
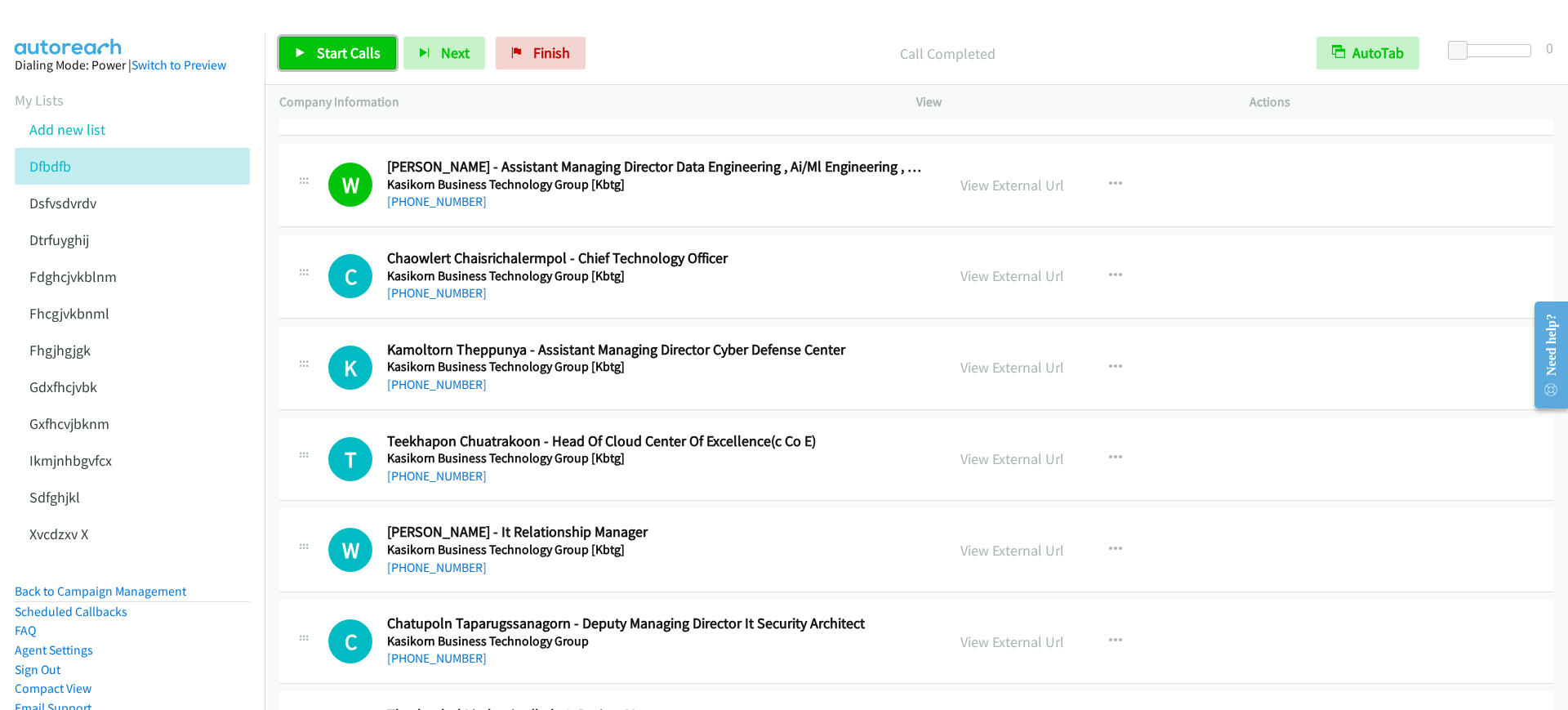
click at [337, 62] on link "Start Calls" at bounding box center [337, 53] width 117 height 33
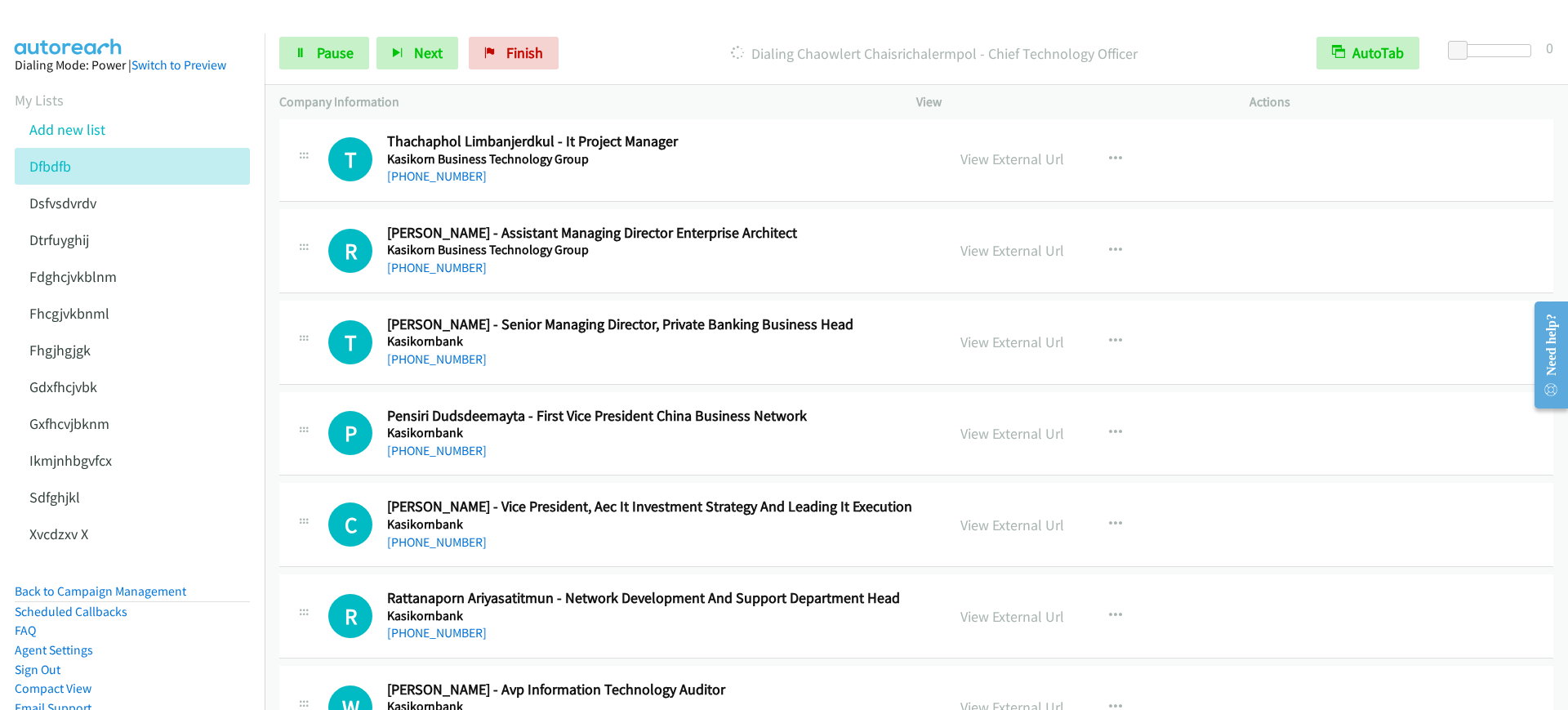
scroll to position [5515, 0]
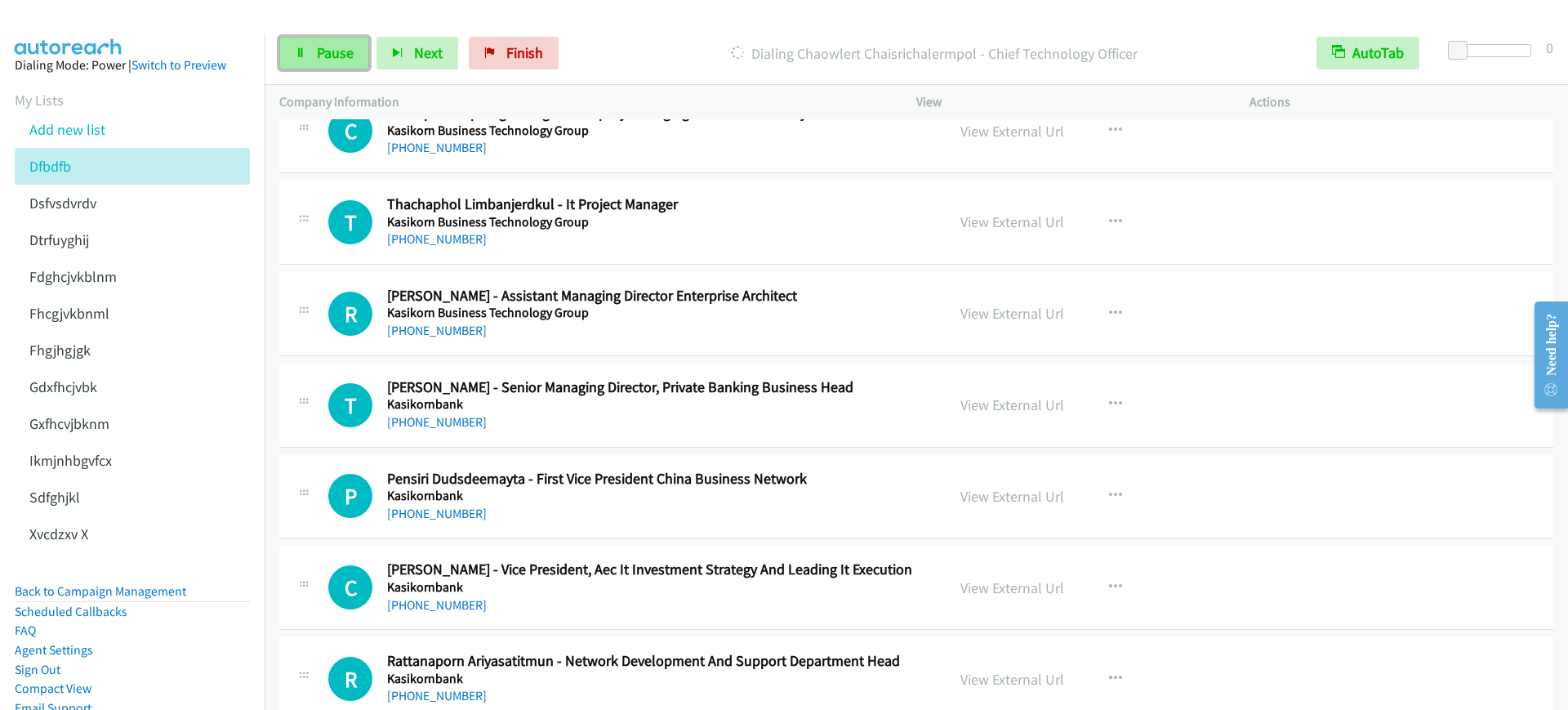
click at [319, 61] on span "Pause" at bounding box center [335, 53] width 36 height 19
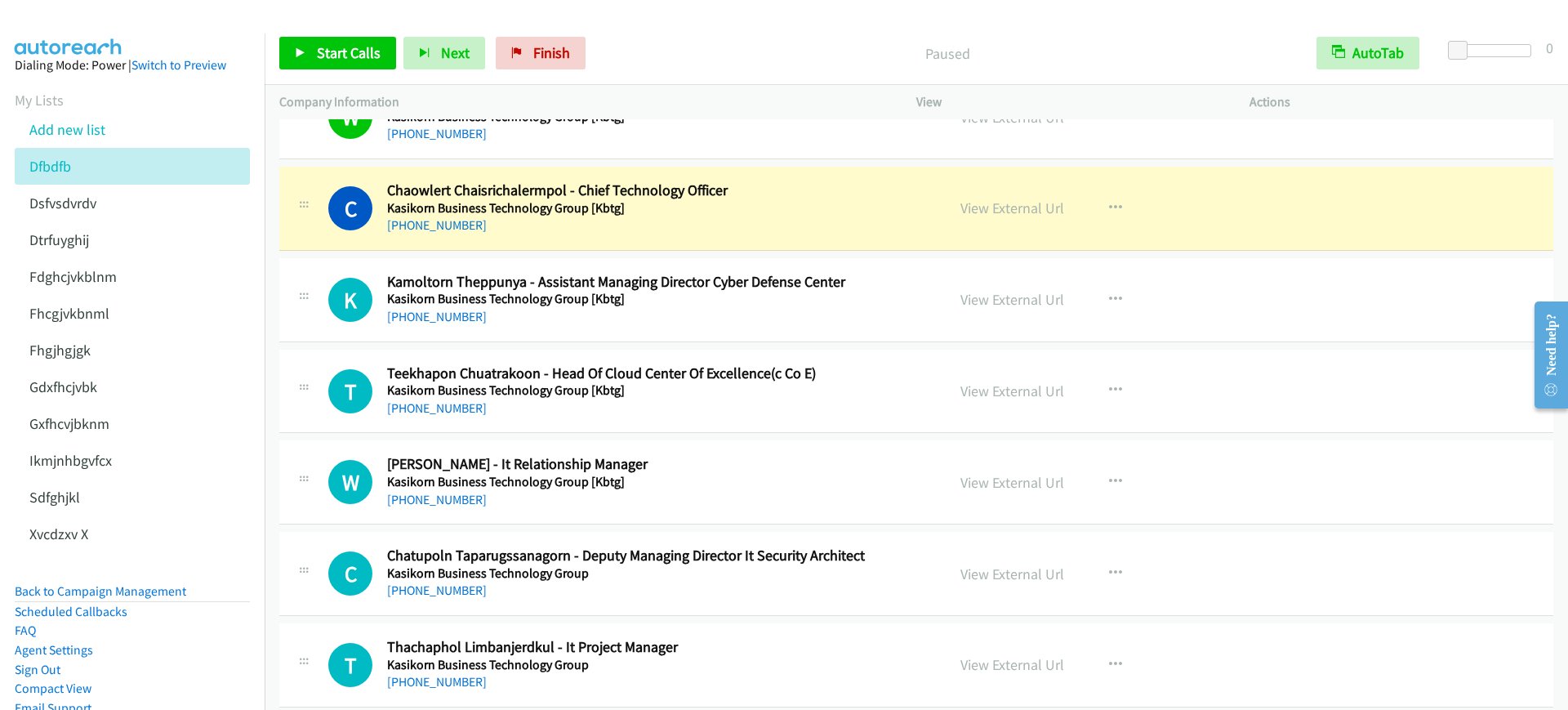
scroll to position [5106, 0]
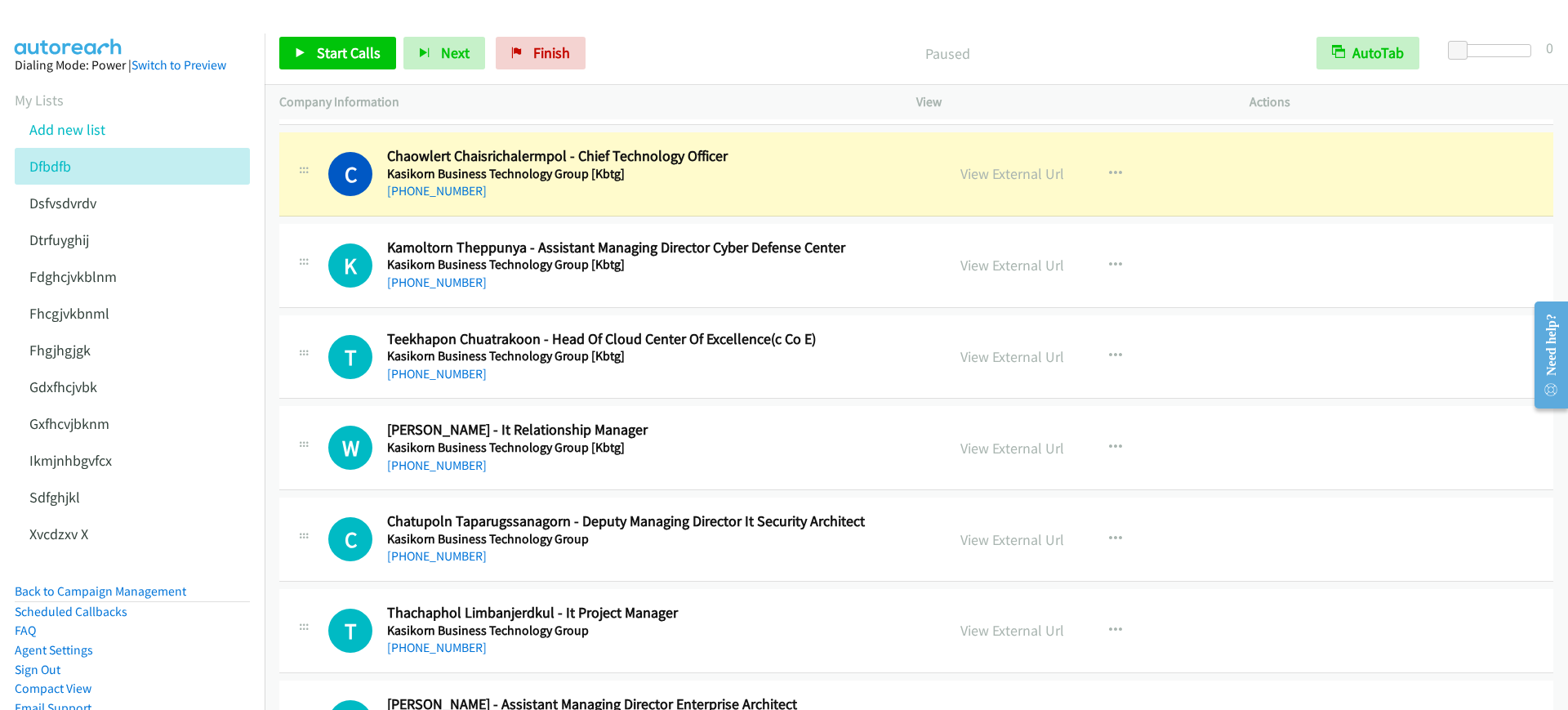
click at [801, 678] on td "R Callback Scheduled [PERSON_NAME] - Assistant Managing Director Enterprise Arc…" at bounding box center [916, 722] width 1303 height 92
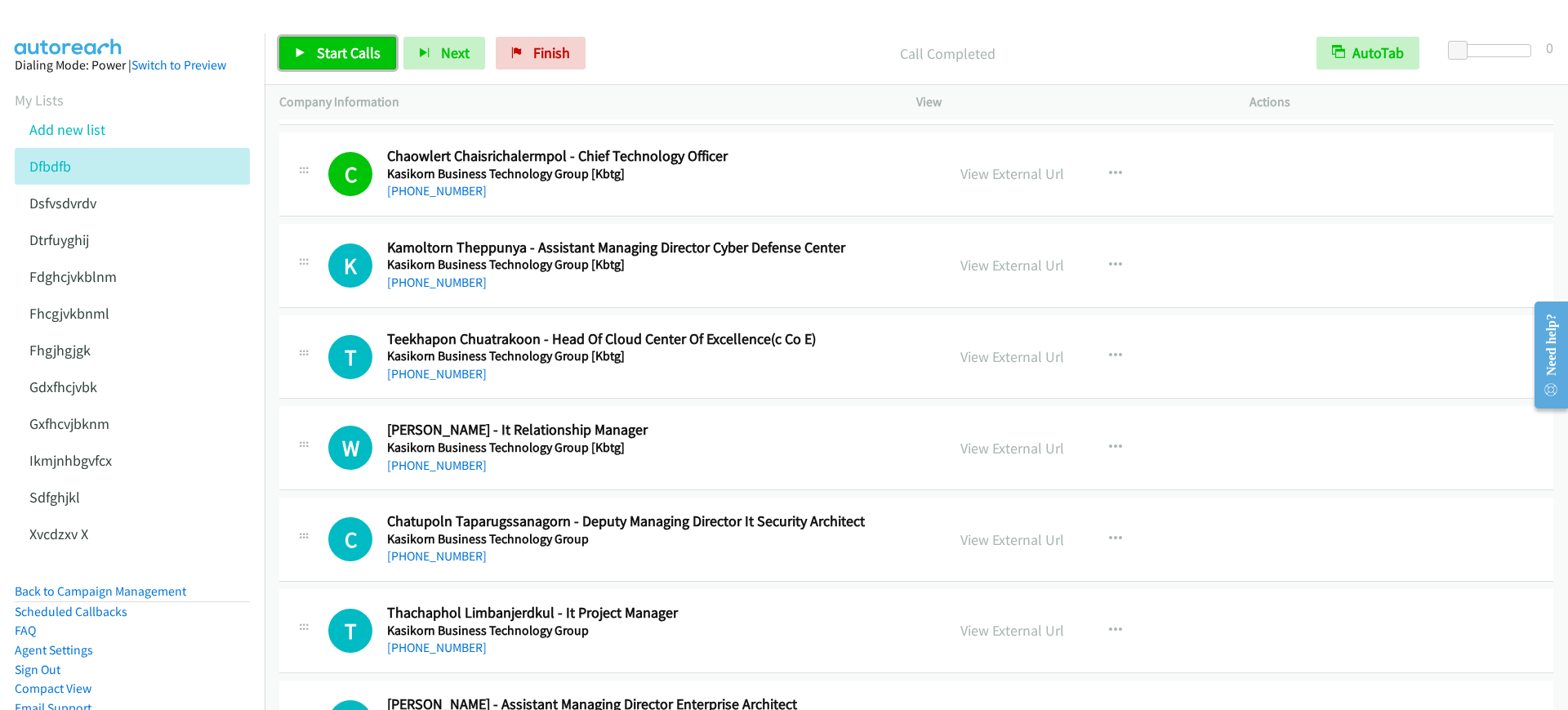
click at [299, 41] on link "Start Calls" at bounding box center [337, 53] width 117 height 33
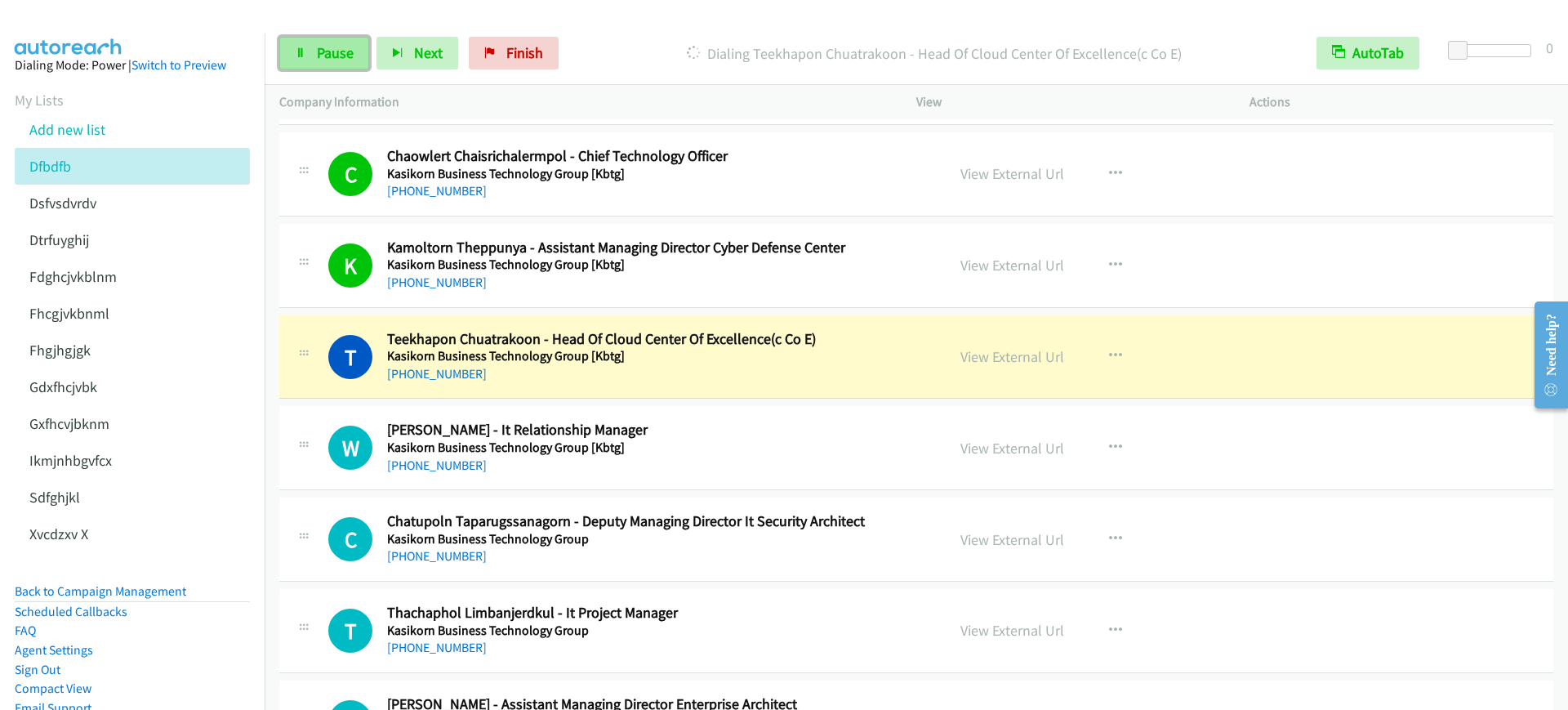
click at [329, 55] on span "Pause" at bounding box center [335, 53] width 36 height 19
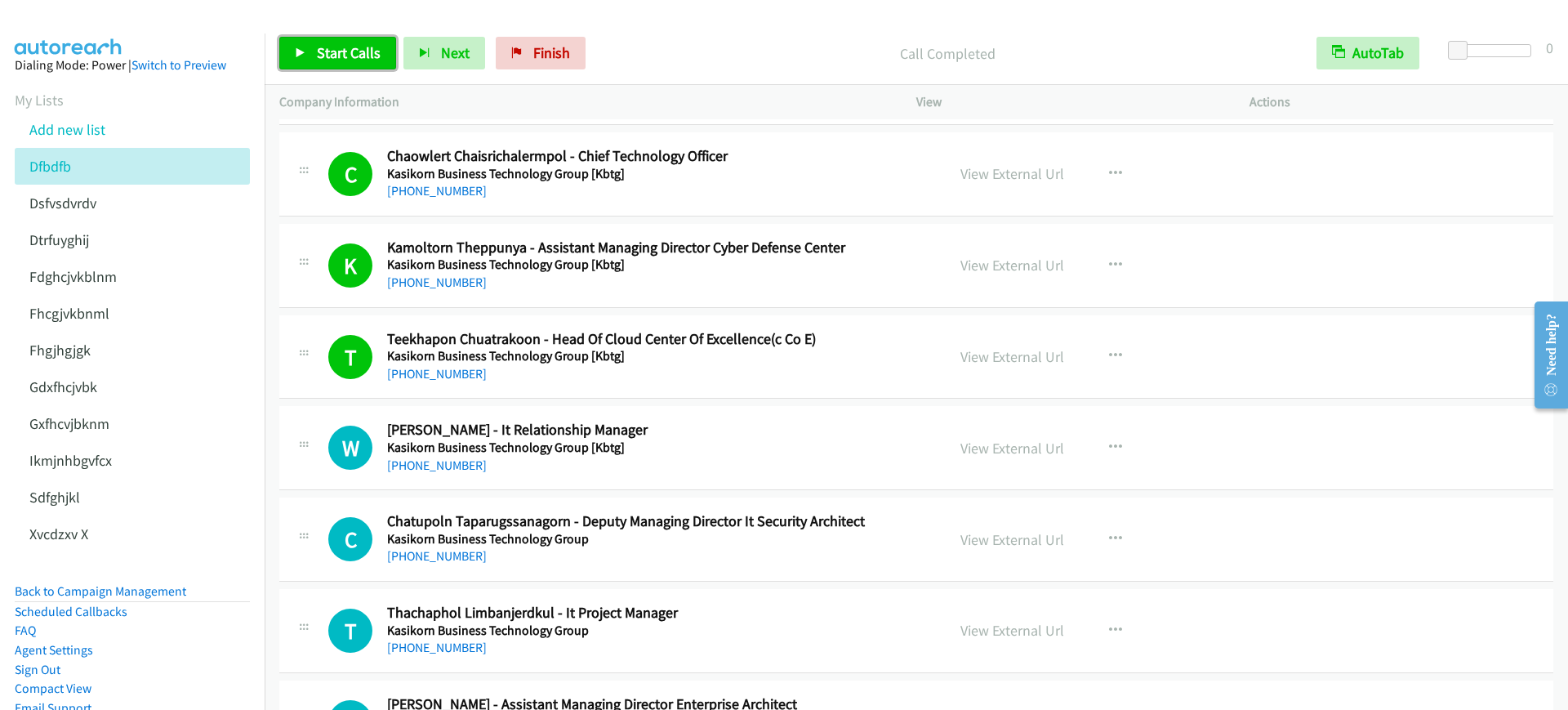
click at [342, 65] on link "Start Calls" at bounding box center [337, 53] width 117 height 33
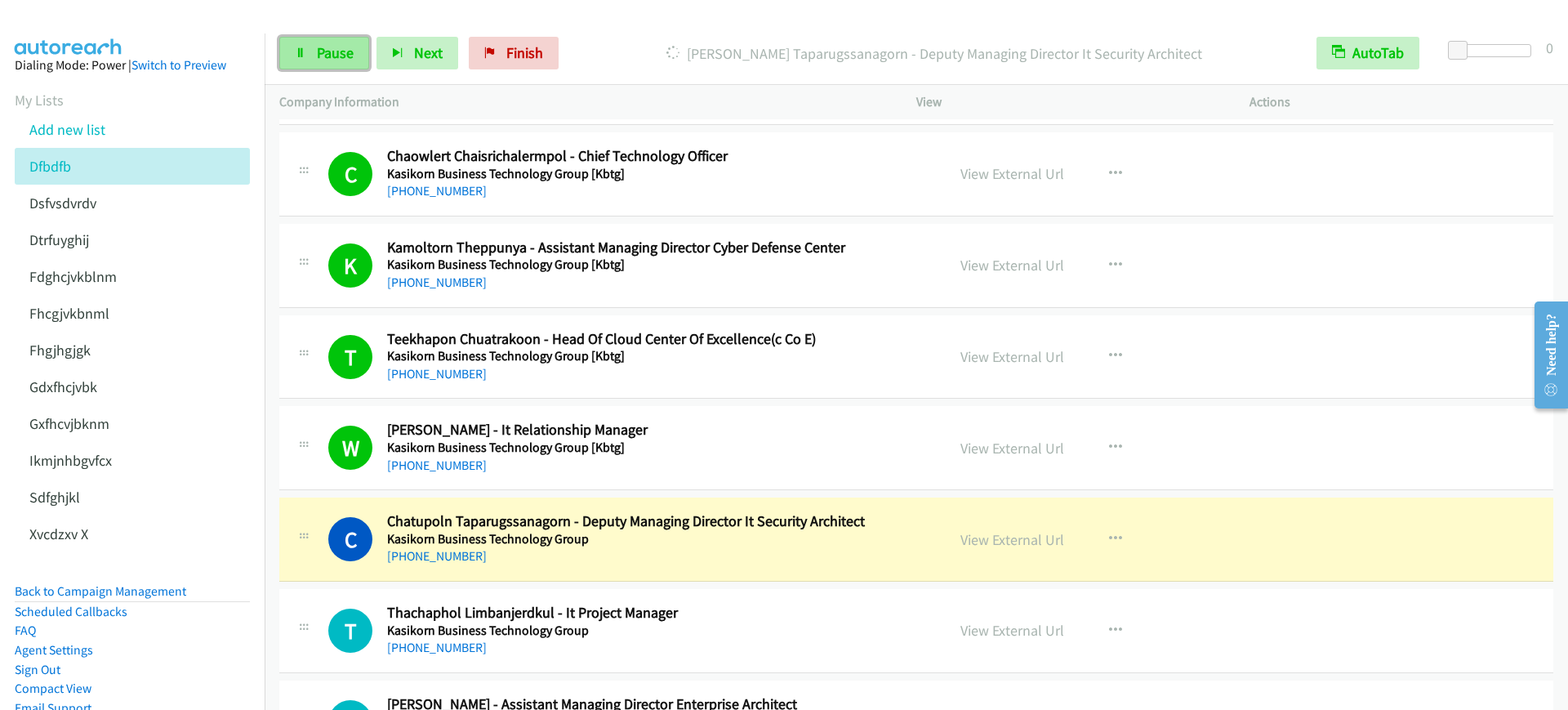
click at [342, 52] on span "Pause" at bounding box center [335, 53] width 36 height 19
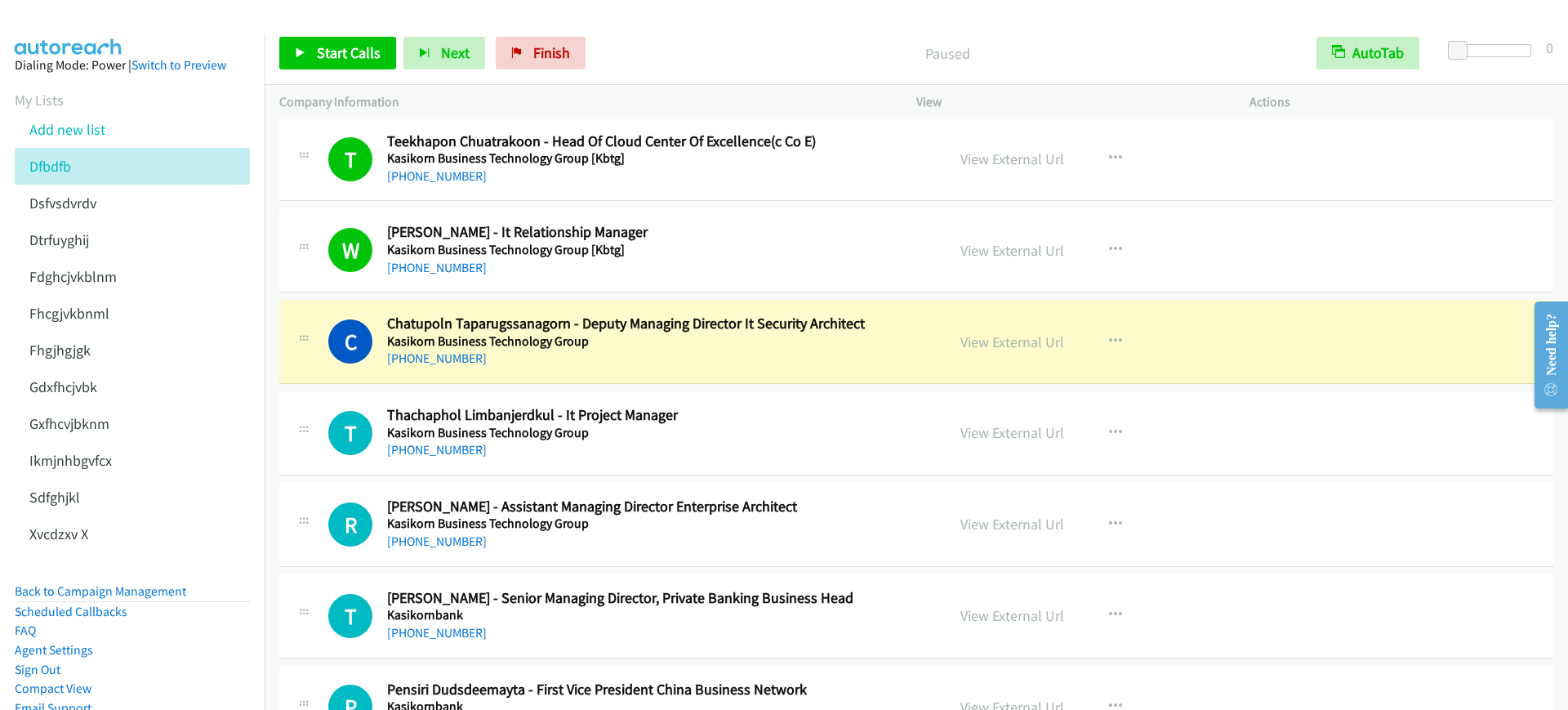
scroll to position [5311, 0]
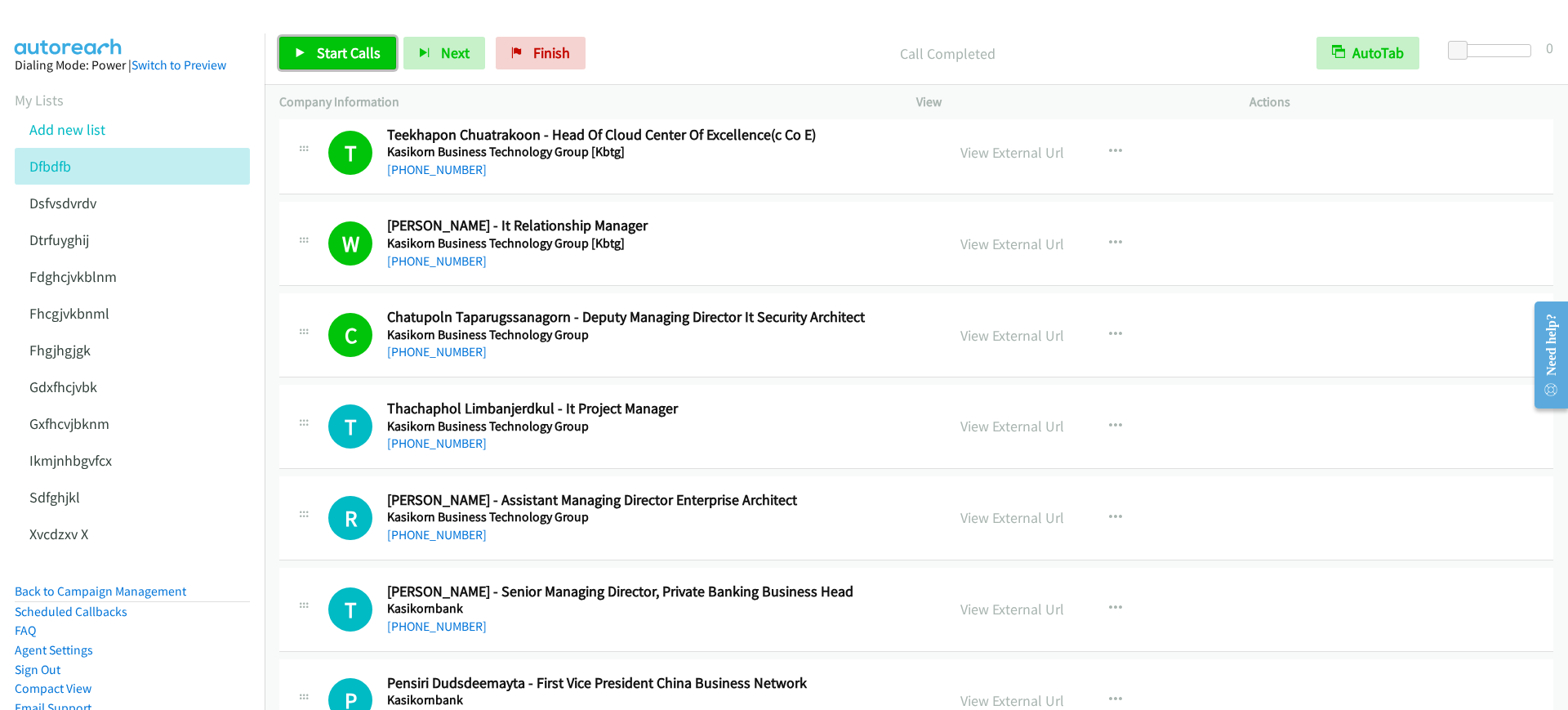
click at [317, 42] on link "Start Calls" at bounding box center [337, 53] width 117 height 33
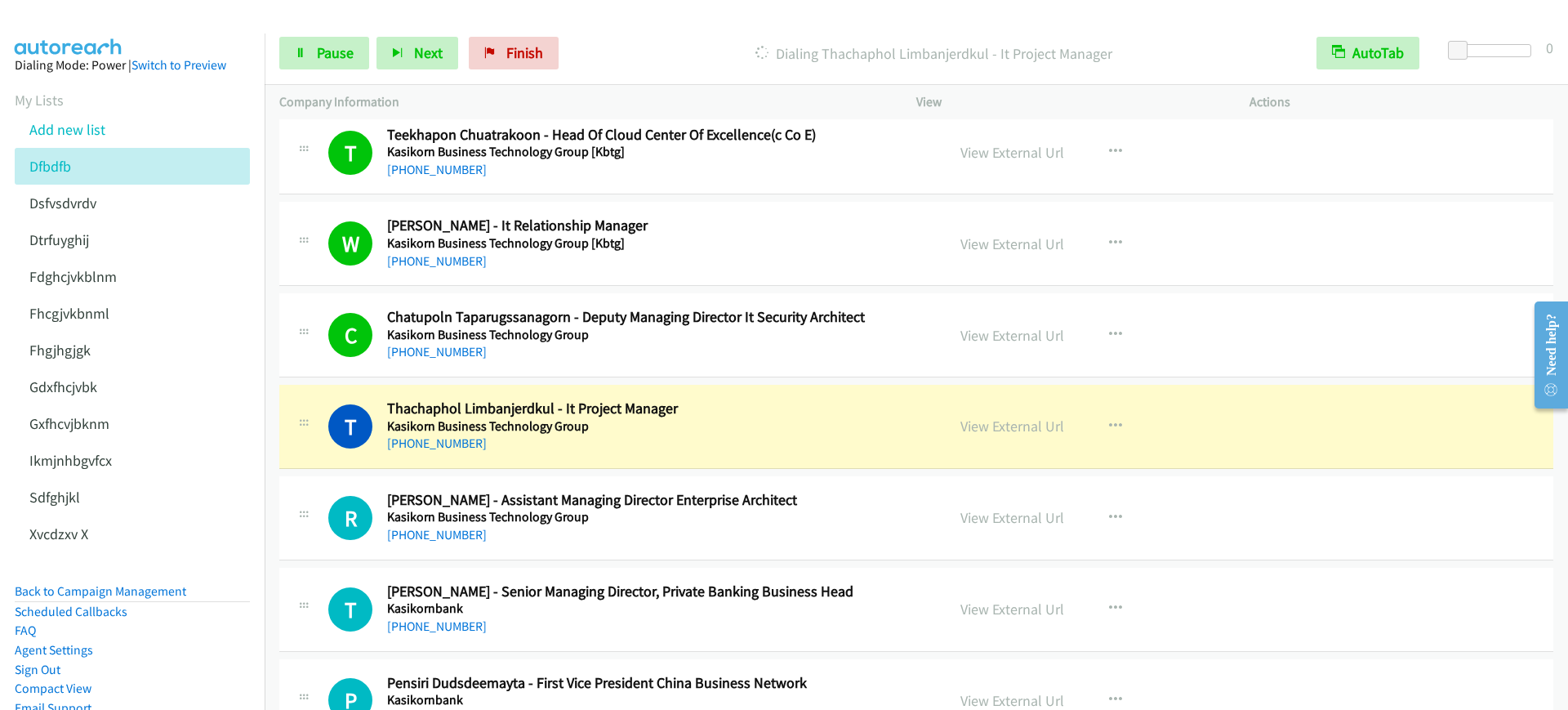
scroll to position [5413, 0]
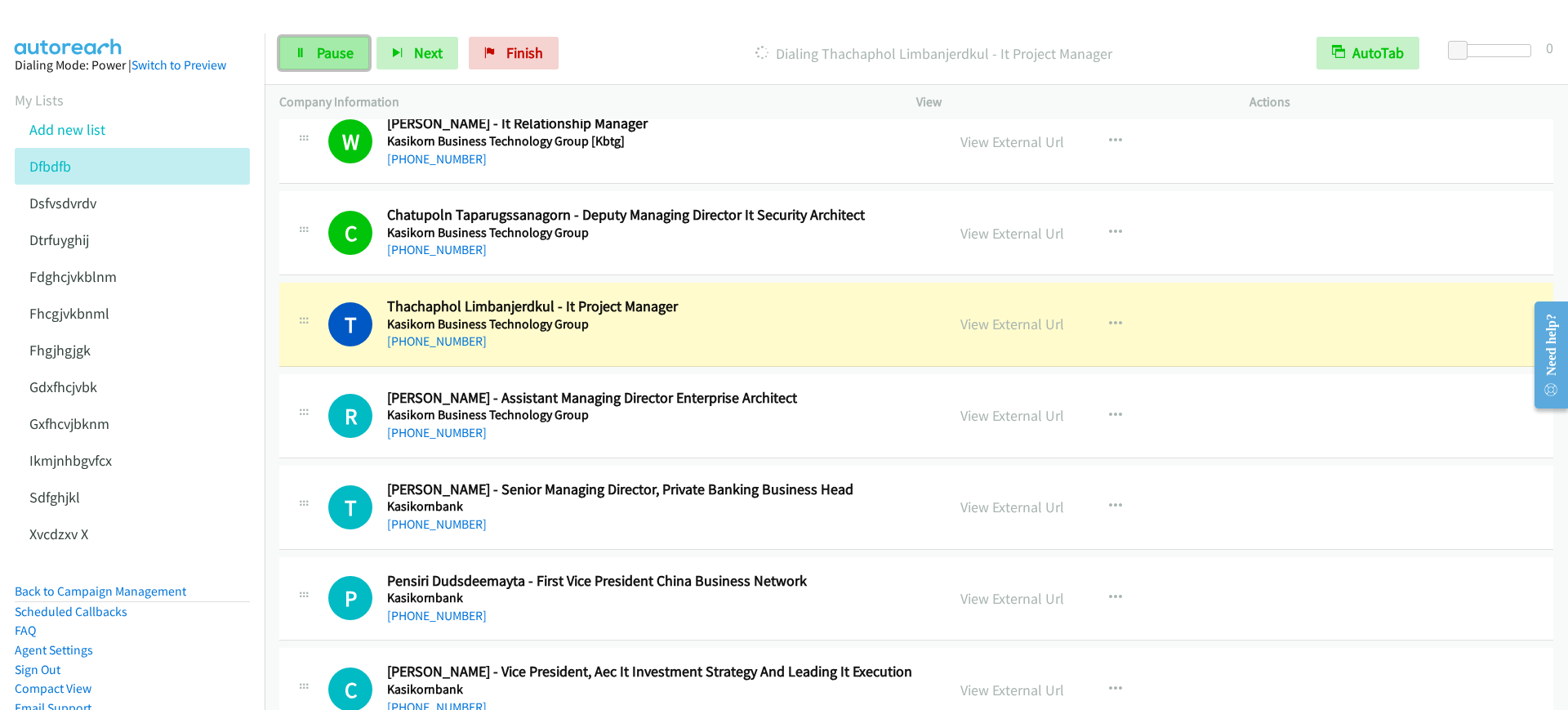
click at [307, 48] on link "Pause" at bounding box center [323, 53] width 90 height 33
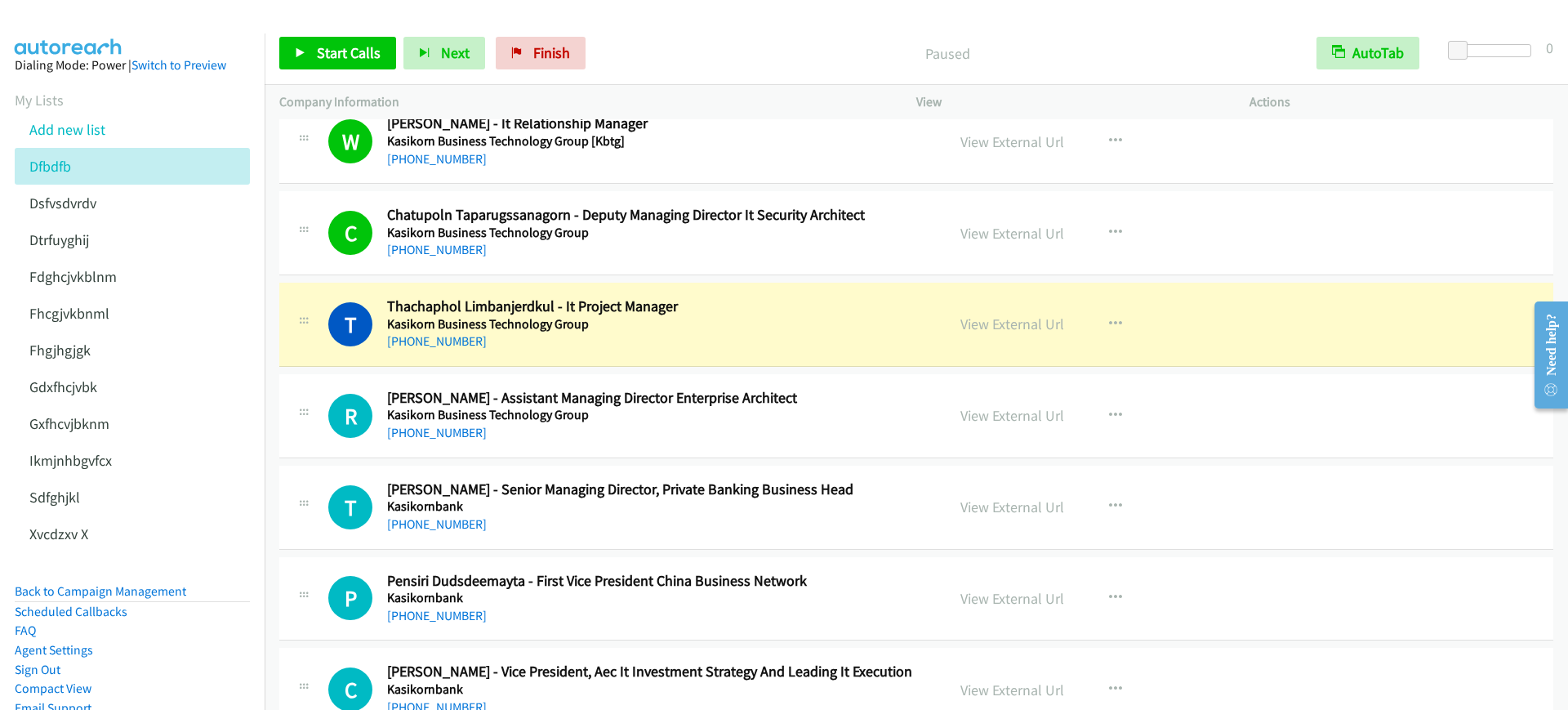
scroll to position [5515, 0]
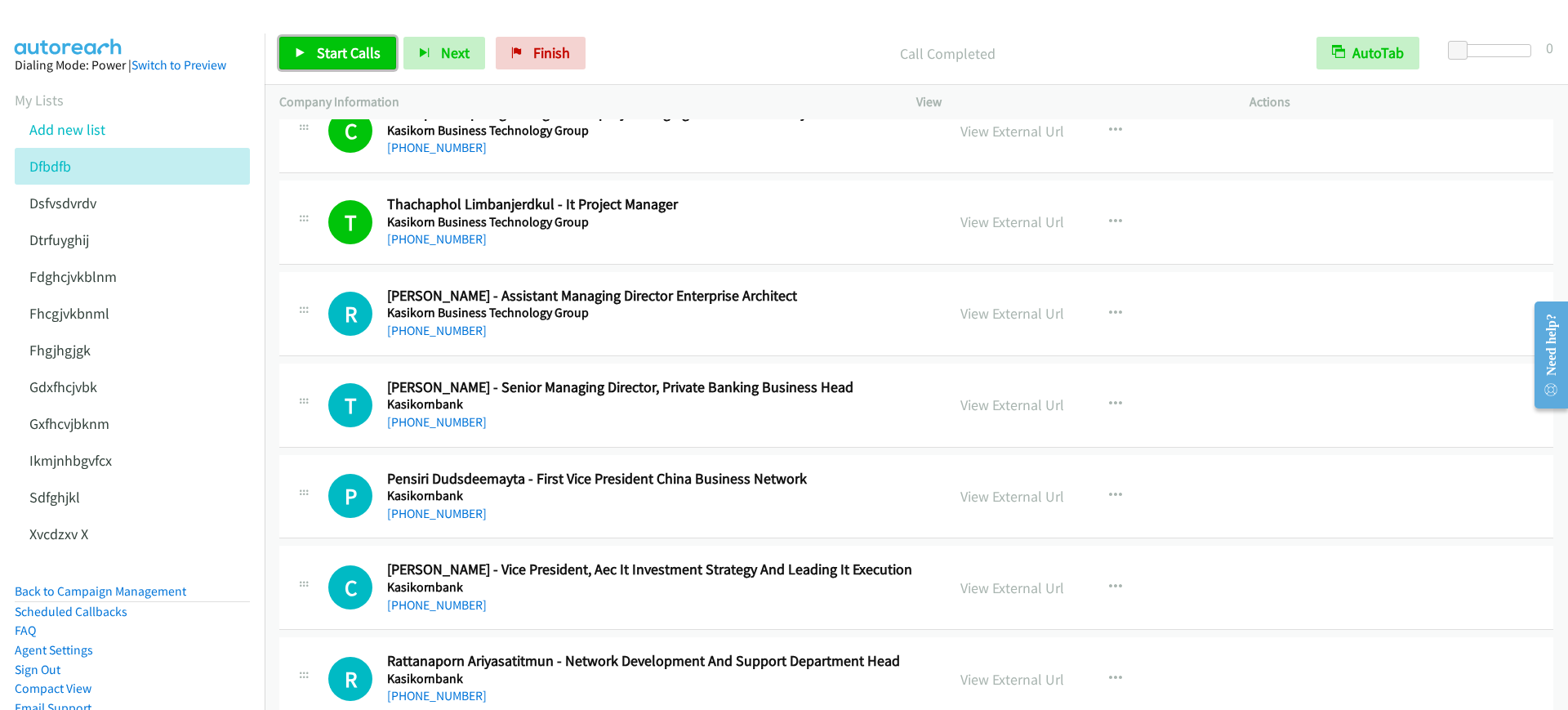
click at [360, 45] on span "Start Calls" at bounding box center [349, 53] width 64 height 19
click at [360, 45] on link "Pause" at bounding box center [323, 53] width 90 height 33
click at [776, 203] on h2 "Thachaphol Limbanjerdkul - It Project Manager" at bounding box center [655, 205] width 536 height 19
click at [1000, 221] on link "View External Url" at bounding box center [1012, 222] width 104 height 19
click at [334, 59] on span "Start Calls" at bounding box center [349, 53] width 64 height 19
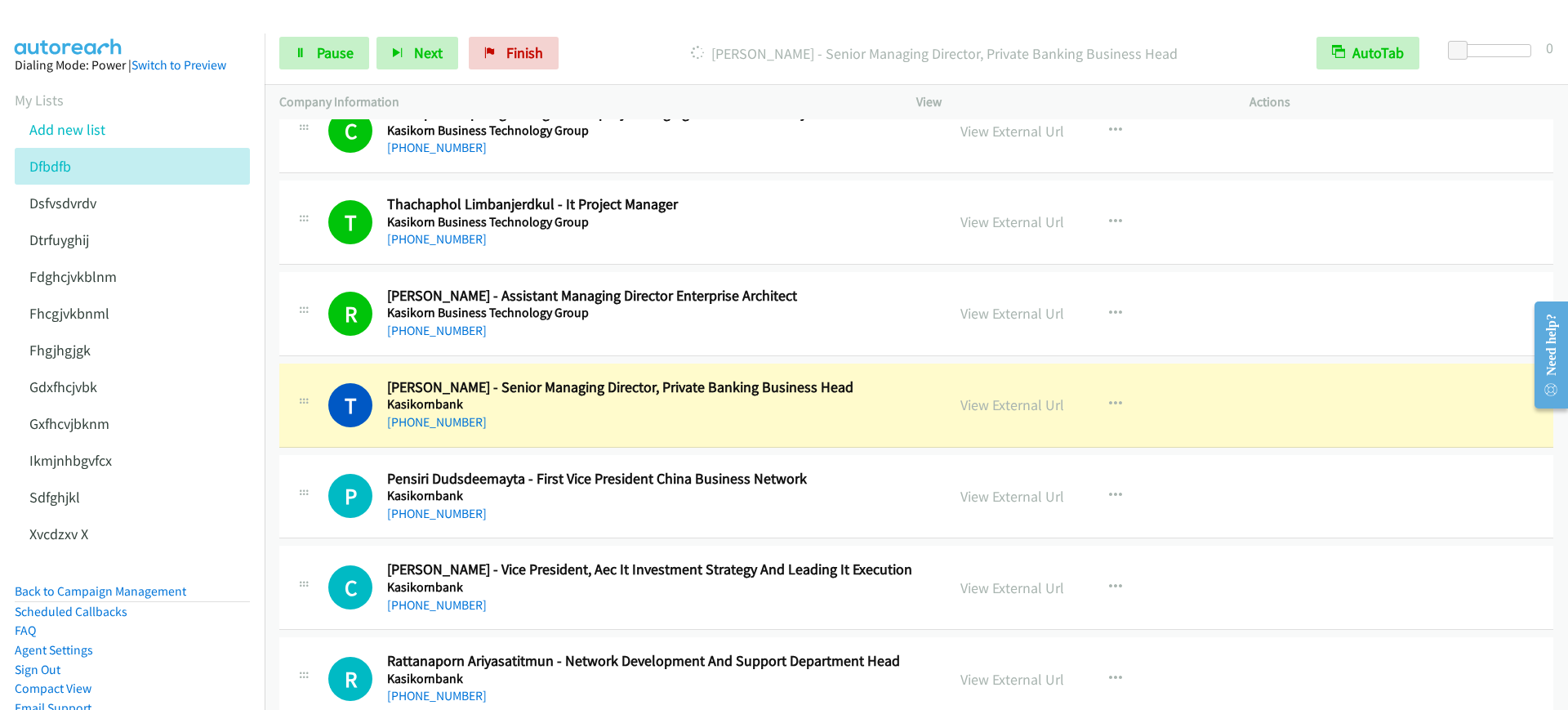
click at [303, 31] on div "Start Calls Pause Next Finish [PERSON_NAME] - Senior Managing Director, Private…" at bounding box center [916, 53] width 1303 height 63
click at [311, 55] on link "Pause" at bounding box center [323, 53] width 90 height 33
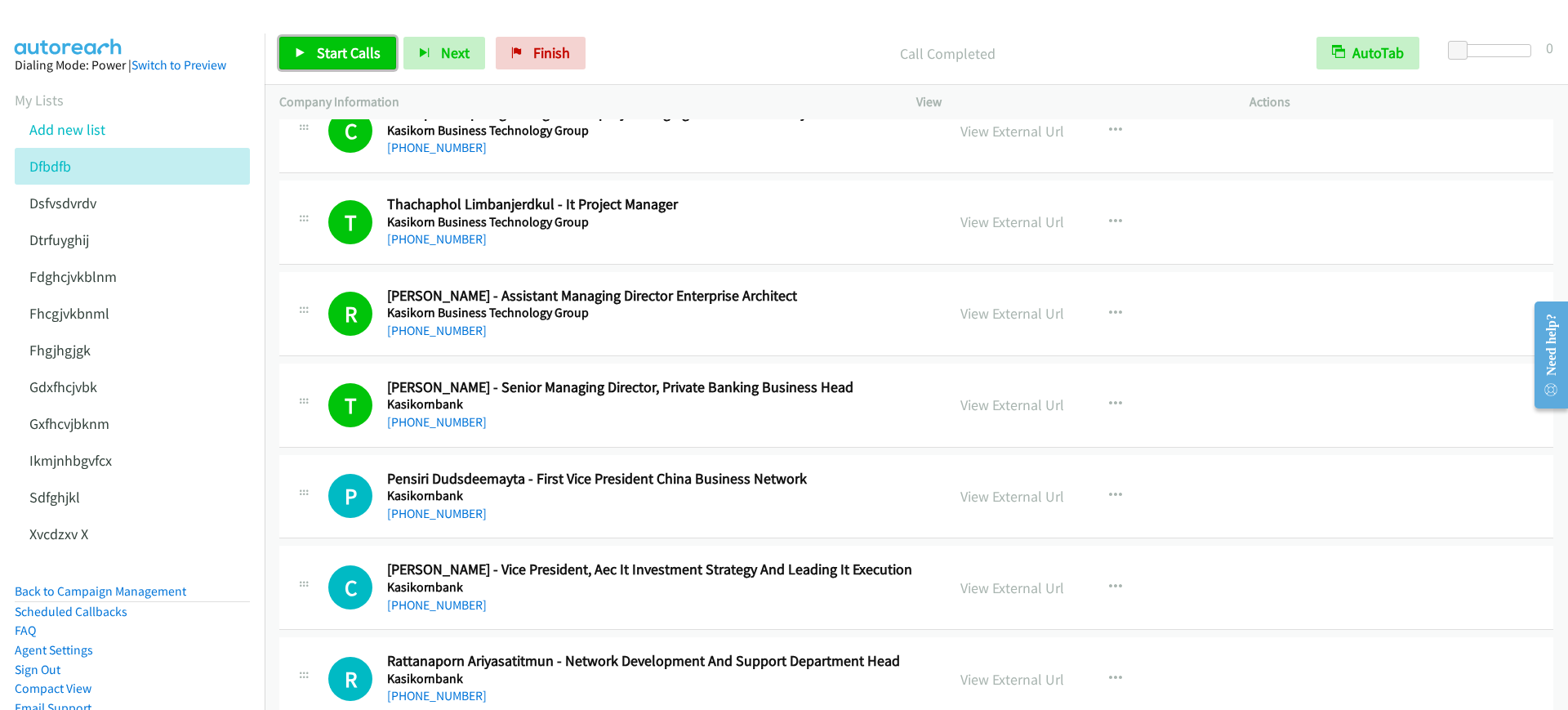
click at [313, 55] on link "Start Calls" at bounding box center [337, 53] width 117 height 33
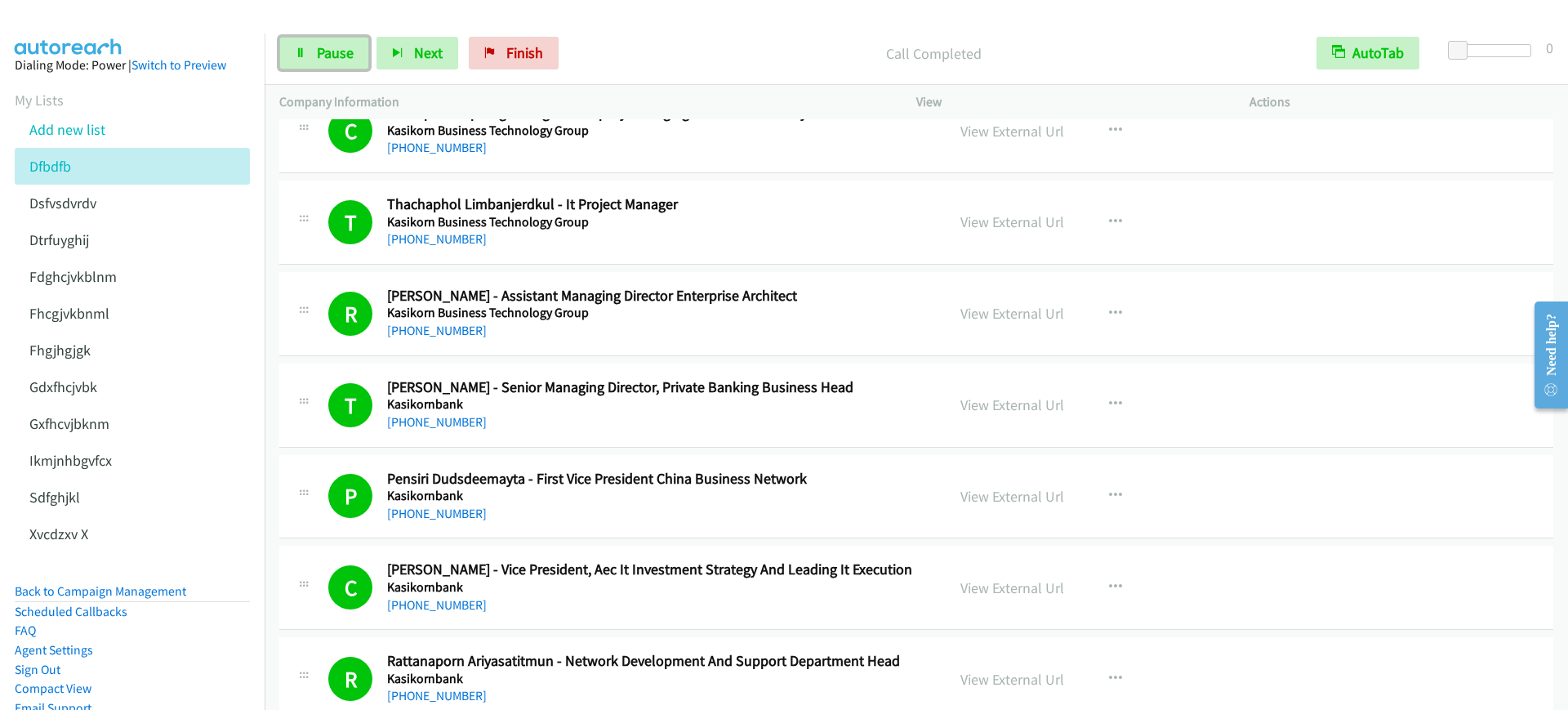
drag, startPoint x: 338, startPoint y: 61, endPoint x: 362, endPoint y: 94, distance: 40.8
click at [338, 61] on span "Pause" at bounding box center [335, 53] width 36 height 19
click at [307, 48] on link "Start Calls" at bounding box center [337, 53] width 117 height 33
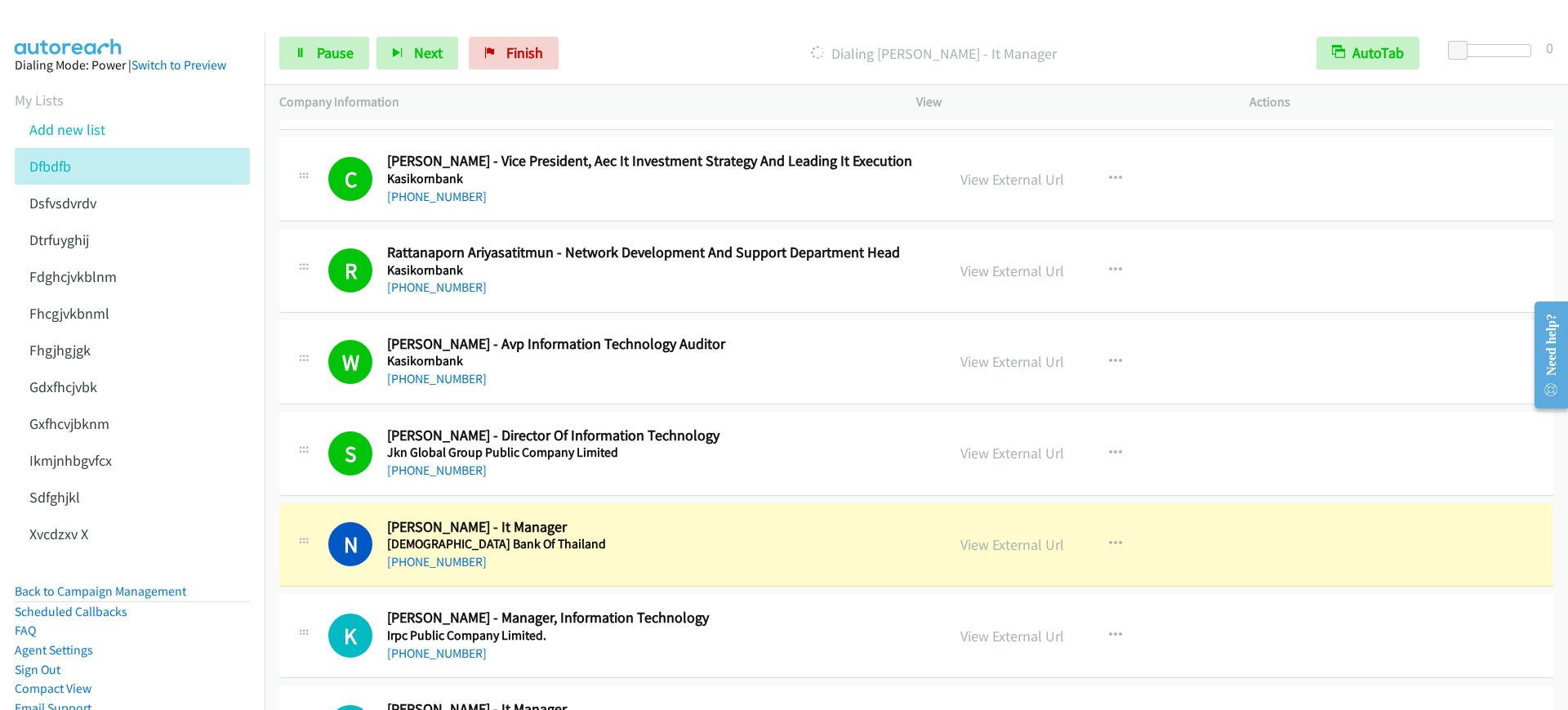
scroll to position [6128, 0]
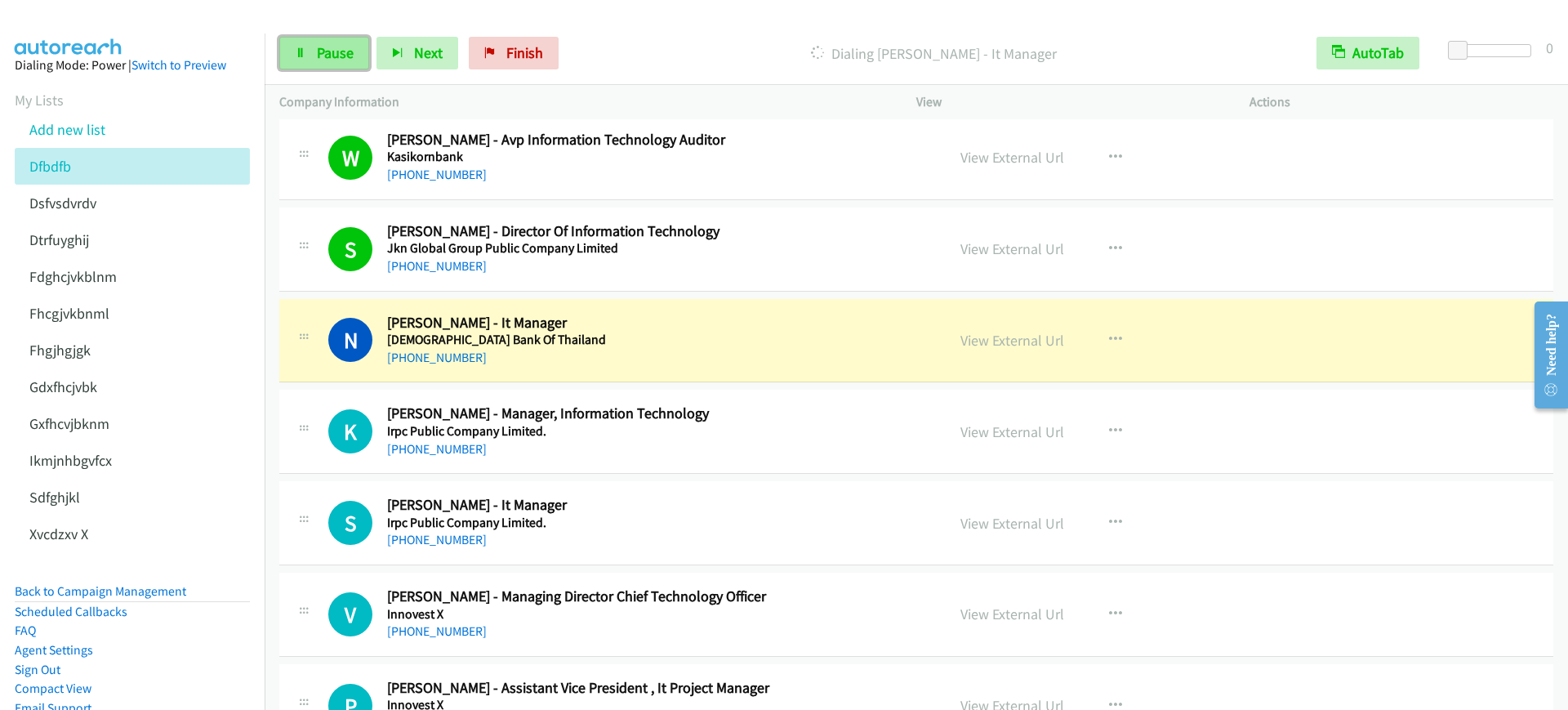
click at [349, 50] on span "Pause" at bounding box center [335, 53] width 36 height 19
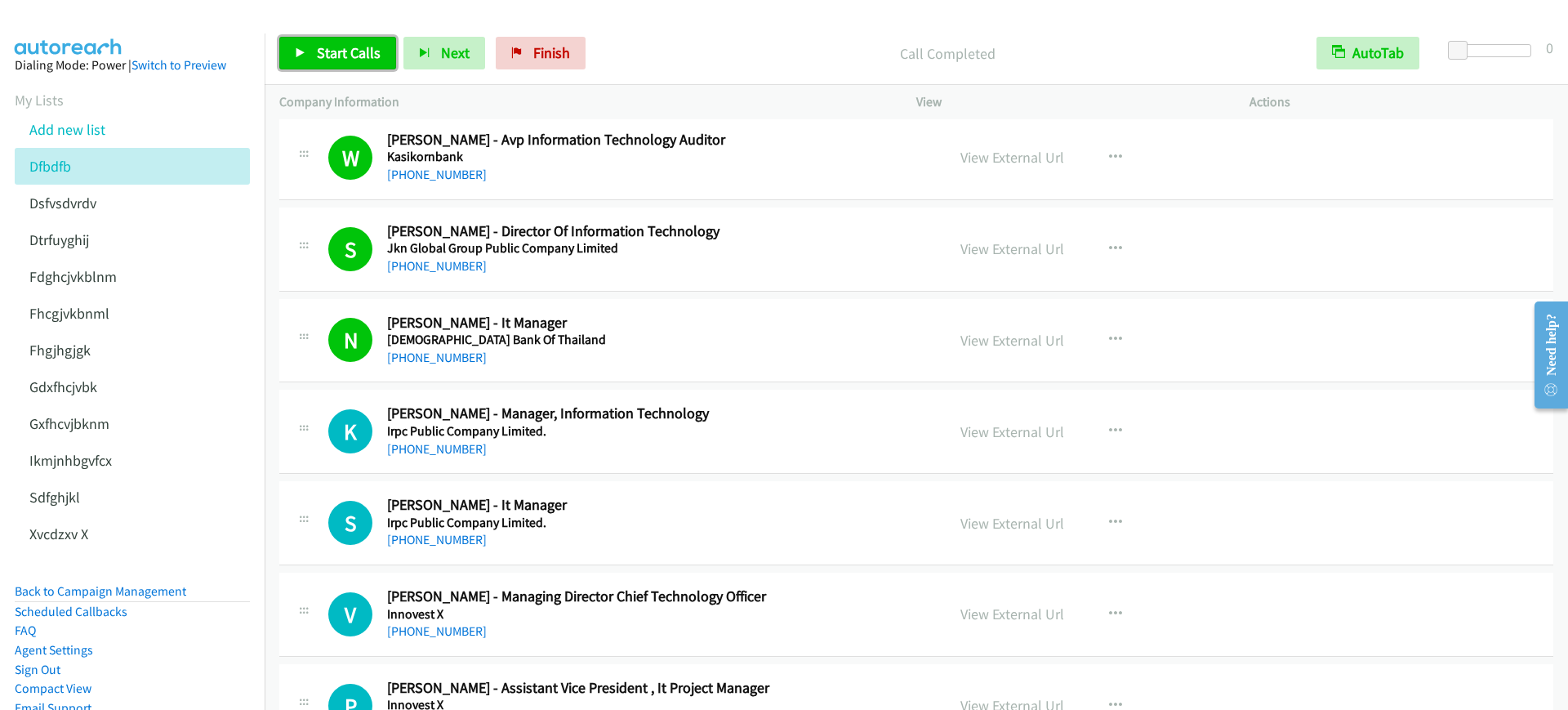
click at [319, 52] on span "Start Calls" at bounding box center [349, 53] width 64 height 19
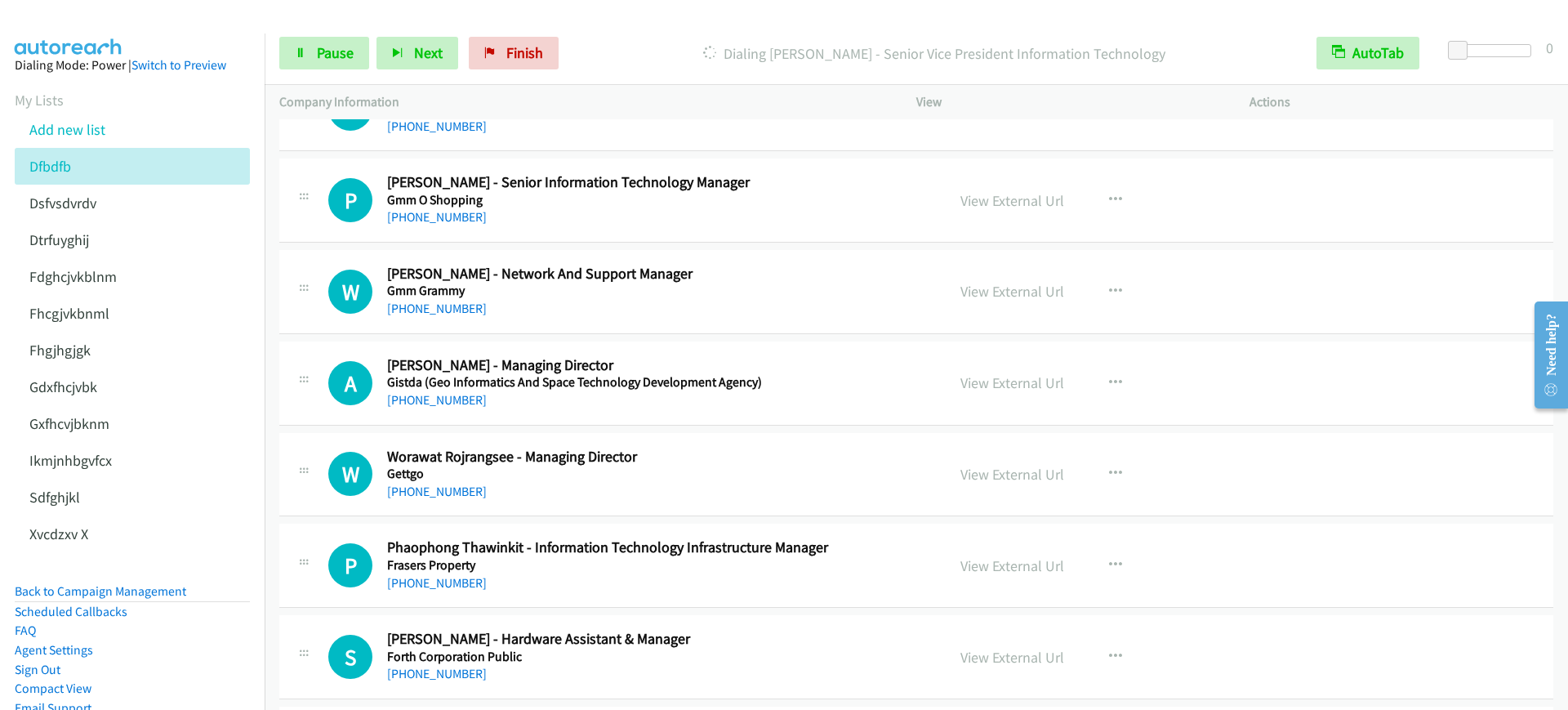
scroll to position [7251, 0]
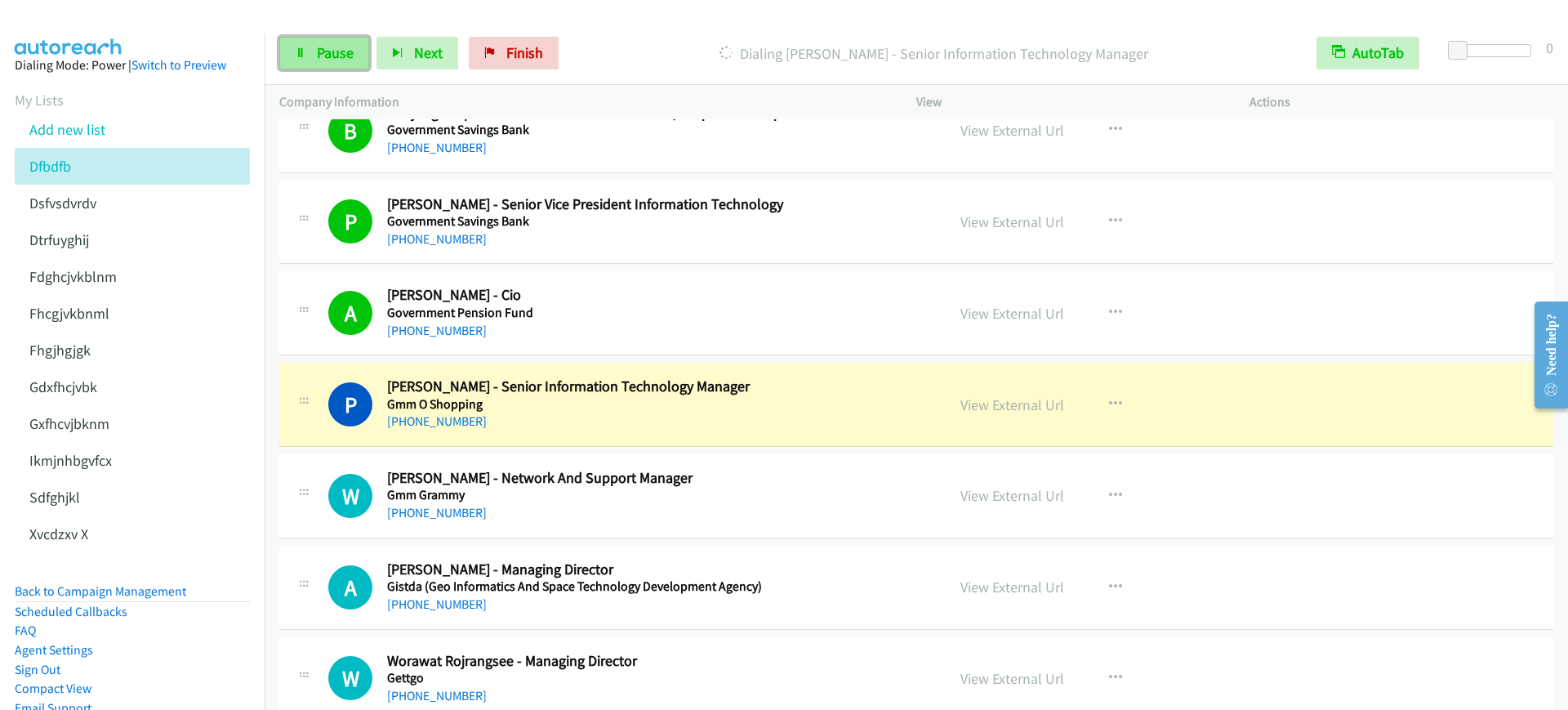
click at [331, 44] on span "Pause" at bounding box center [335, 53] width 36 height 19
